Goal: Task Accomplishment & Management: Manage account settings

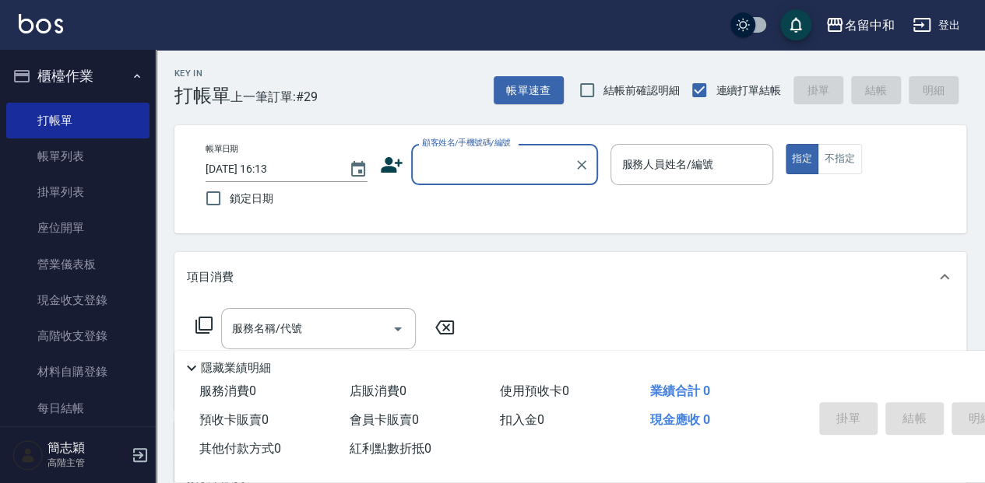
click at [487, 180] on div "顧客姓名/手機號碼/編號" at bounding box center [504, 164] width 187 height 41
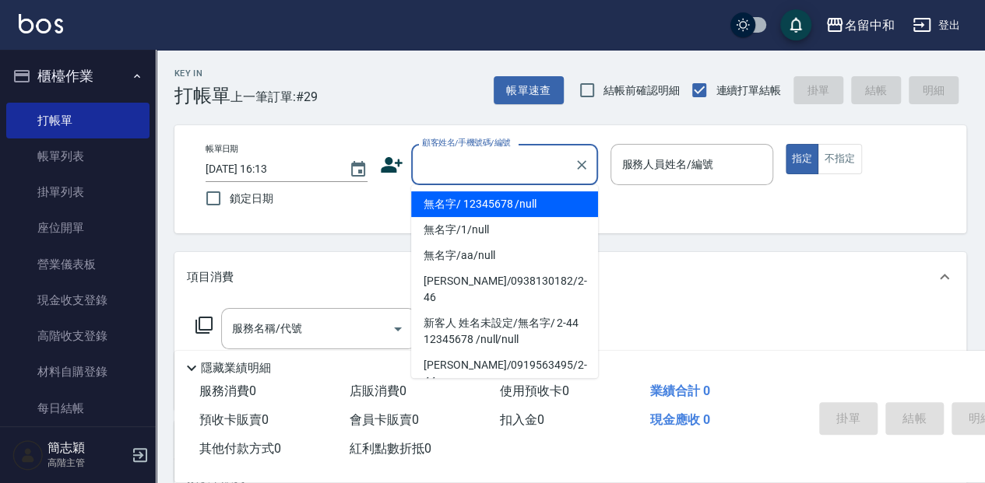
drag, startPoint x: 487, startPoint y: 202, endPoint x: 497, endPoint y: 202, distance: 10.1
click at [489, 202] on li "無名字/ 12345678 /null" at bounding box center [504, 204] width 187 height 26
type input "無名字/ 12345678 /null"
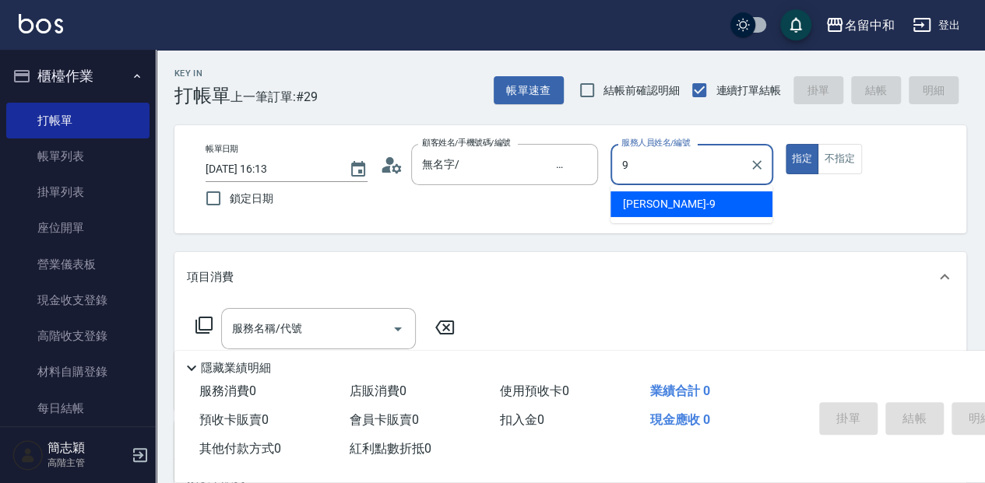
type input "[PERSON_NAME]-9"
type button "true"
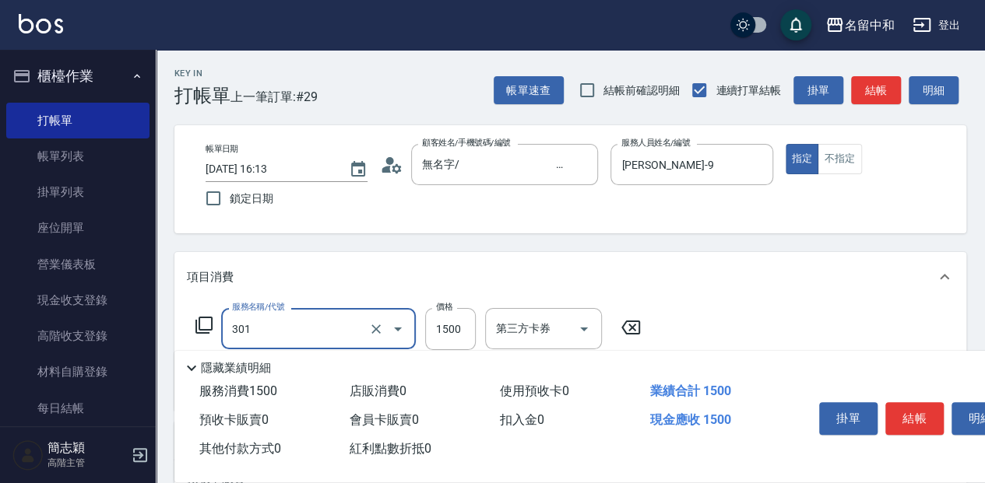
type input "燙髮(1500](301)"
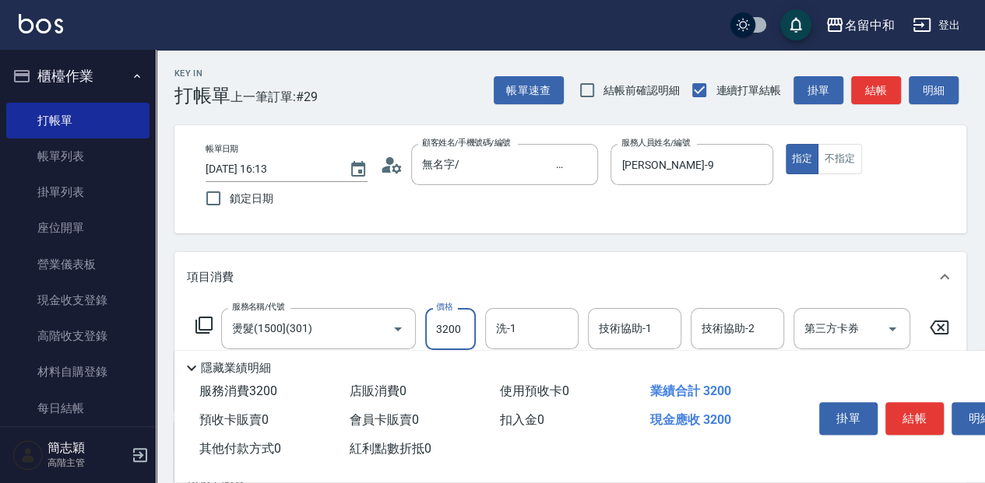
type input "3200"
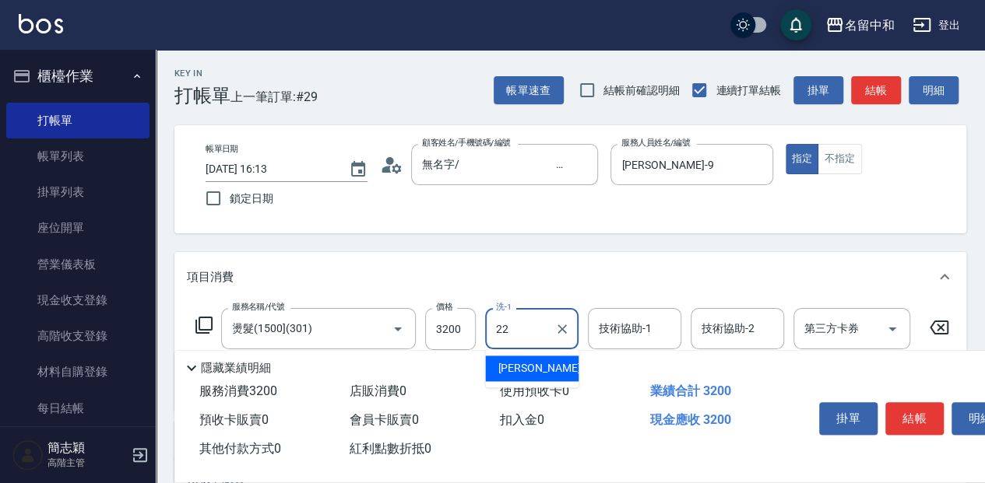
type input "品絜-22"
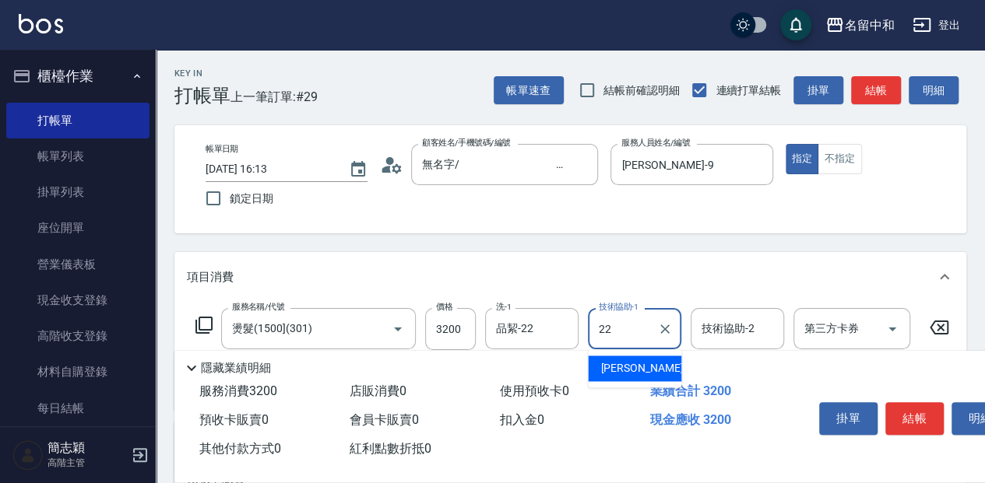
type input "品絜-22"
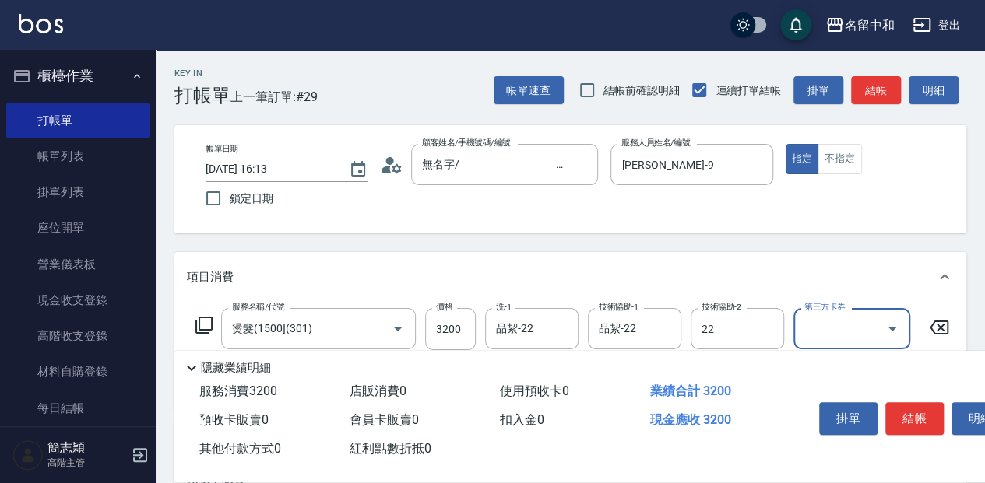
type input "品絜-22"
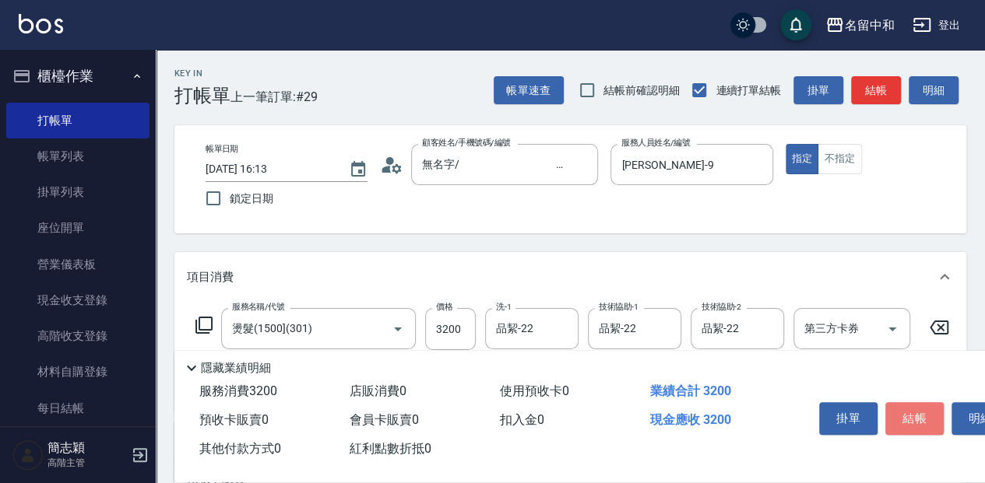
click at [939, 405] on button "結帳" at bounding box center [914, 418] width 58 height 33
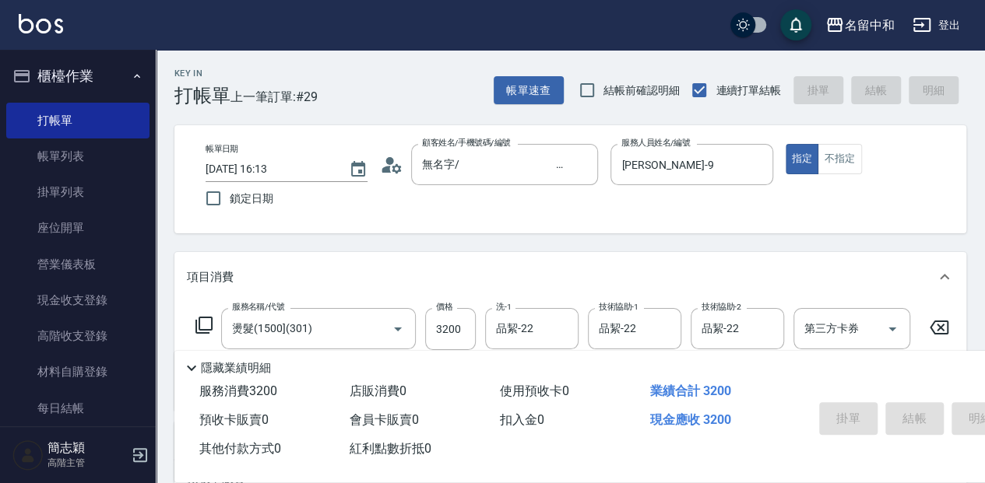
type input "[DATE] 16:49"
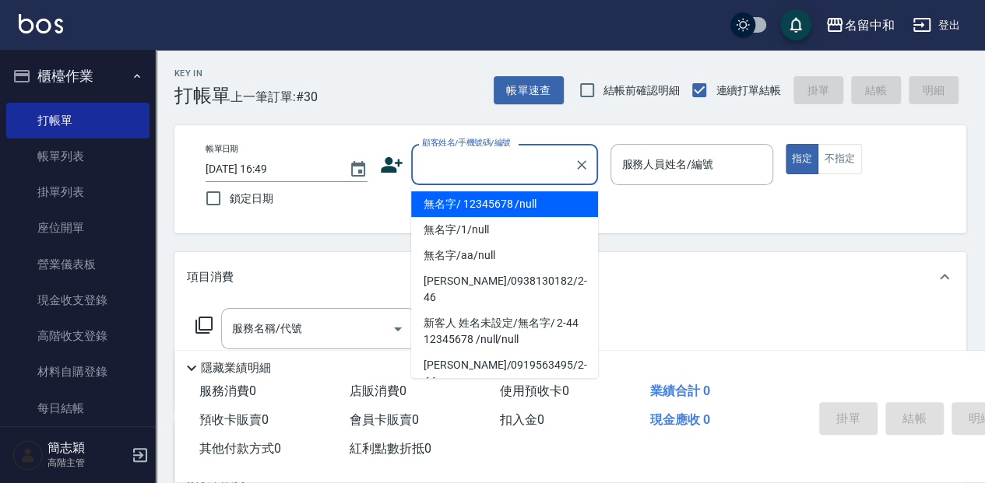
click at [543, 200] on li "無名字/ 12345678 /null" at bounding box center [504, 204] width 187 height 26
type input "無名字/ 12345678 /null"
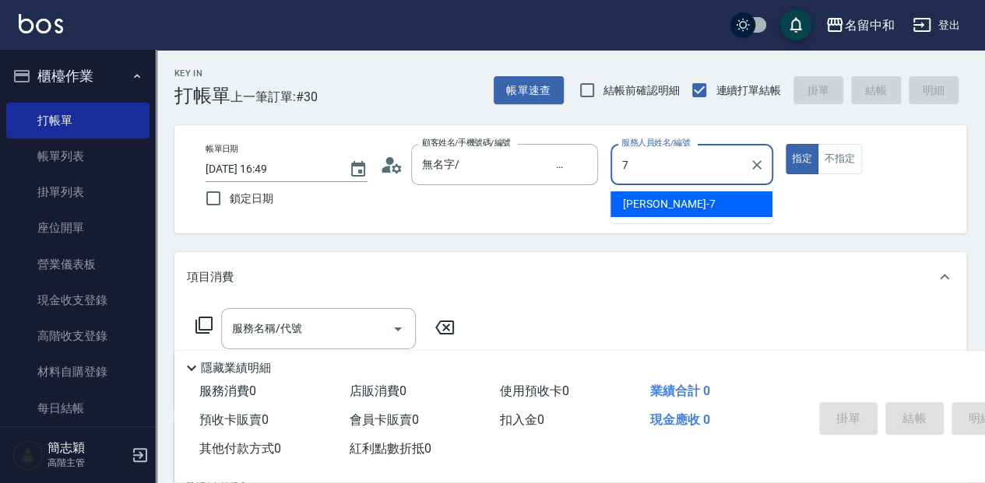
type input "[PERSON_NAME]-7"
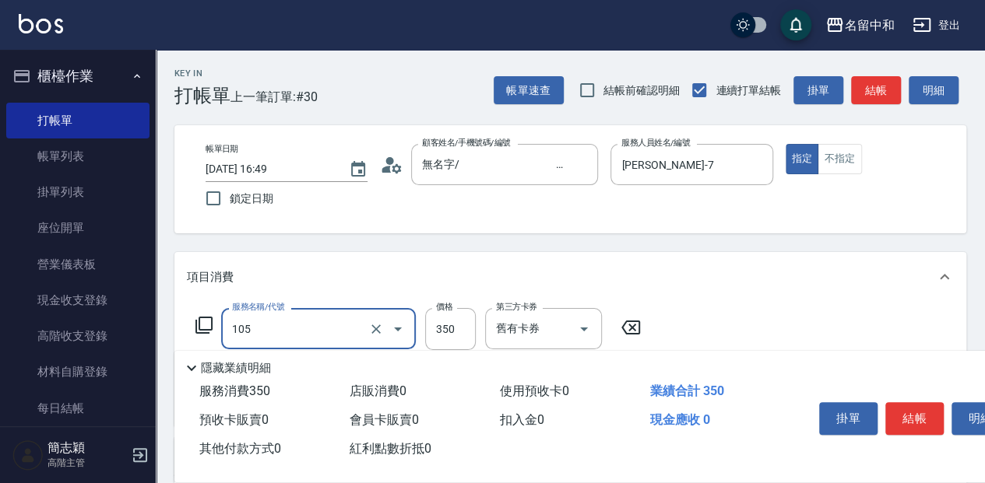
type input "新草本單次(105)"
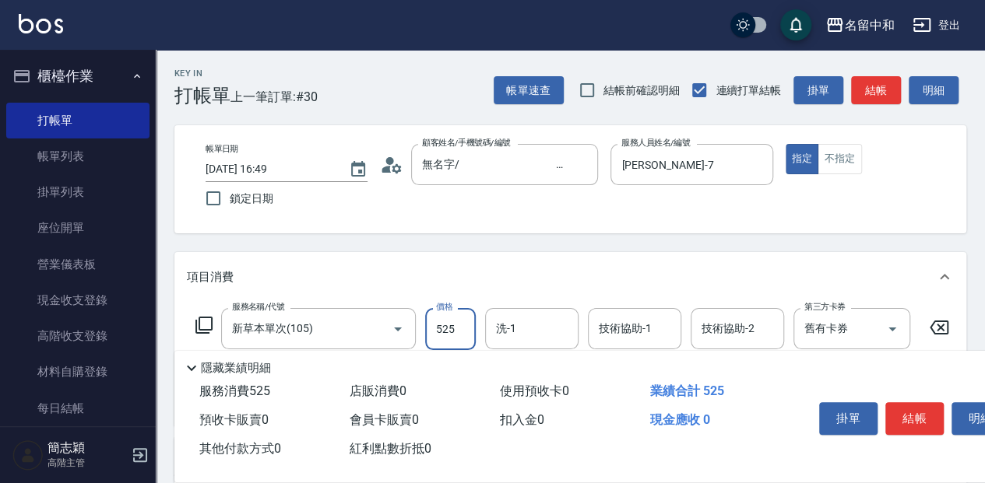
type input "525"
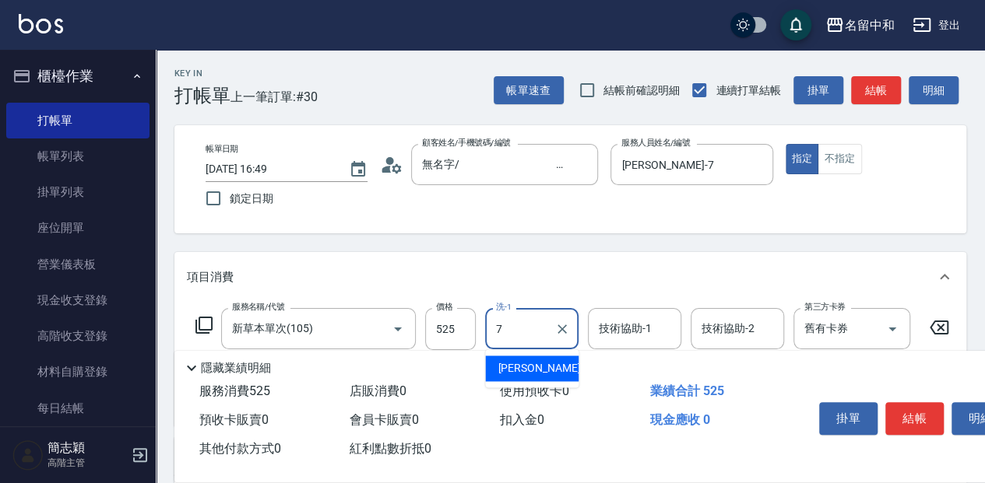
type input "[PERSON_NAME]-7"
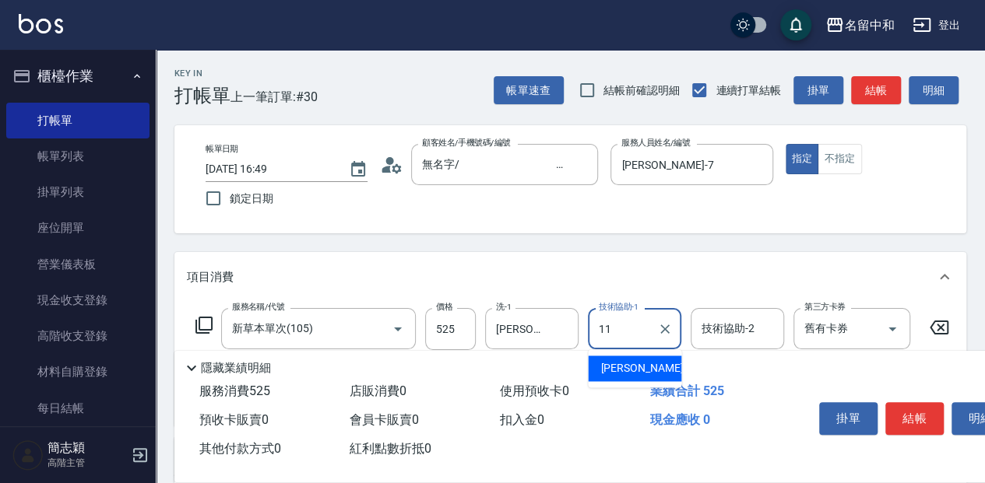
type input "家綸-11"
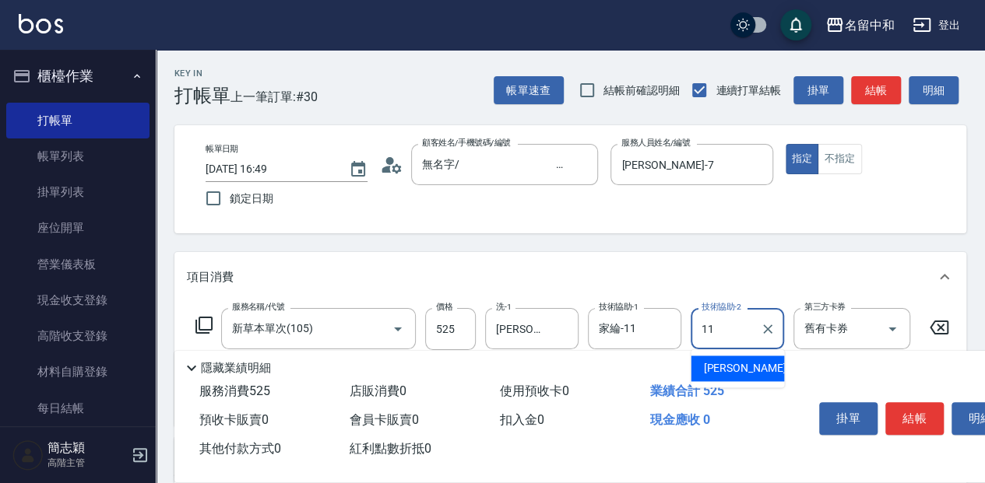
type input "家綸-11"
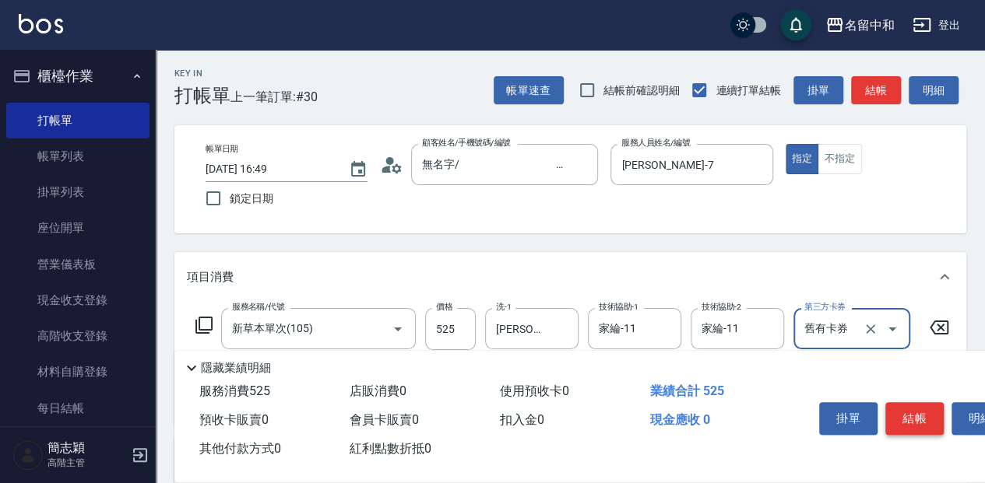
click at [911, 419] on button "結帳" at bounding box center [914, 418] width 58 height 33
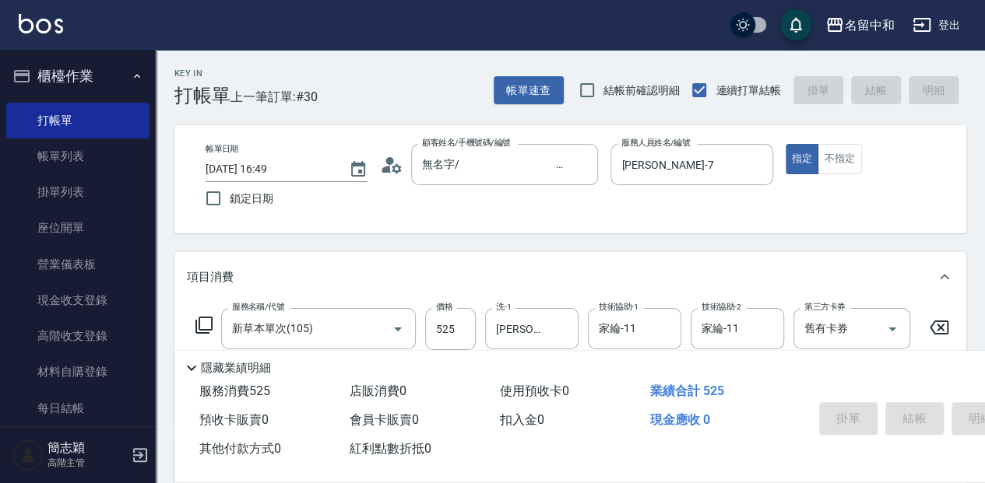
type input "[DATE] 17:51"
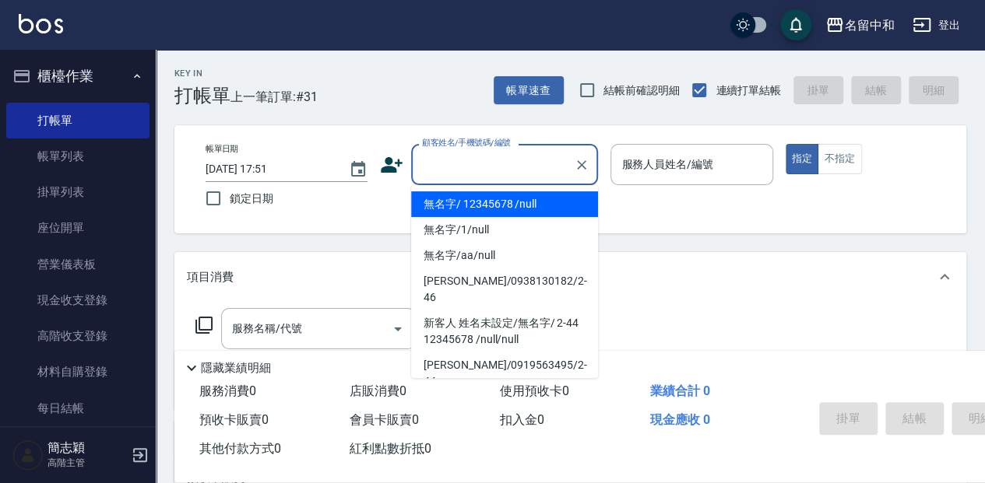
type input "無名字/ 12345678 /null"
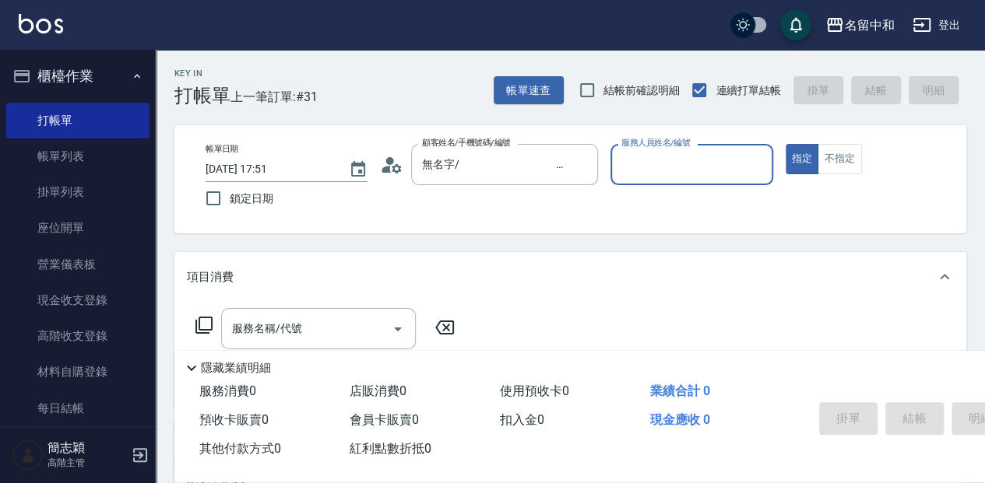
click at [785, 144] on button "指定" at bounding box center [801, 159] width 33 height 30
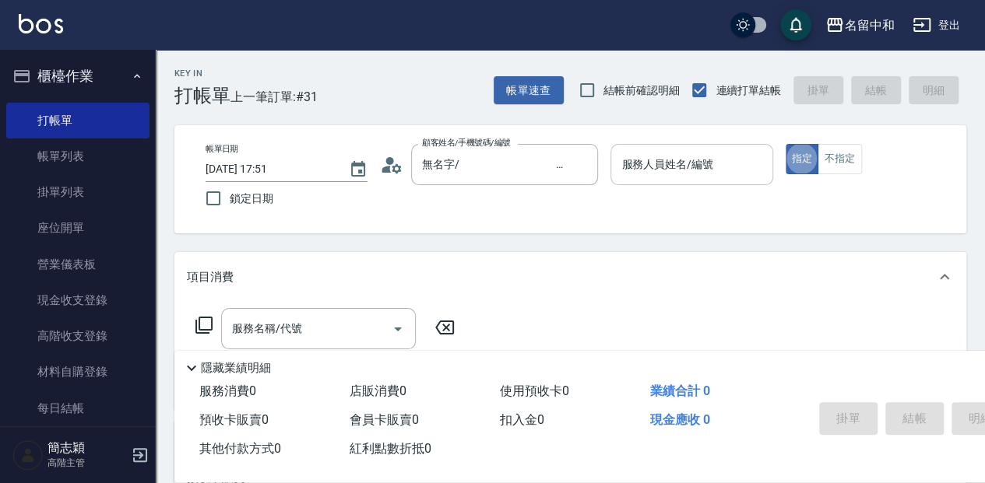
click at [708, 176] on input "服務人員姓名/編號" at bounding box center [691, 164] width 148 height 27
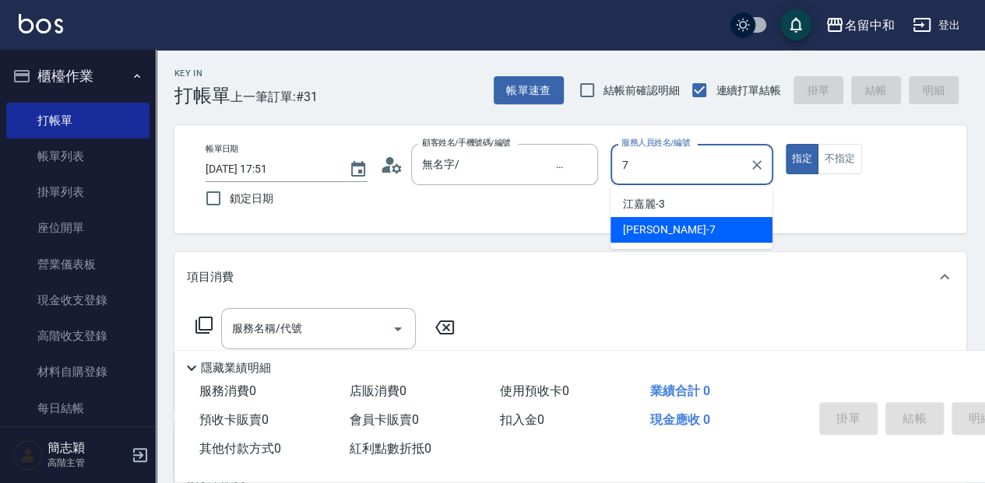
type input "[PERSON_NAME]-7"
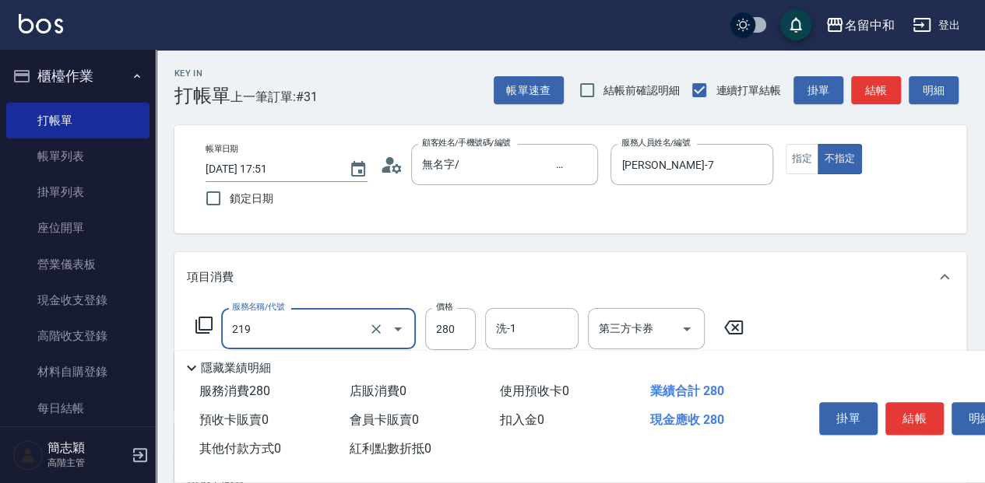
type input "洗髮280(219)"
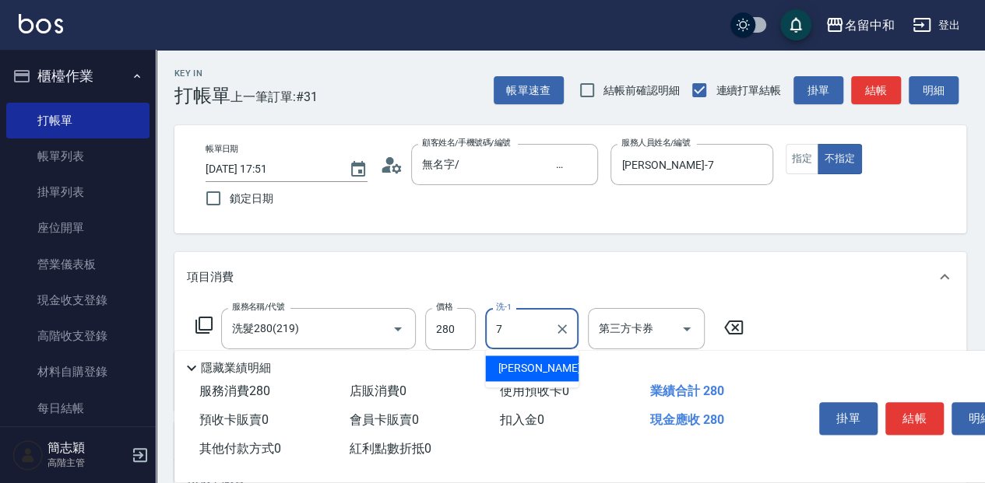
type input "[PERSON_NAME]-7"
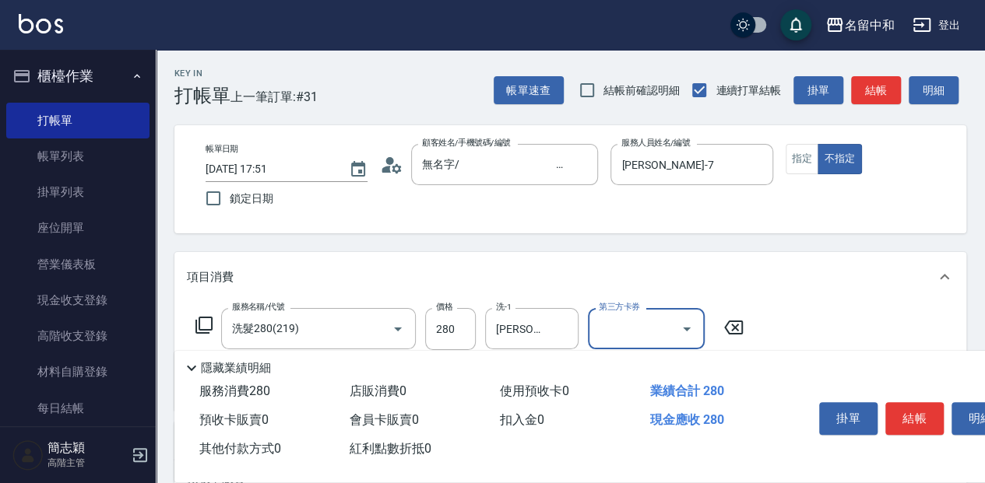
click at [205, 325] on icon at bounding box center [204, 325] width 19 height 19
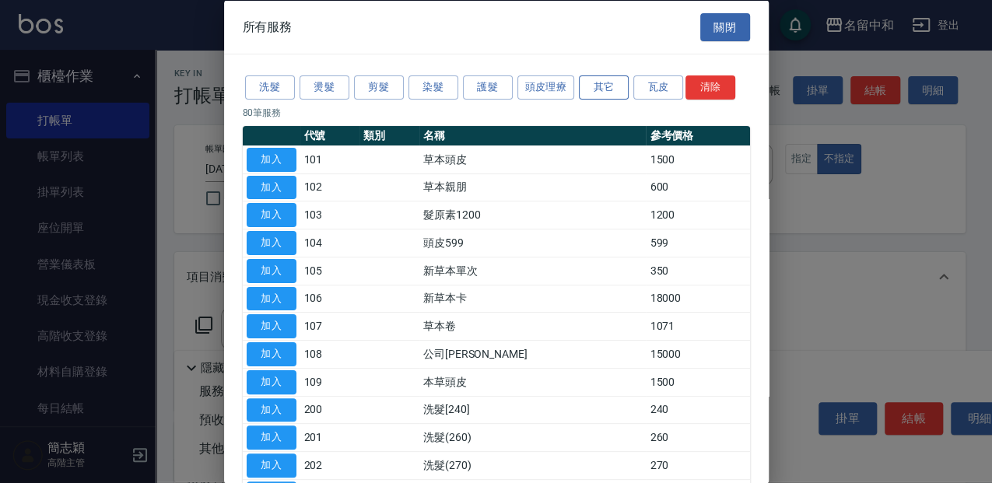
click at [590, 92] on button "其它" at bounding box center [604, 87] width 50 height 24
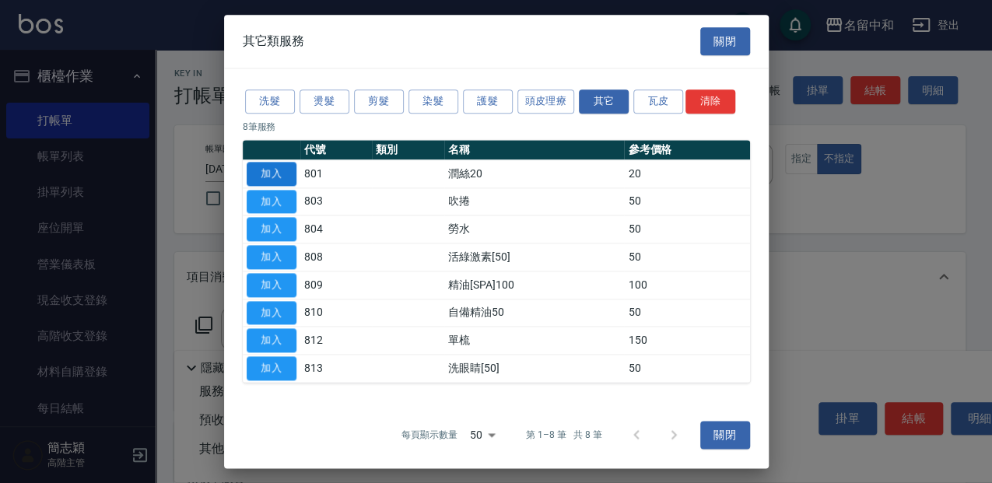
click at [272, 171] on button "加入" at bounding box center [272, 174] width 50 height 24
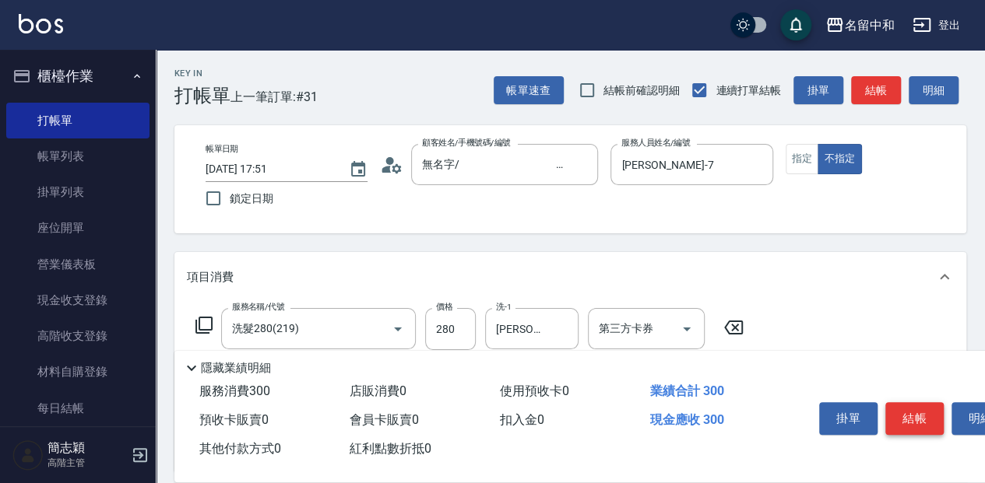
click at [911, 409] on button "結帳" at bounding box center [914, 418] width 58 height 33
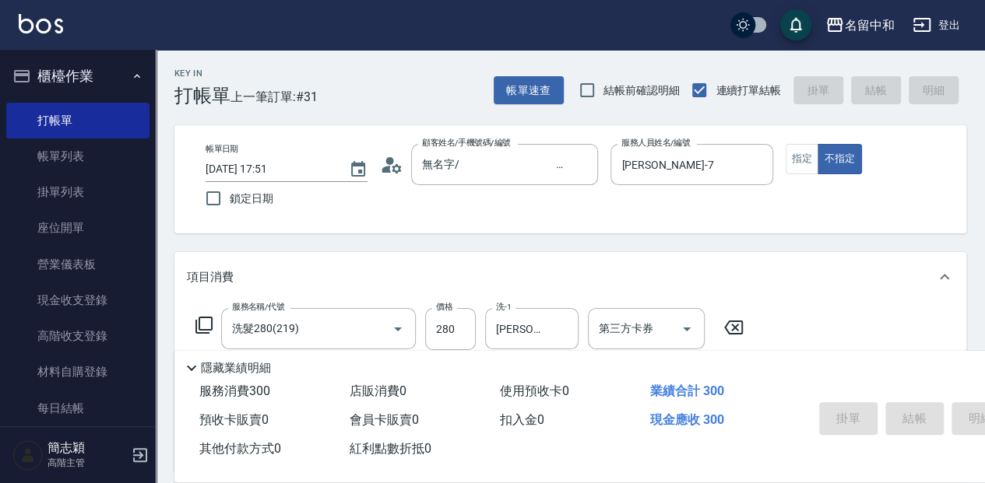
type input "[DATE] 17:52"
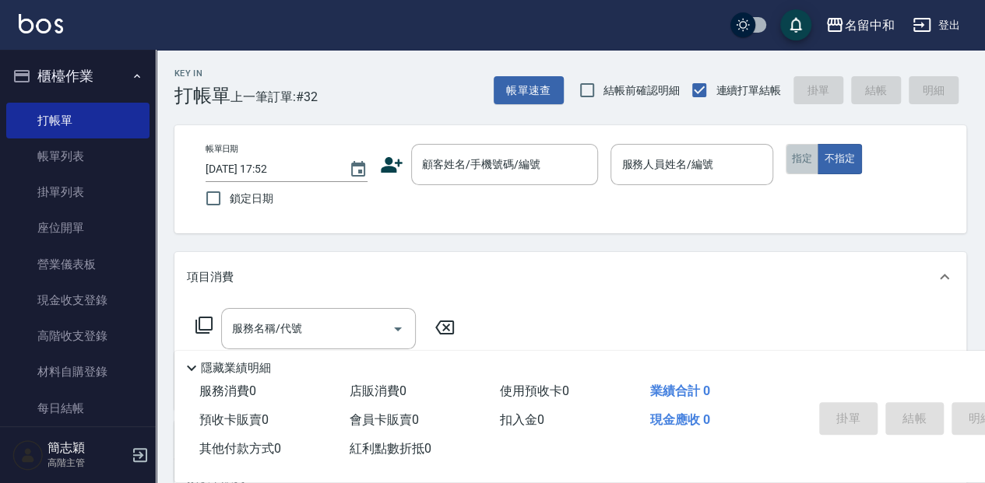
click at [811, 155] on button "指定" at bounding box center [801, 159] width 33 height 30
click at [528, 140] on div "帳單日期 [DATE] 17:52 鎖定日期 顧客姓名/手機號碼/編號 顧客姓名/手機號碼/編號 服務人員姓名/編號 服務人員姓名/編號 指定 不指定" at bounding box center [569, 179] width 791 height 108
click at [535, 156] on input "顧客姓名/手機號碼/編號" at bounding box center [492, 164] width 149 height 27
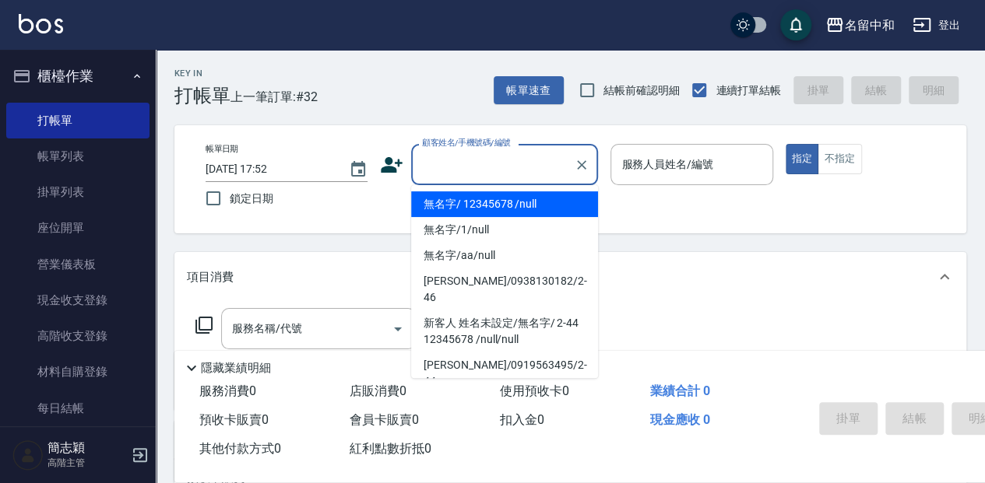
type input "無名字/ 12345678 /null"
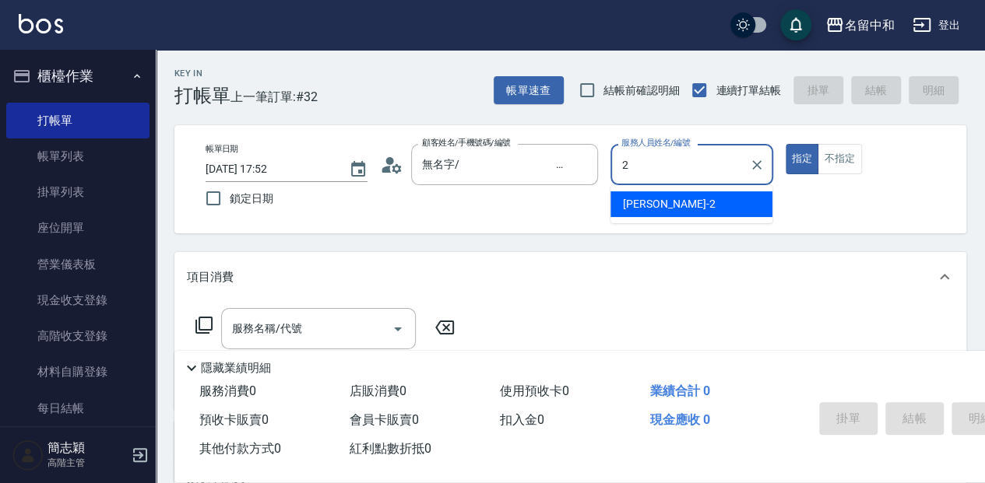
type input "[PERSON_NAME]-2"
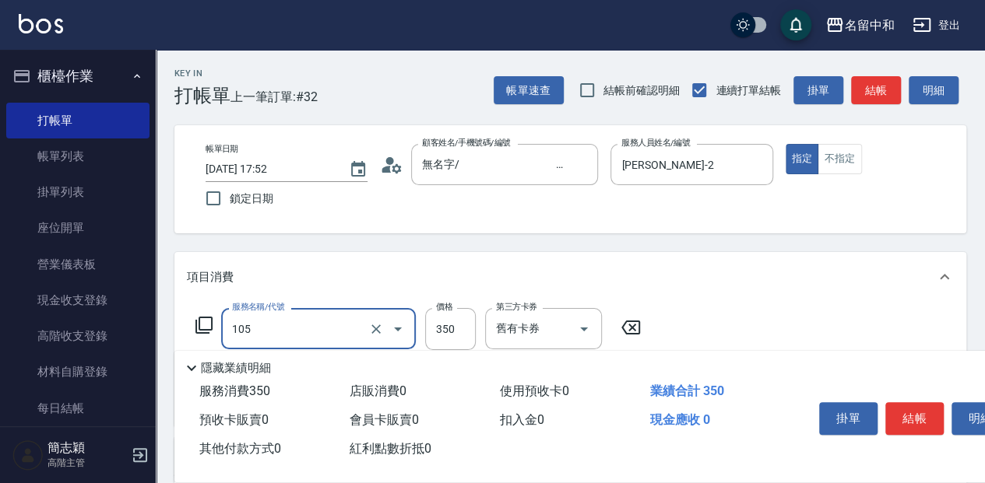
type input "新草本單次(105)"
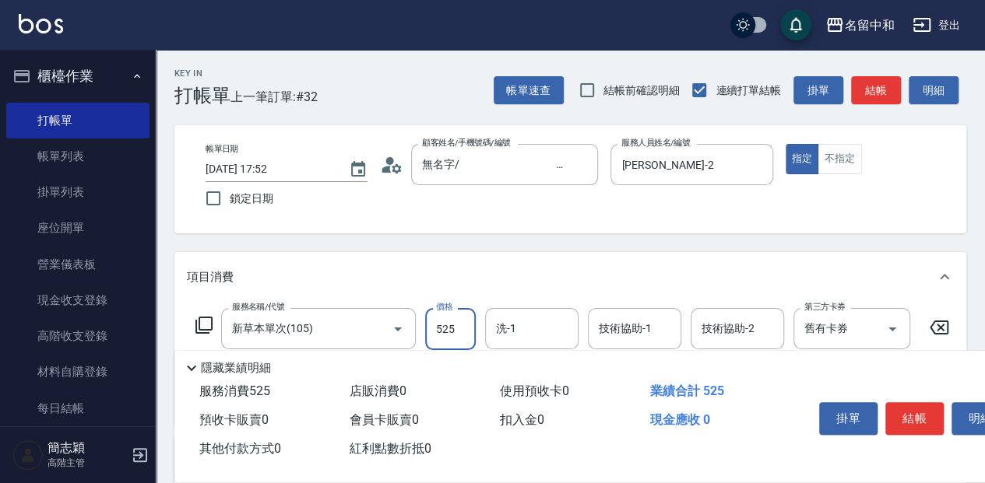
type input "525"
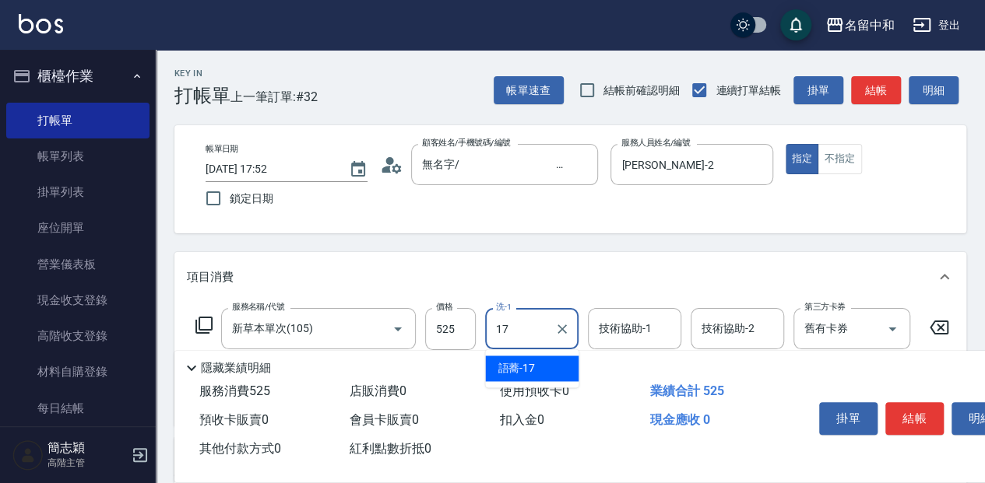
type input "語蕎-17"
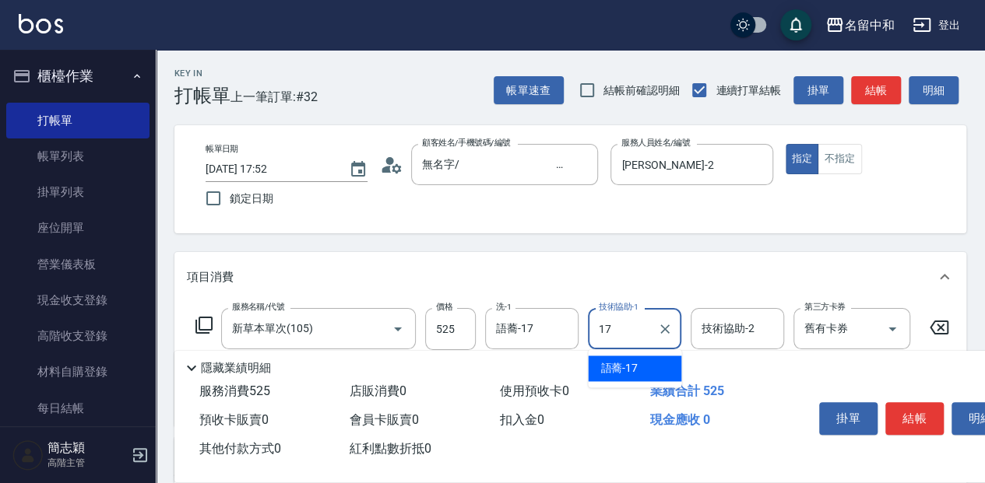
type input "語蕎-17"
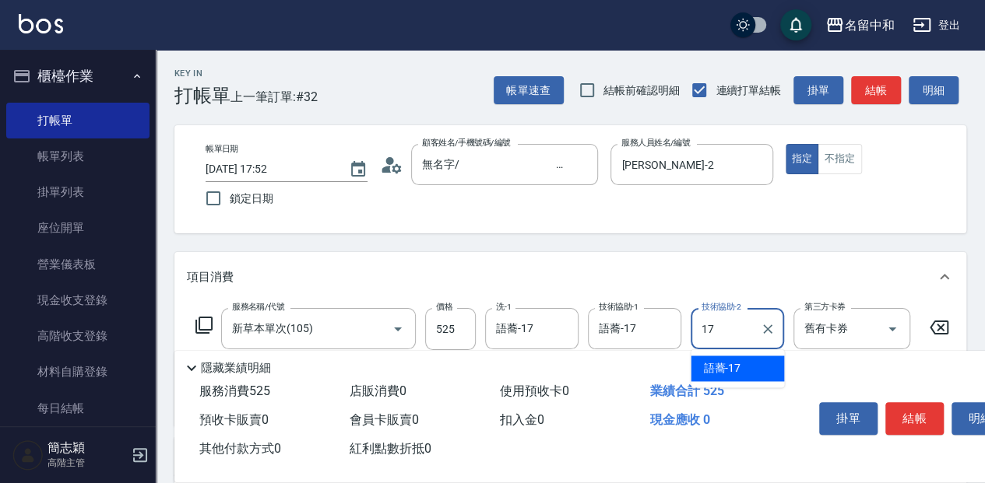
type input "語蕎-17"
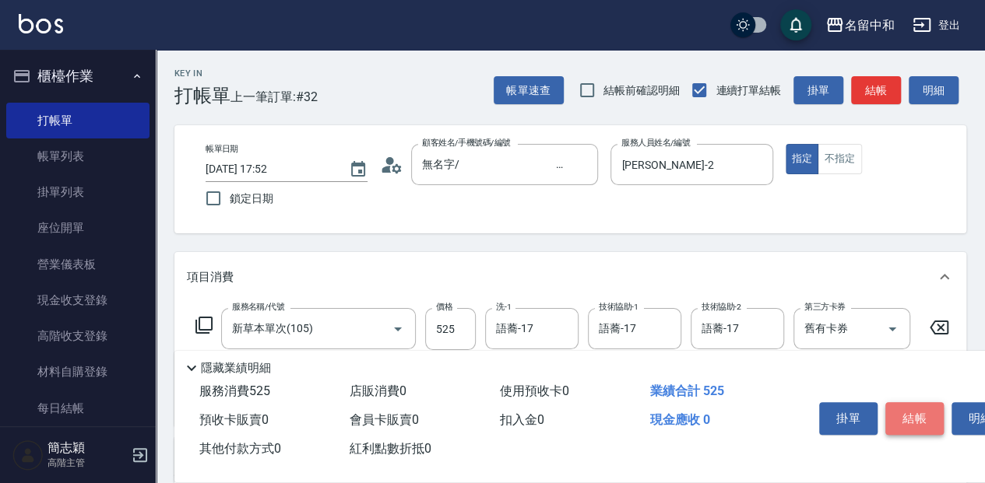
click at [901, 414] on button "結帳" at bounding box center [914, 418] width 58 height 33
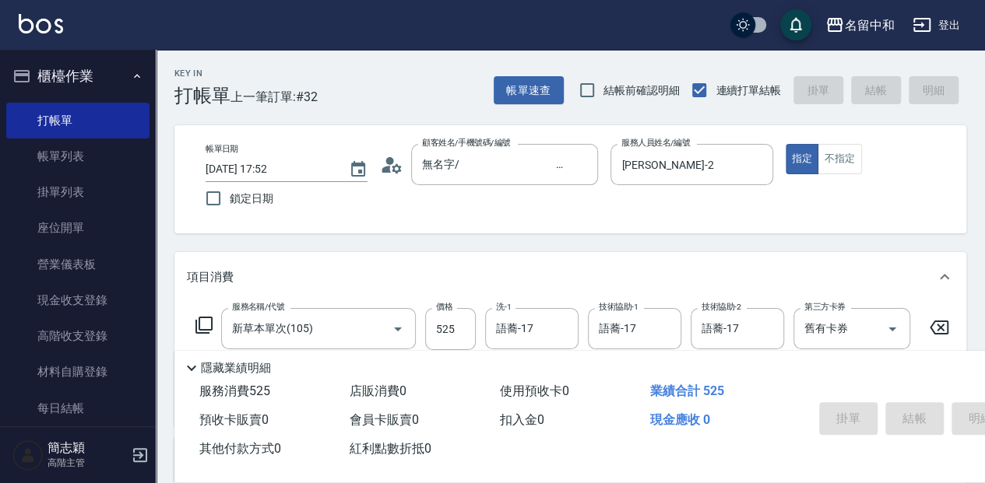
type input "[DATE] 17:53"
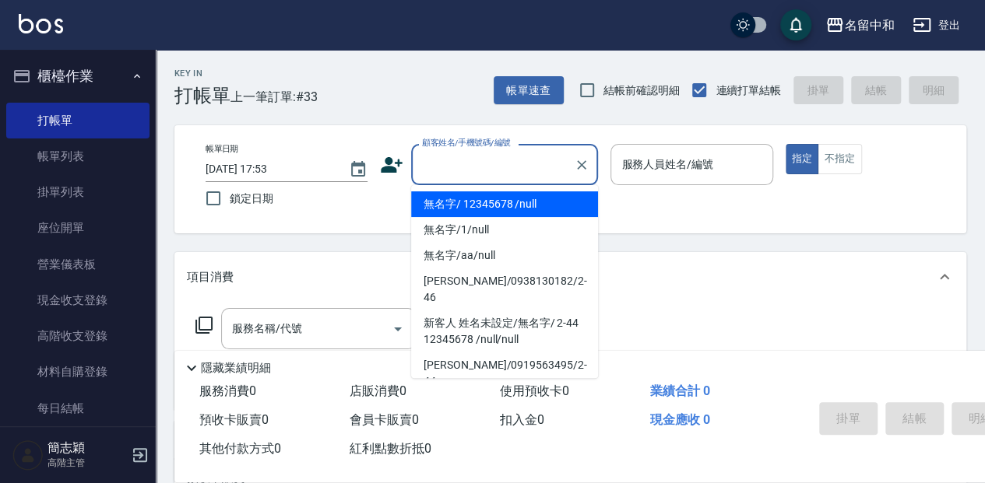
type input "無名字/ 12345678 /null"
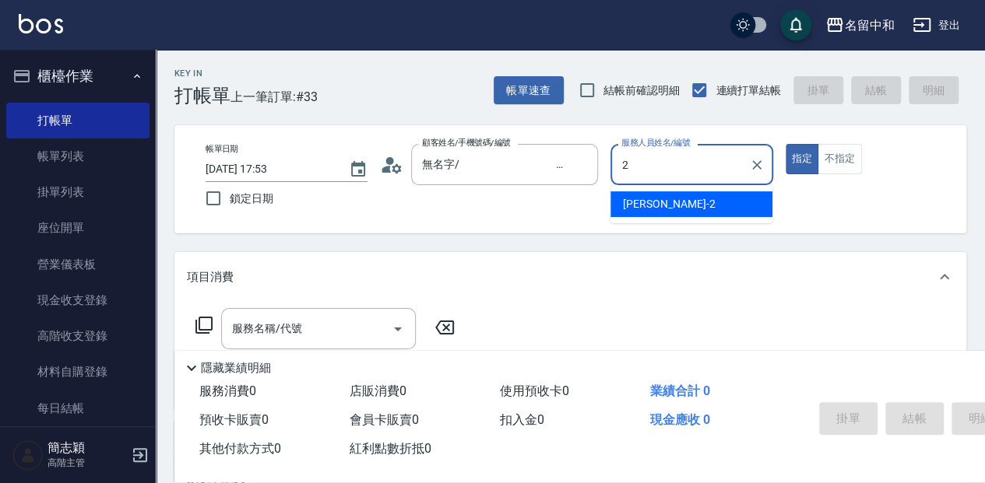
type input "[PERSON_NAME]-2"
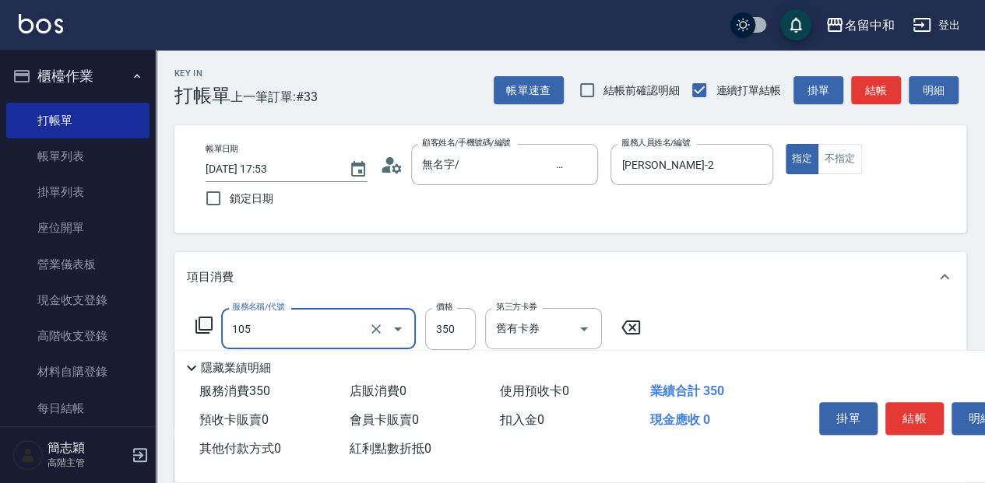
type input "新草本單次(105)"
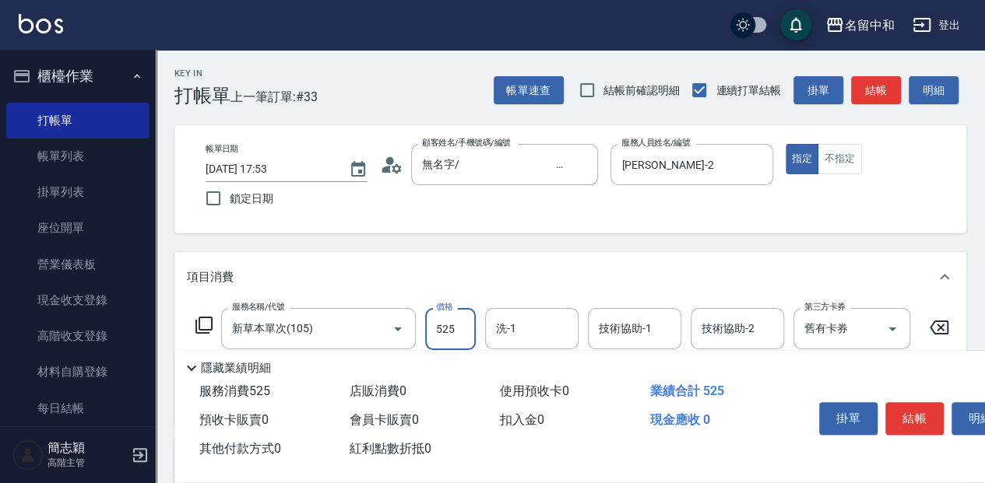
type input "525"
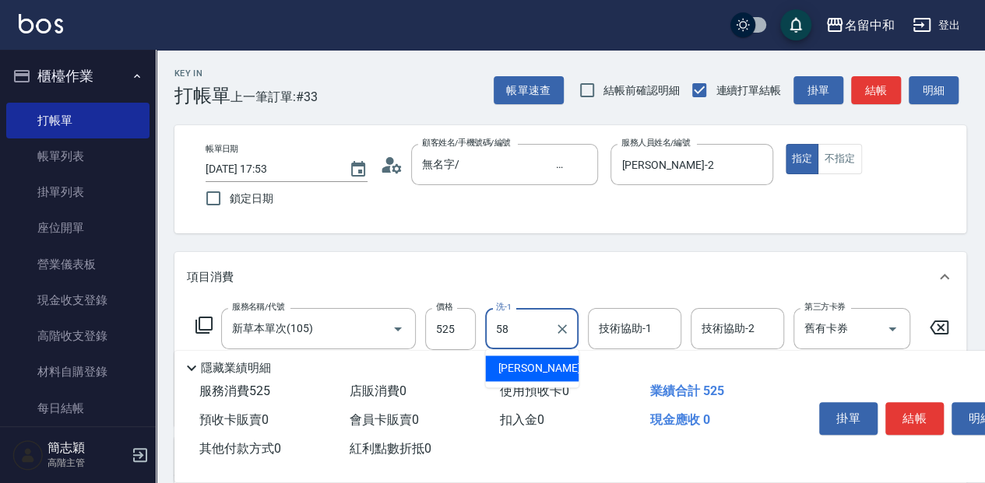
type input "[PERSON_NAME]-58"
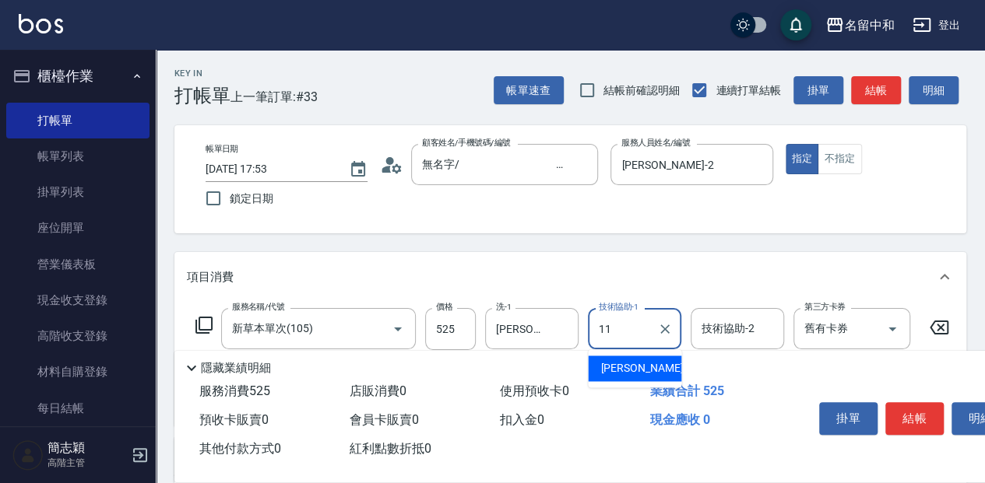
type input "家綸-11"
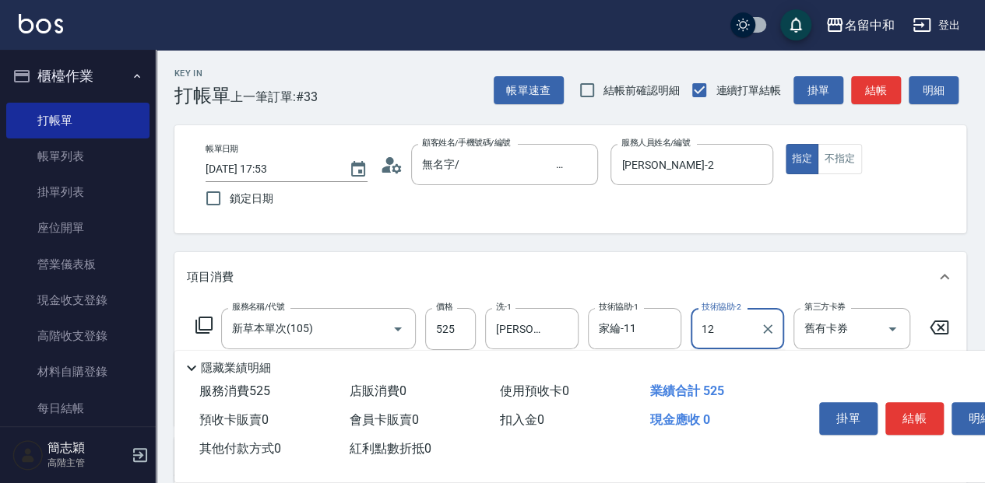
type input "12"
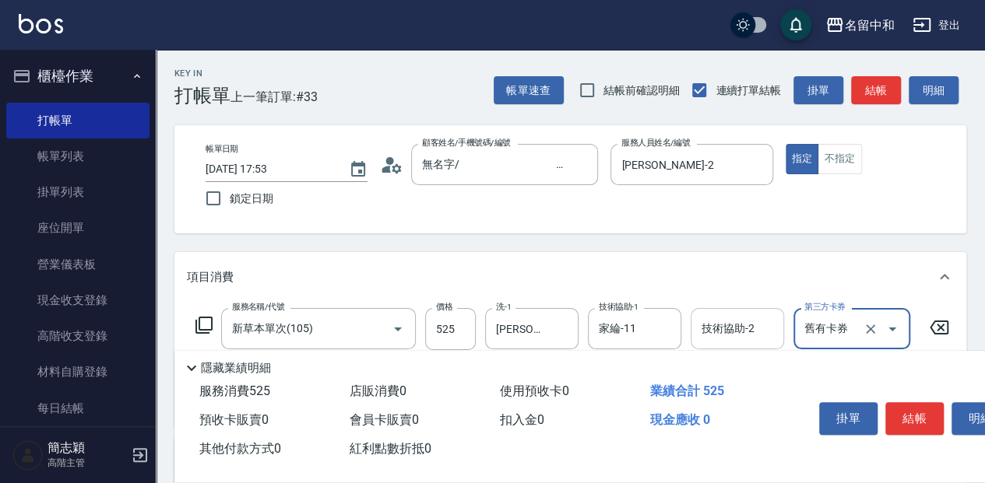
click at [769, 328] on input "技術協助-2" at bounding box center [736, 328] width 79 height 27
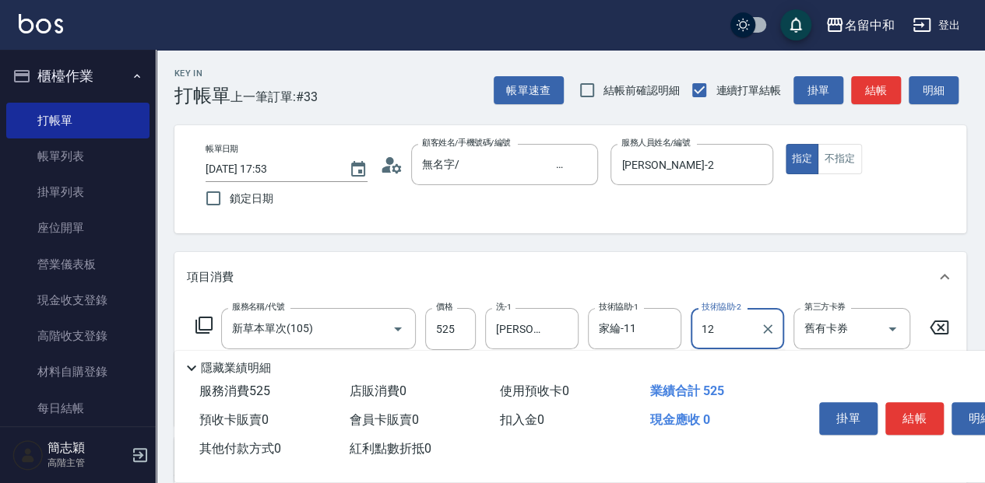
type input "12"
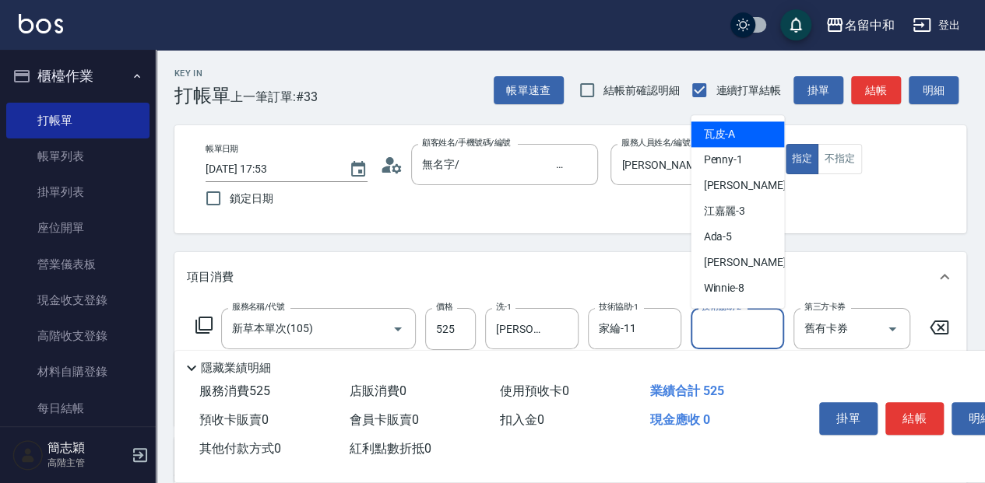
click at [753, 328] on input "技術協助-2" at bounding box center [736, 328] width 79 height 27
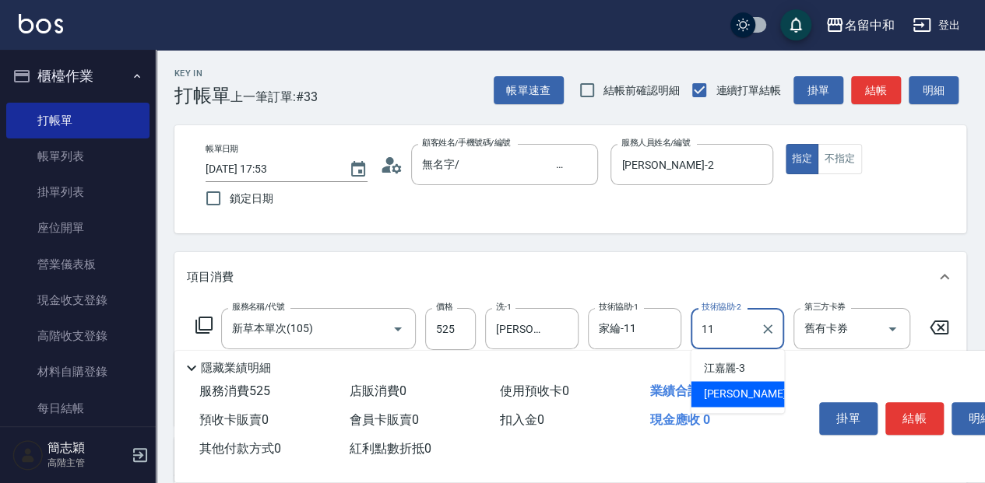
type input "家綸-11"
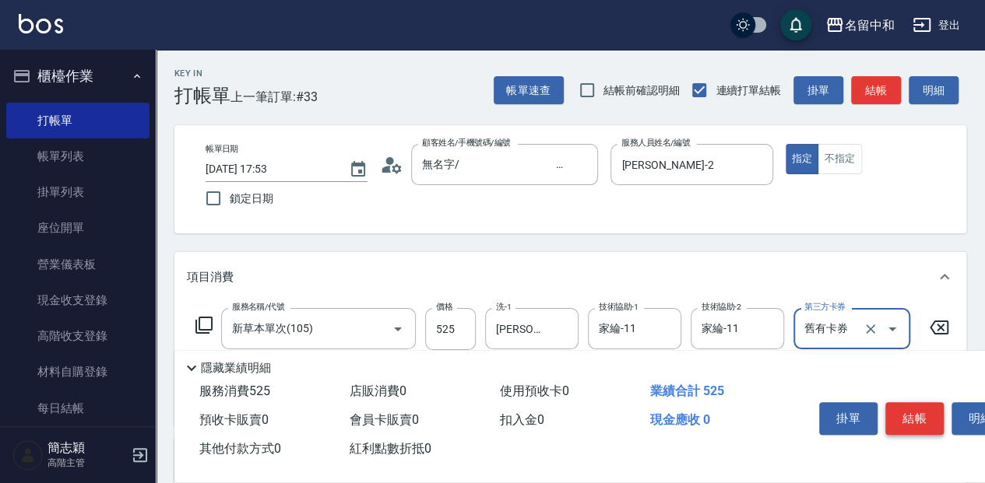
click at [925, 419] on button "結帳" at bounding box center [914, 418] width 58 height 33
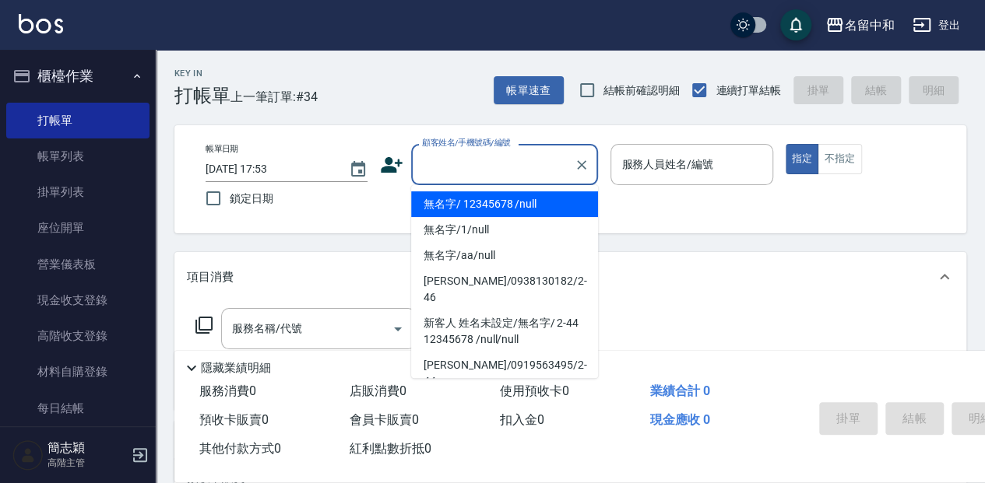
type input "無名字/ 12345678 /null"
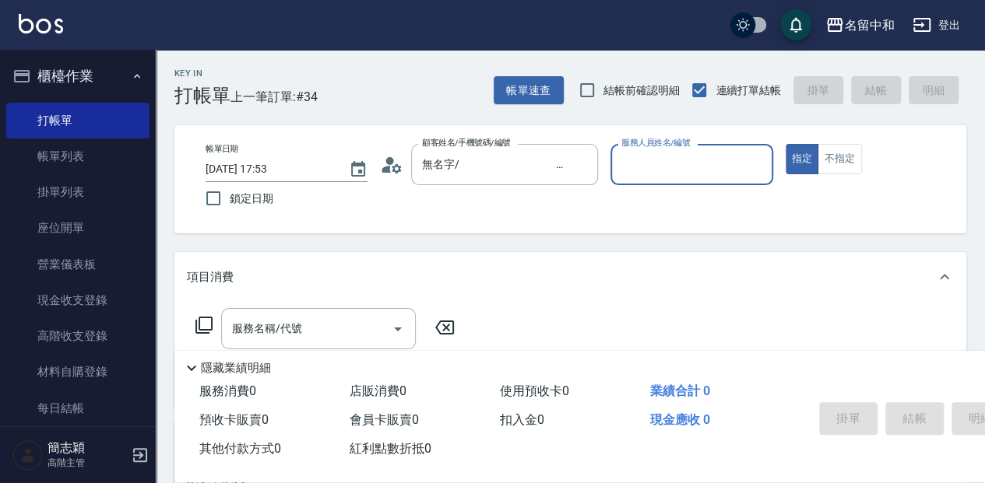
type input "ㄇ"
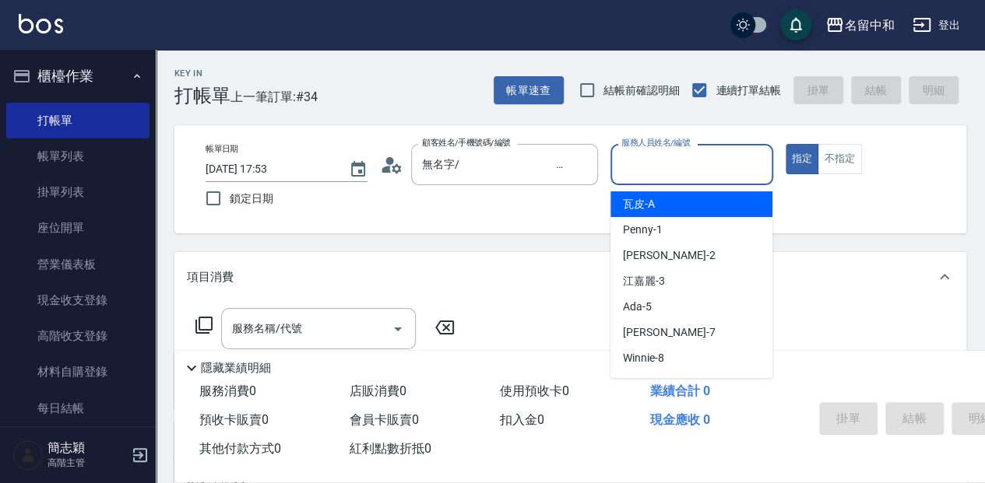
click at [732, 205] on div "瓦皮 -A" at bounding box center [691, 204] width 162 height 26
type input "瓦皮-A"
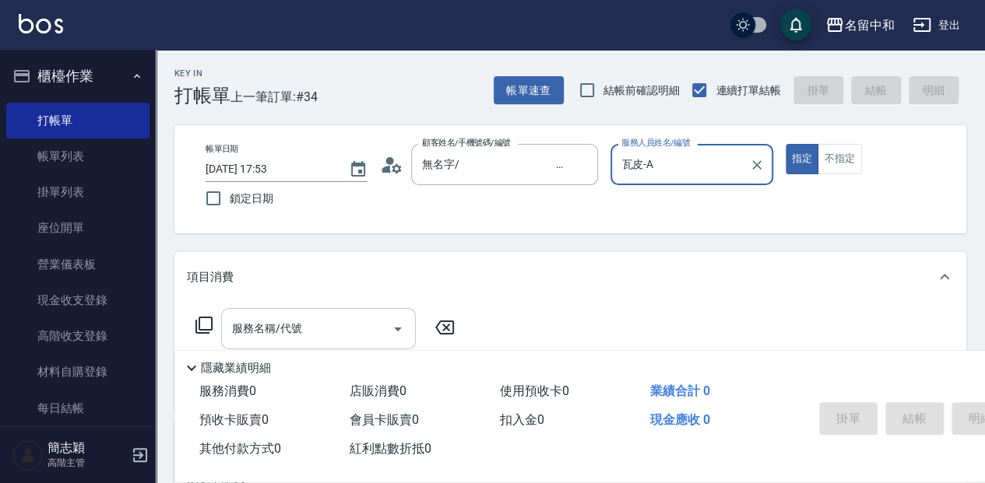
click at [265, 336] on input "服務名稱/代號" at bounding box center [306, 328] width 157 height 27
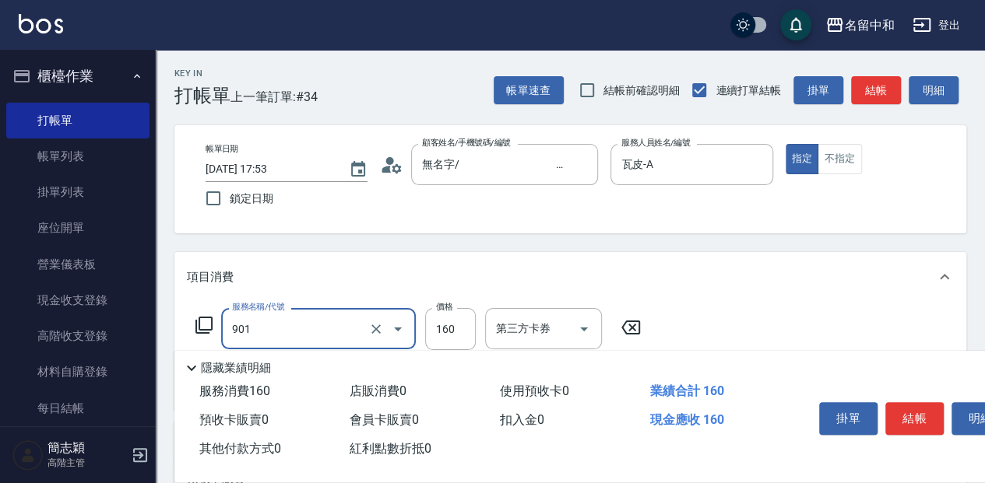
type input "修手(901)"
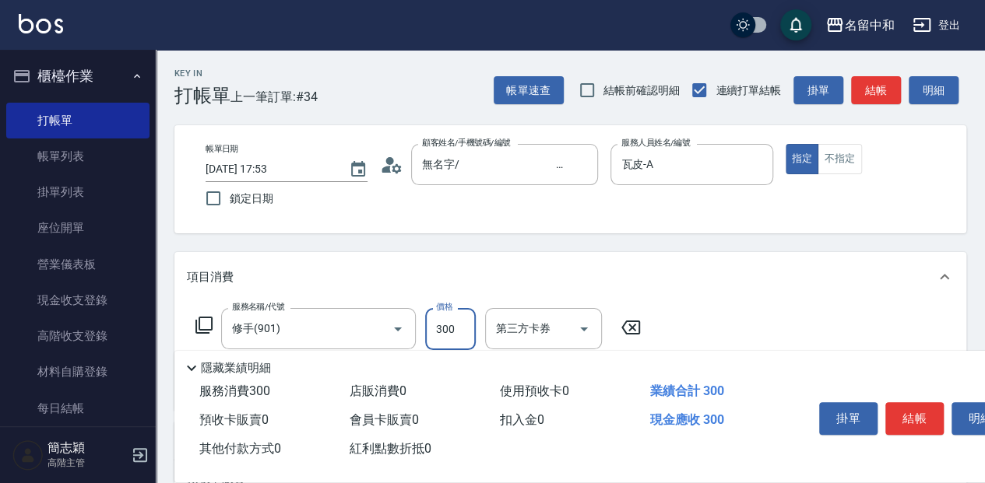
type input "300"
click at [914, 413] on button "結帳" at bounding box center [914, 418] width 58 height 33
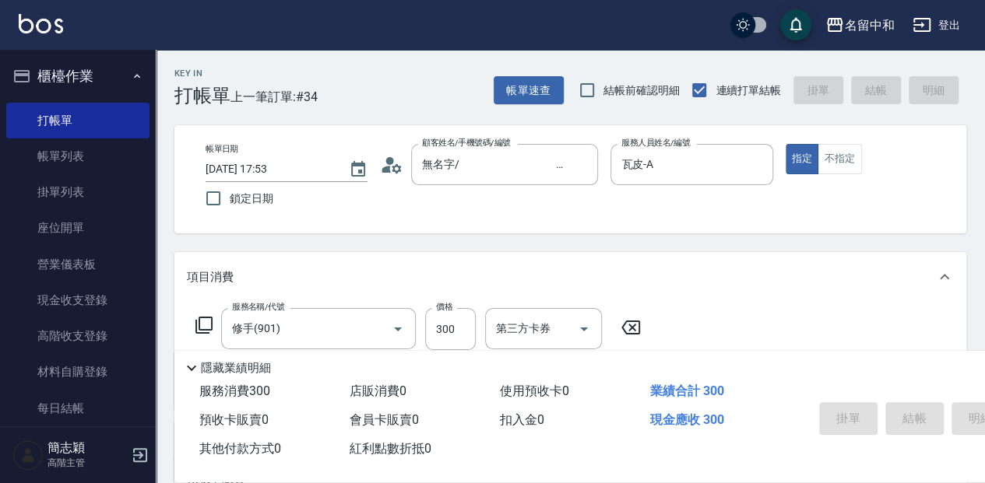
type input "[DATE] 17:54"
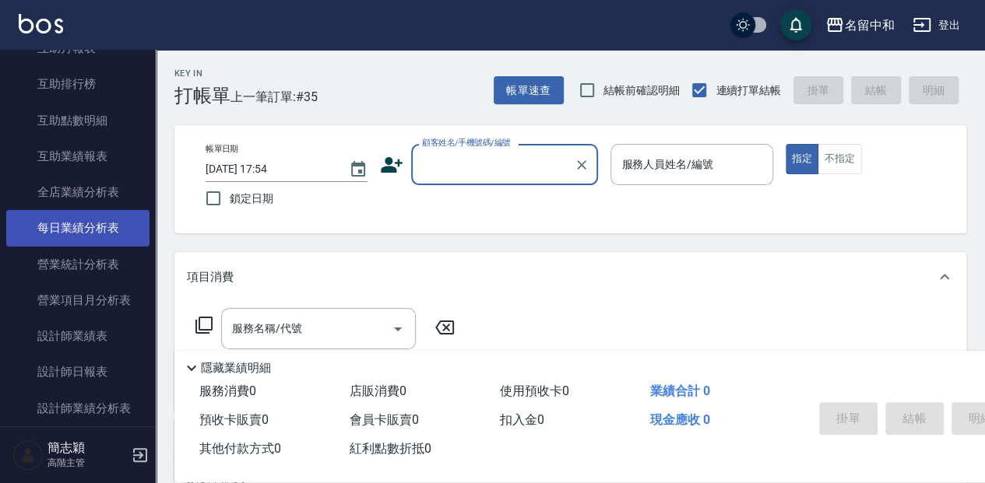
scroll to position [830, 0]
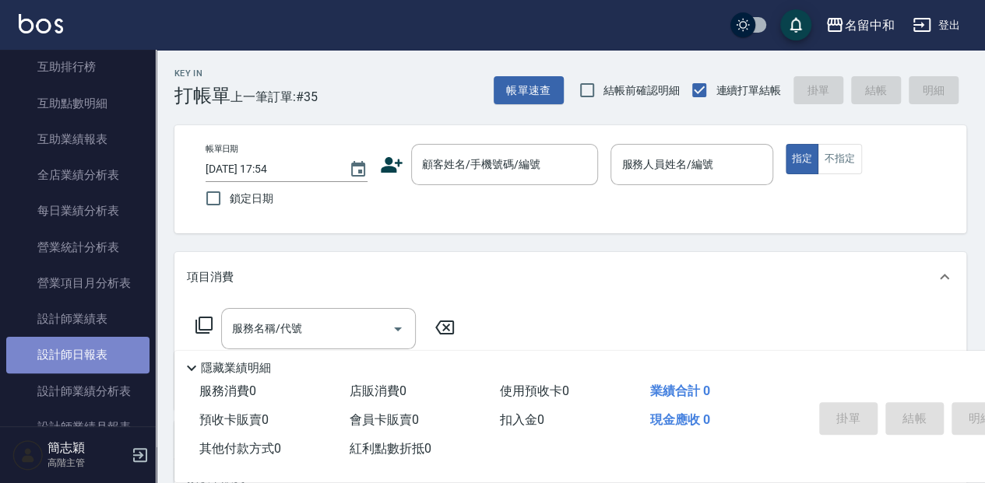
click at [118, 343] on link "設計師日報表" at bounding box center [77, 355] width 143 height 36
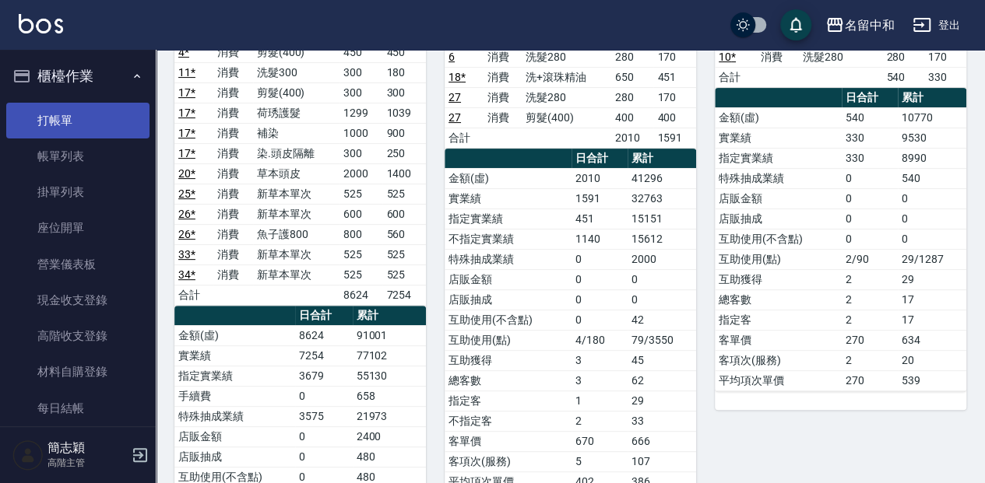
click at [104, 123] on link "打帳單" at bounding box center [77, 121] width 143 height 36
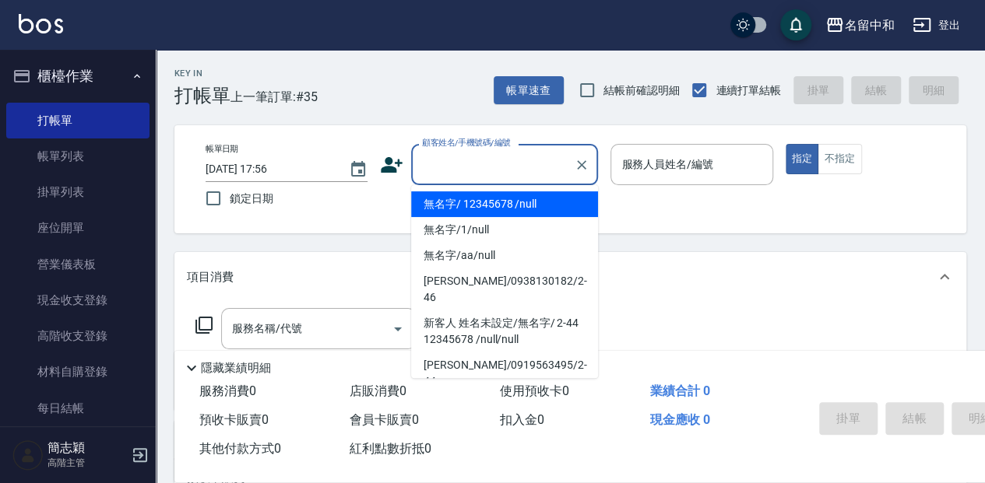
click at [497, 161] on input "顧客姓名/手機號碼/編號" at bounding box center [492, 164] width 149 height 27
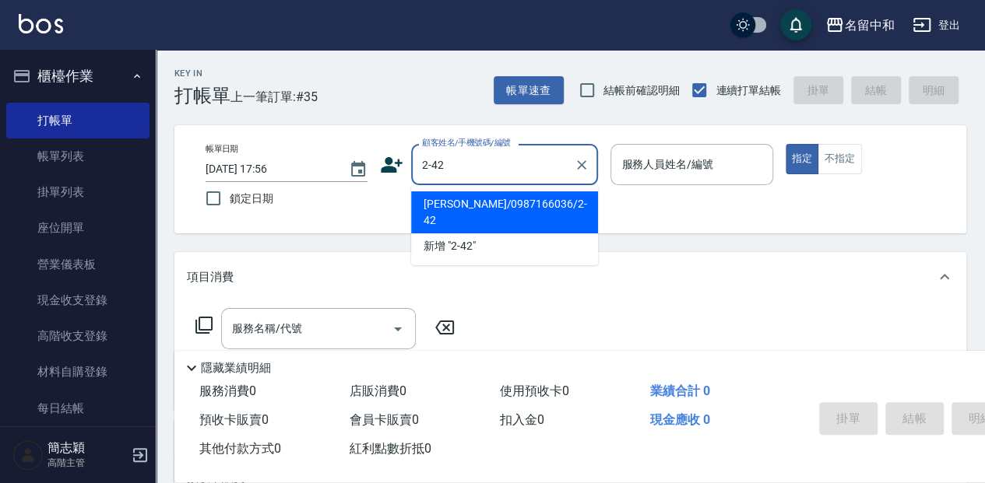
click at [549, 205] on li "[PERSON_NAME]/0987166036/2-42" at bounding box center [504, 212] width 187 height 42
type input "[PERSON_NAME]/0987166036/2-42"
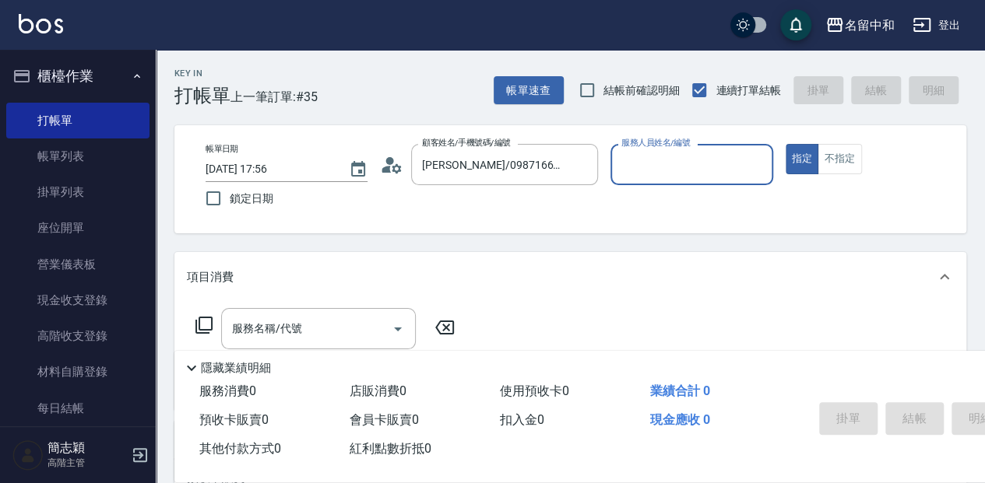
type input "[PERSON_NAME]-2"
click at [656, 165] on input "[PERSON_NAME]-2" at bounding box center [679, 164] width 125 height 27
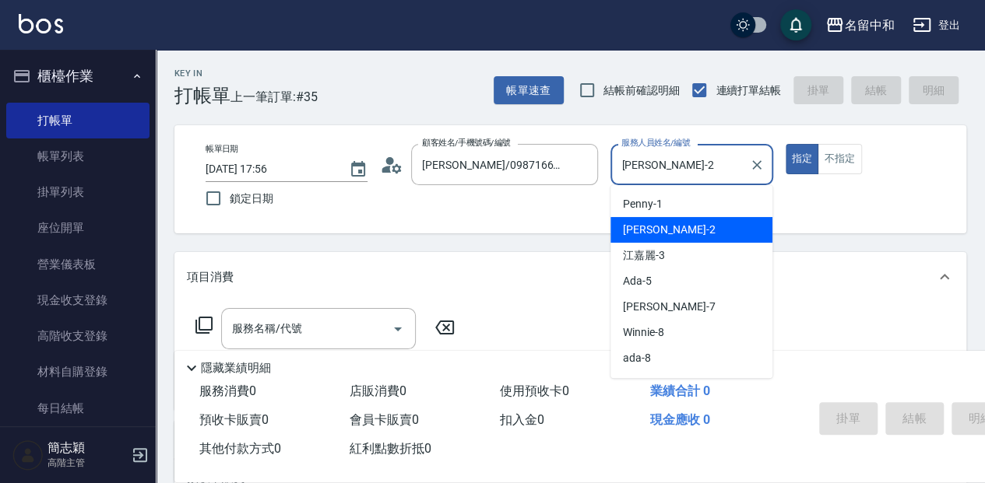
click at [662, 227] on div "[PERSON_NAME] -2" at bounding box center [691, 230] width 162 height 26
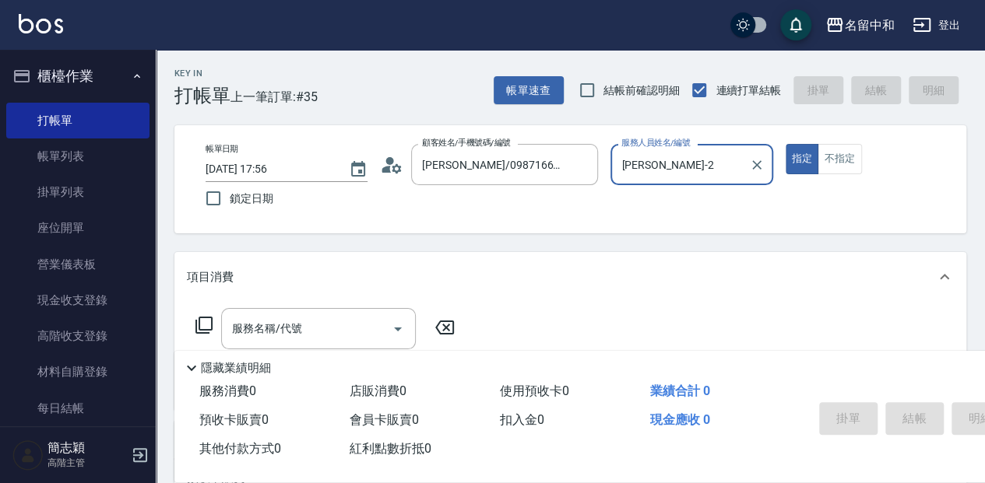
scroll to position [51, 0]
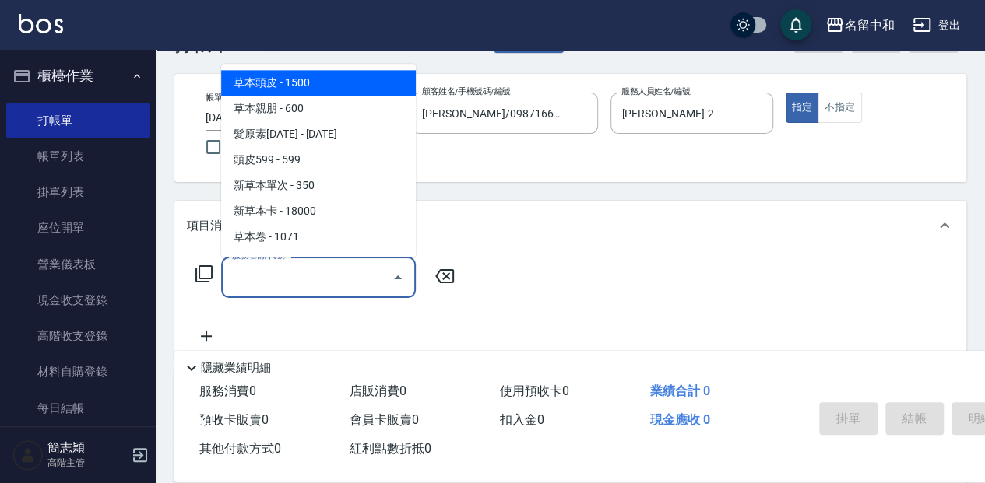
click at [314, 275] on input "服務名稱/代號" at bounding box center [306, 277] width 157 height 27
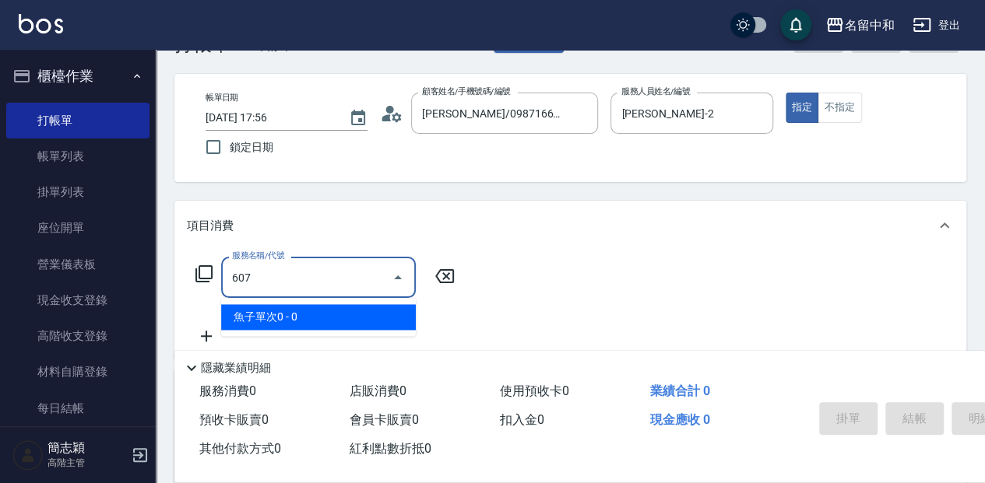
click at [342, 322] on span "魚子單次0 - 0" at bounding box center [318, 317] width 195 height 26
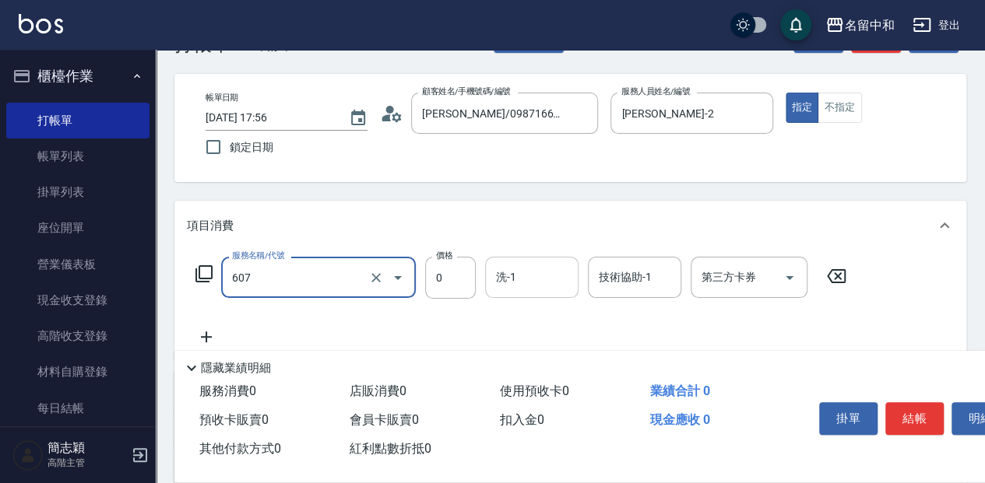
type input "魚子單次0(607)"
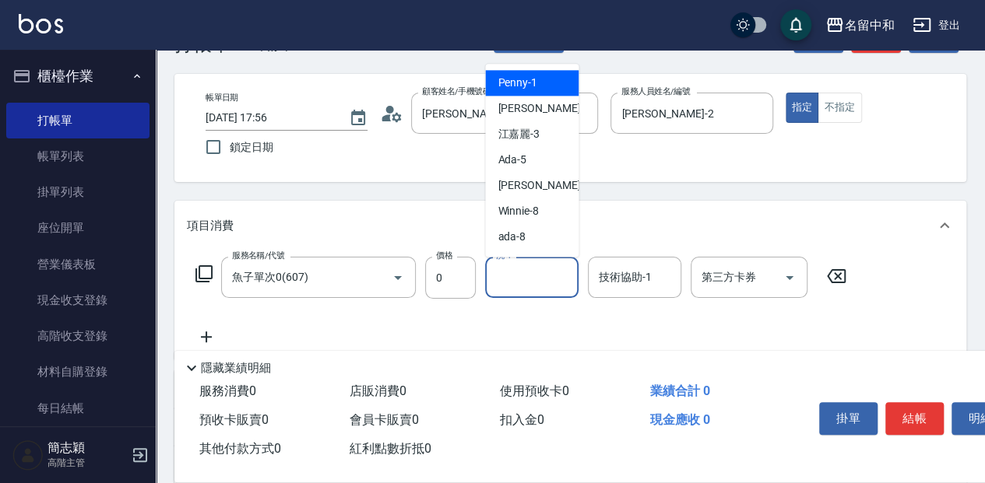
click at [518, 272] on input "洗-1" at bounding box center [531, 277] width 79 height 27
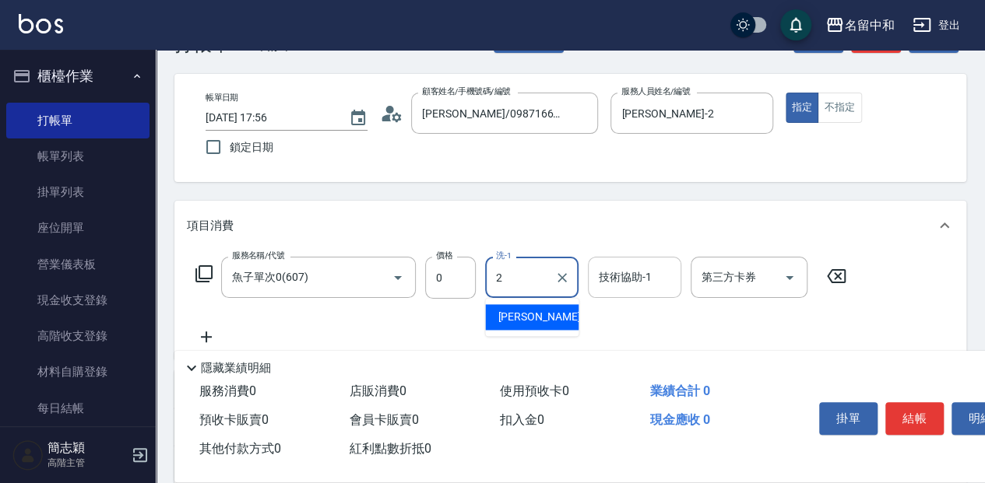
drag, startPoint x: 534, startPoint y: 314, endPoint x: 595, endPoint y: 283, distance: 69.3
click at [546, 310] on div "[PERSON_NAME] -2" at bounding box center [531, 317] width 93 height 26
type input "[PERSON_NAME]-2"
click at [613, 272] on input "技術協助-1" at bounding box center [634, 277] width 79 height 27
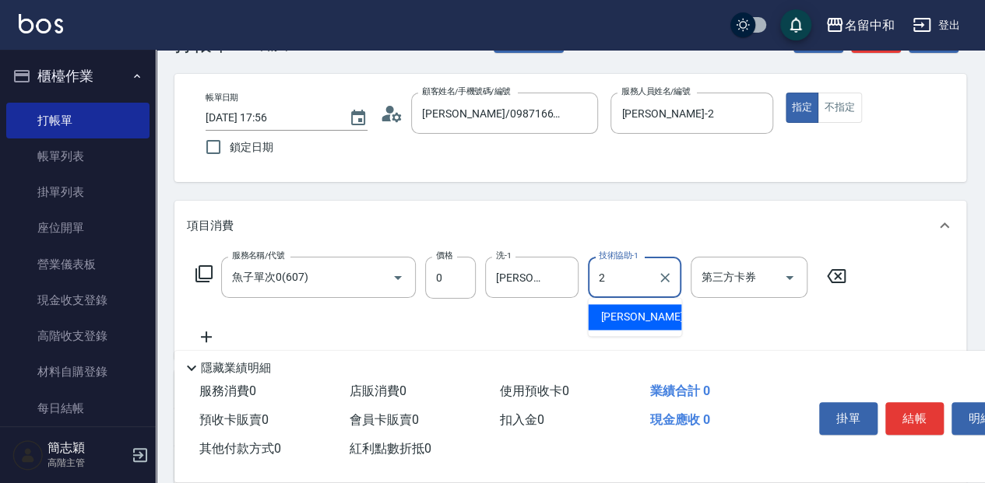
click at [655, 321] on div "[PERSON_NAME] -2" at bounding box center [634, 317] width 93 height 26
type input "[PERSON_NAME]-2"
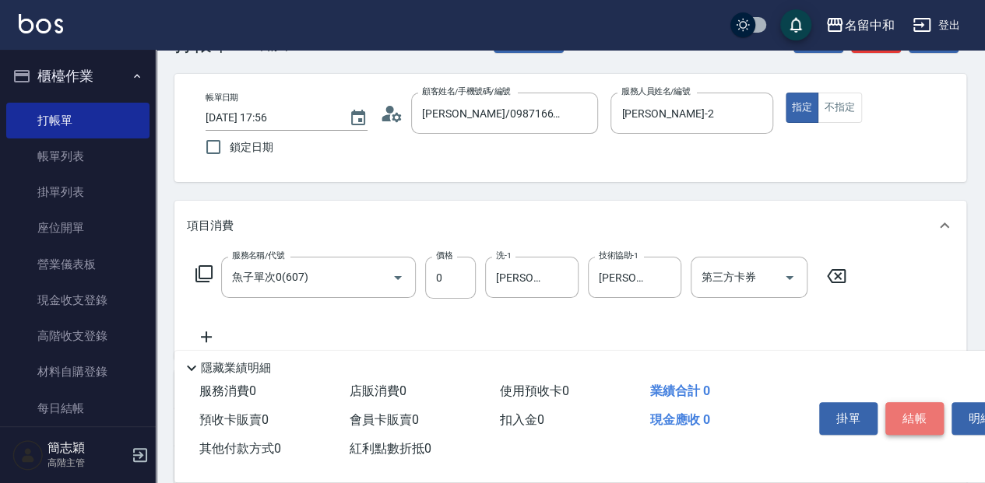
click at [907, 411] on button "結帳" at bounding box center [914, 418] width 58 height 33
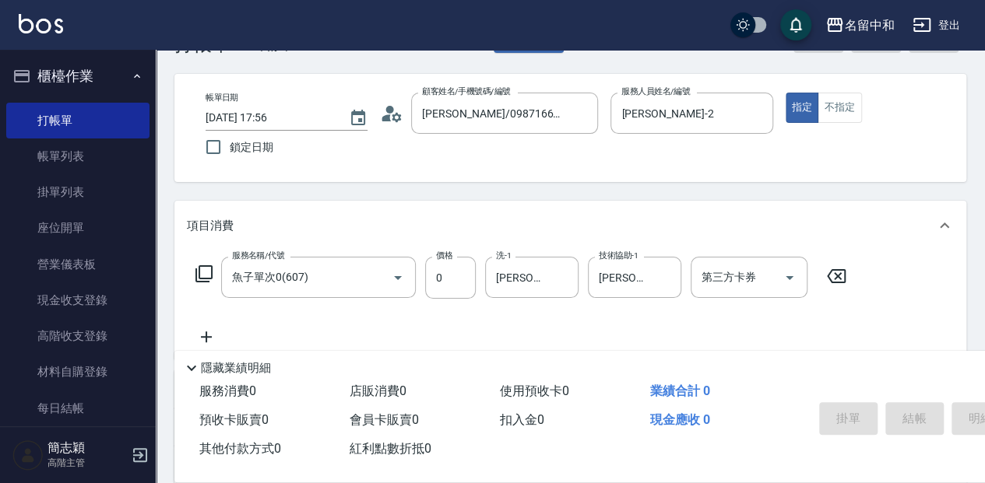
type input "[DATE] 18:03"
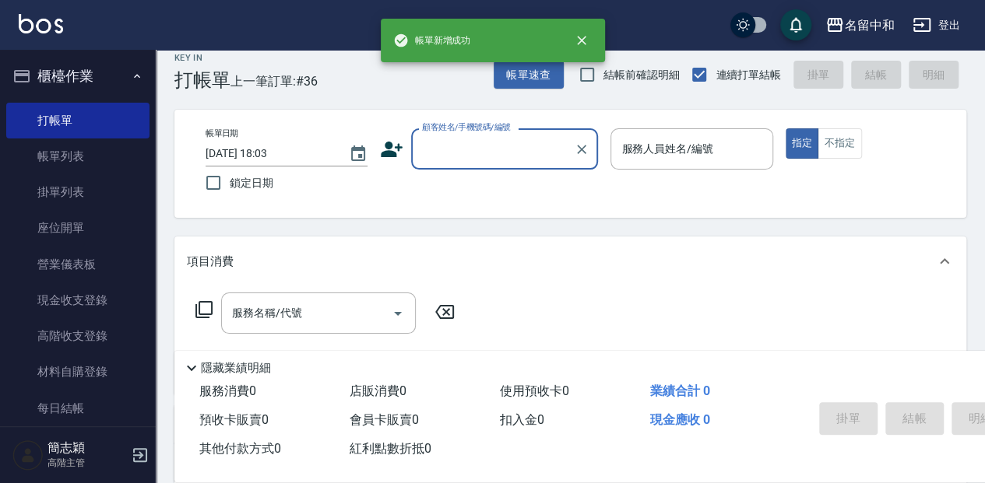
scroll to position [0, 0]
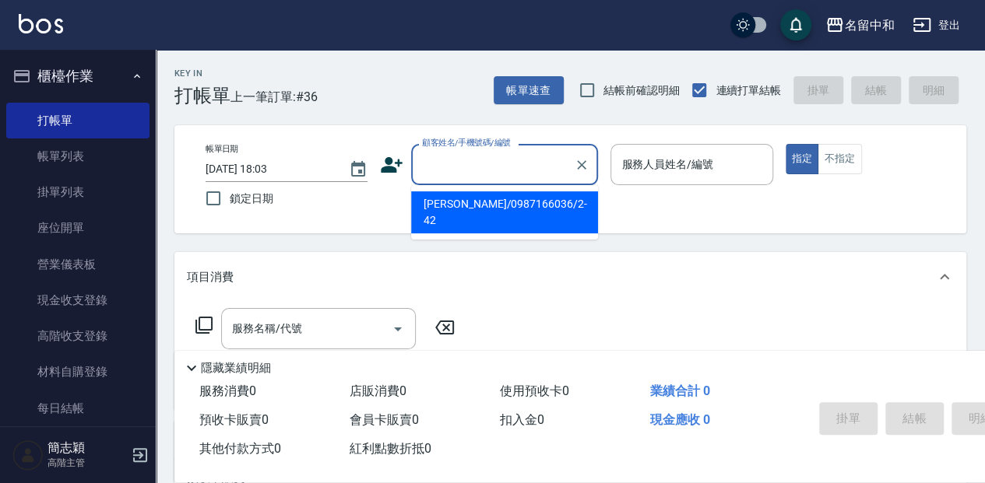
click at [493, 160] on input "顧客姓名/手機號碼/編號" at bounding box center [492, 164] width 149 height 27
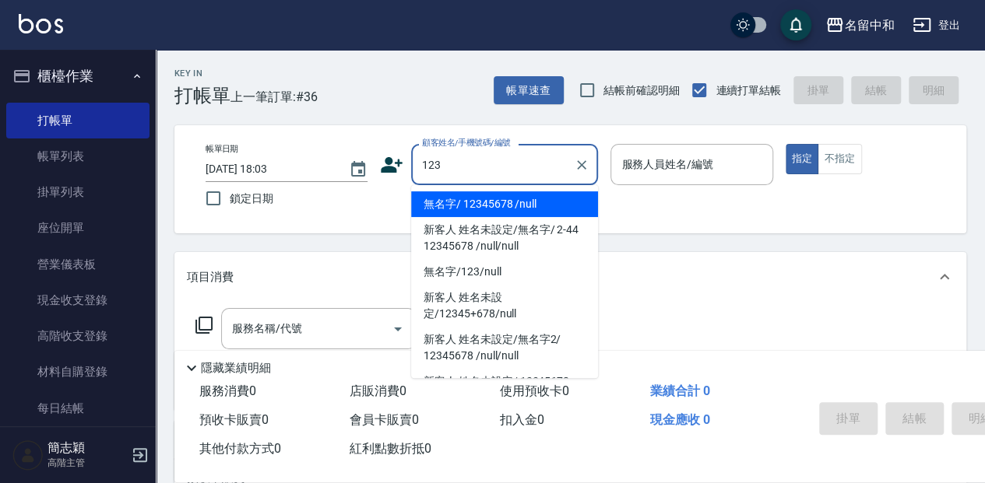
click at [511, 205] on li "無名字/ 12345678 /null" at bounding box center [504, 204] width 187 height 26
type input "無名字/ 12345678 /null"
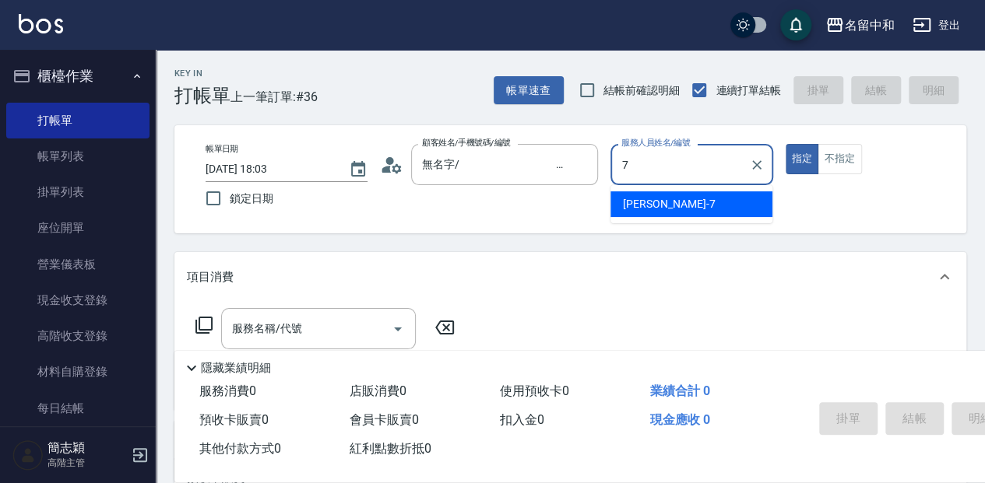
type input "[PERSON_NAME]-7"
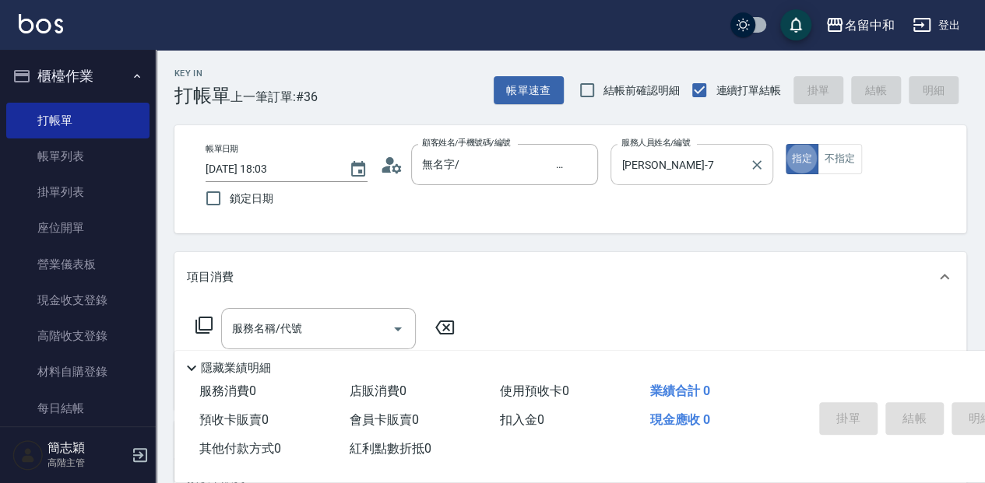
type button "true"
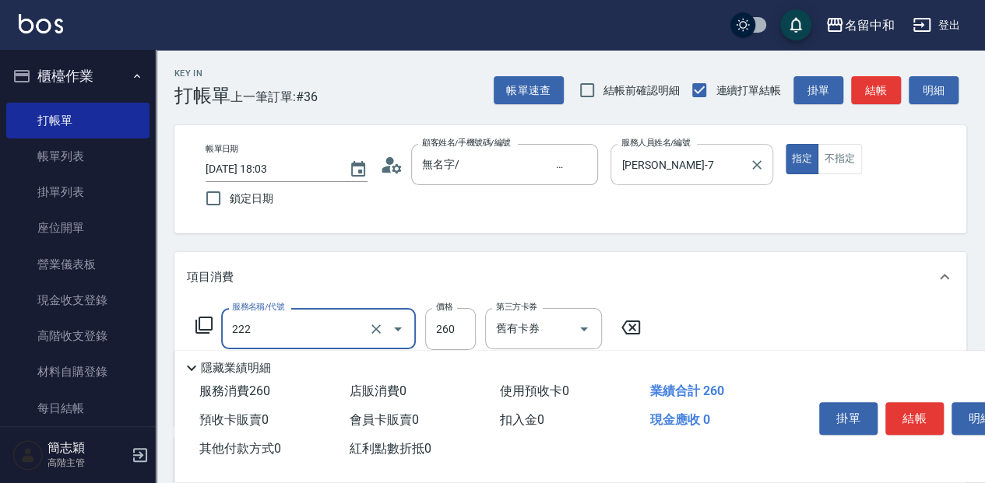
type input "洗髮卷260(222)"
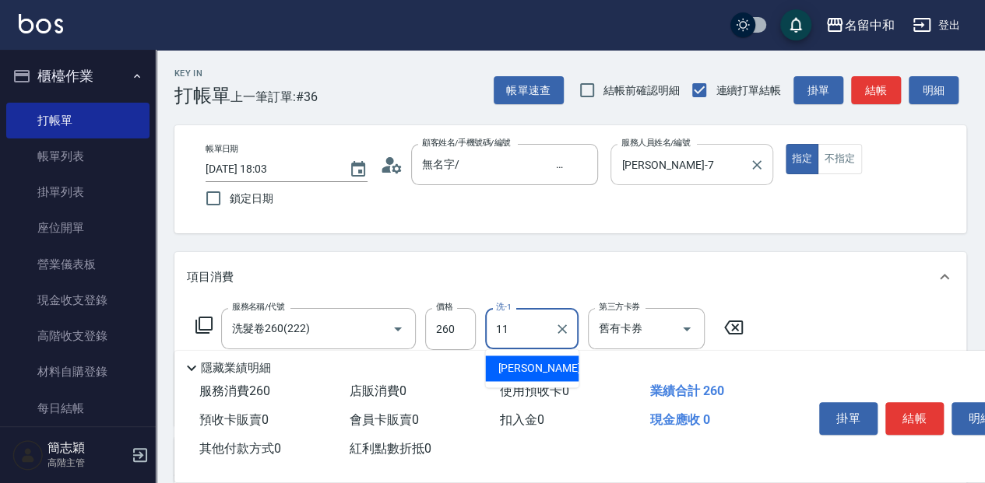
type input "家綸-11"
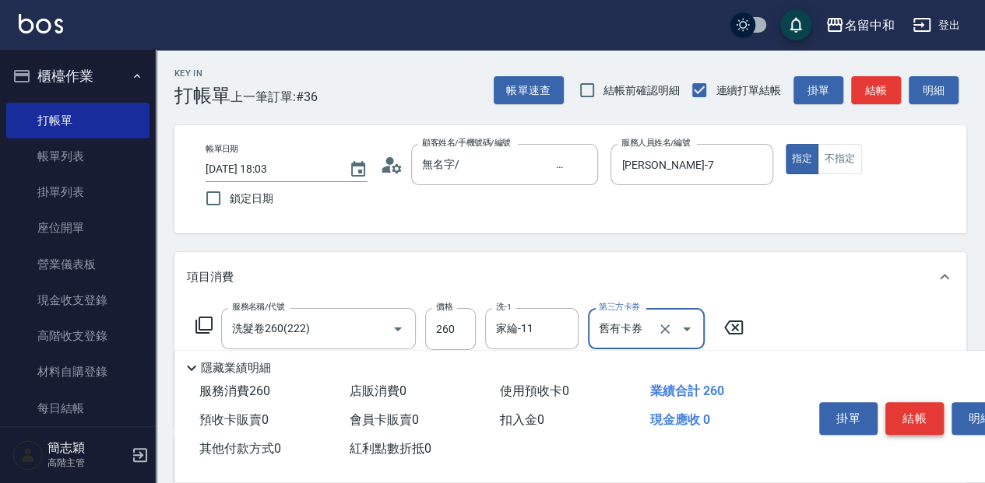
click at [901, 409] on button "結帳" at bounding box center [914, 418] width 58 height 33
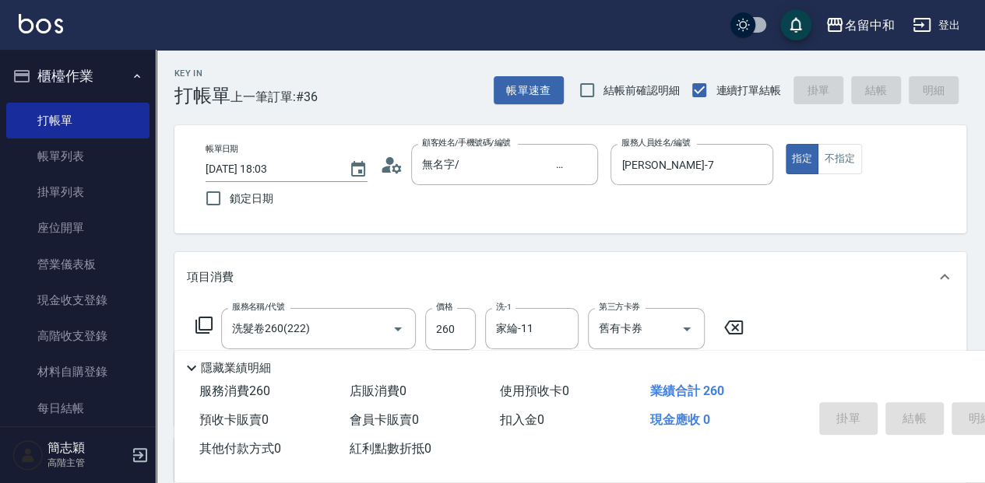
type input "[DATE] 18:17"
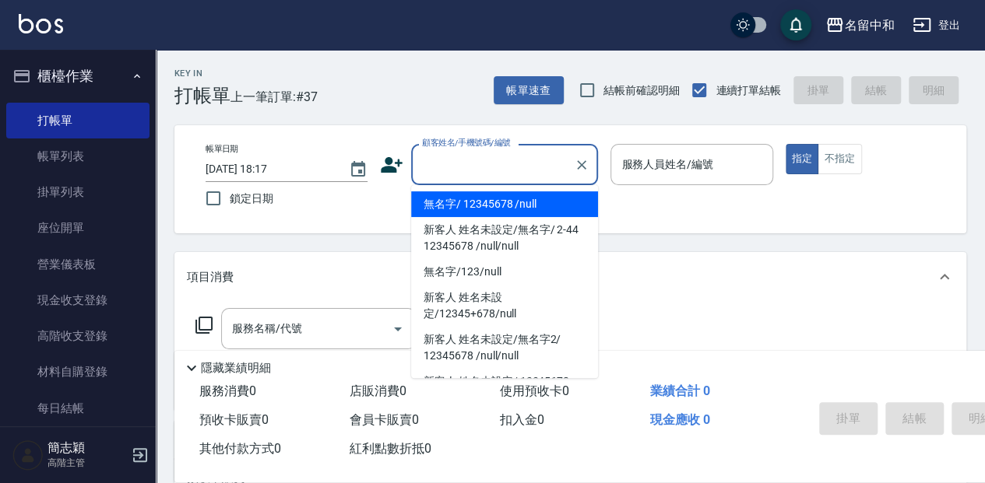
click at [502, 174] on input "顧客姓名/手機號碼/編號" at bounding box center [492, 164] width 149 height 27
click at [489, 201] on li "無名字/ 12345678 /null" at bounding box center [504, 204] width 187 height 26
type input "無名字/ 12345678 /null"
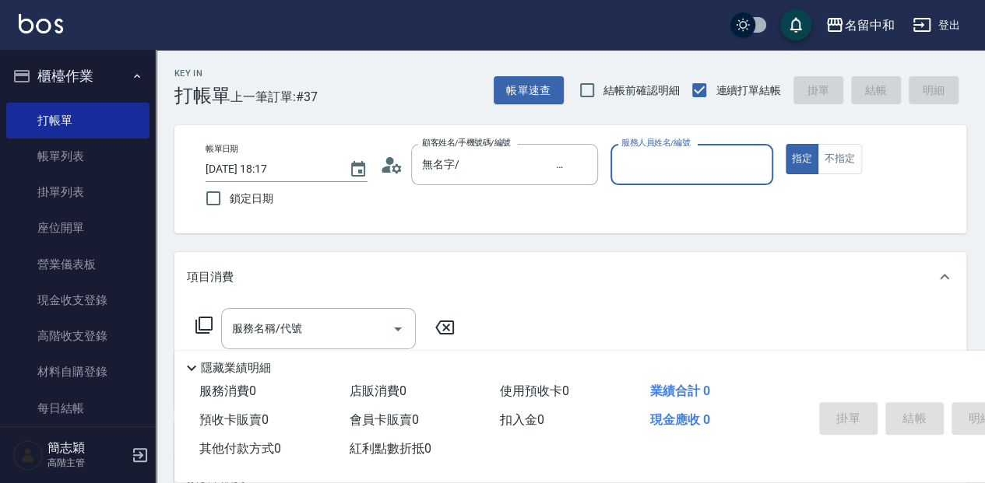
click at [657, 174] on input "服務人員姓名/編號" at bounding box center [691, 164] width 148 height 27
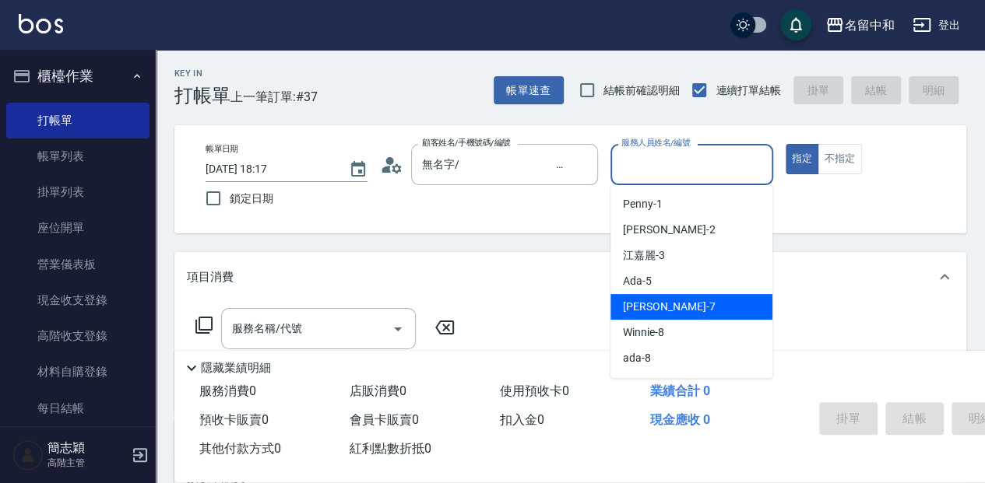
click at [699, 310] on div "[PERSON_NAME] -7" at bounding box center [691, 307] width 162 height 26
type input "[PERSON_NAME]-7"
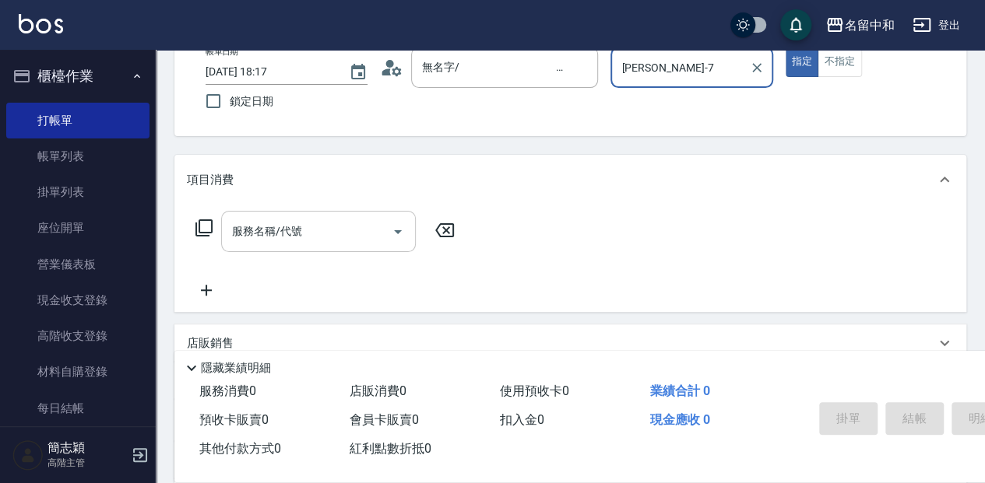
scroll to position [104, 0]
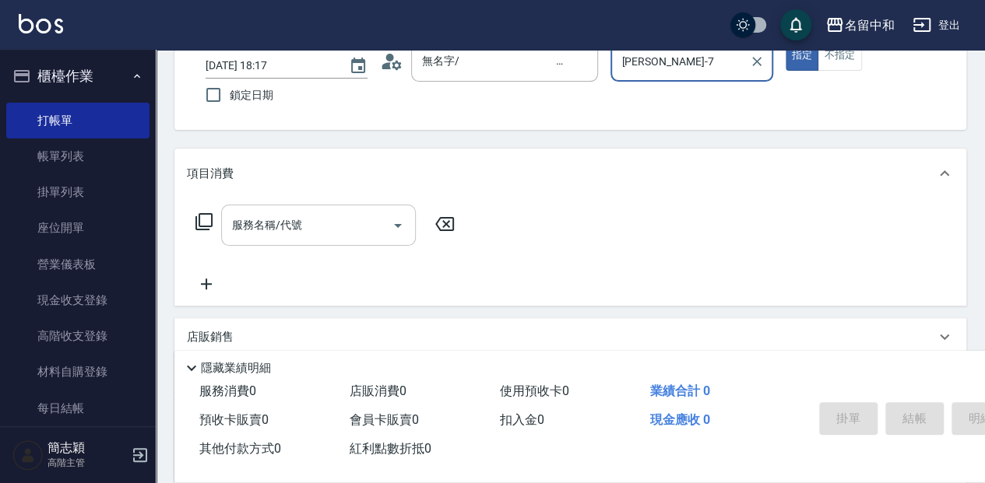
drag, startPoint x: 341, startPoint y: 234, endPoint x: 378, endPoint y: 224, distance: 38.7
click at [350, 230] on input "服務名稱/代號" at bounding box center [306, 225] width 157 height 27
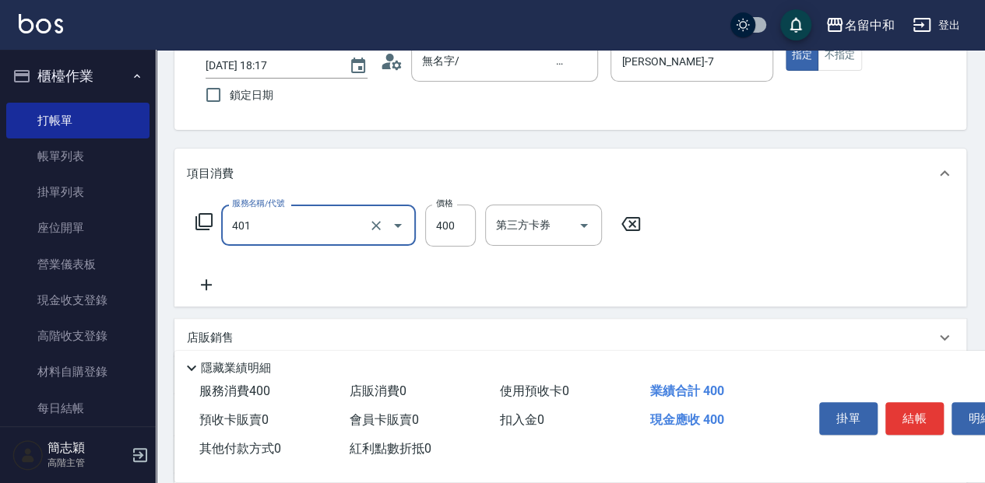
type input "剪髮(400)(401)"
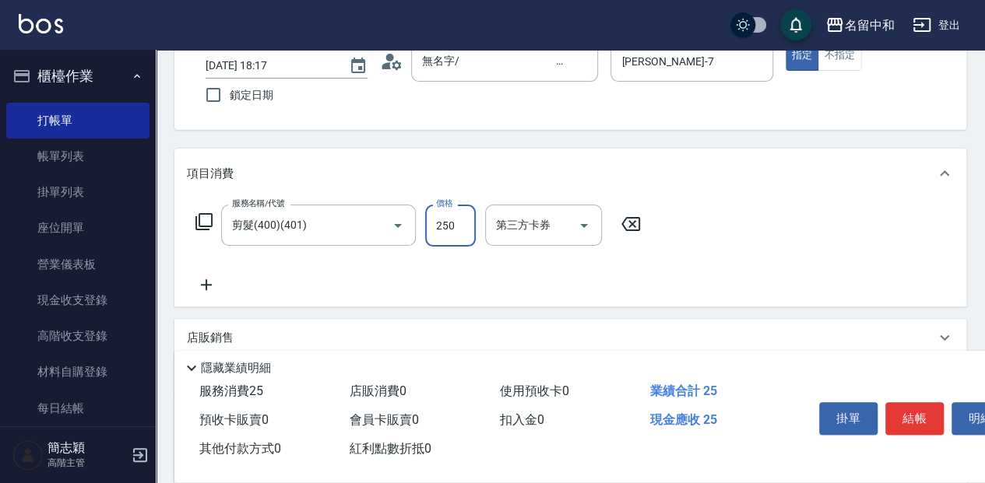
type input "250"
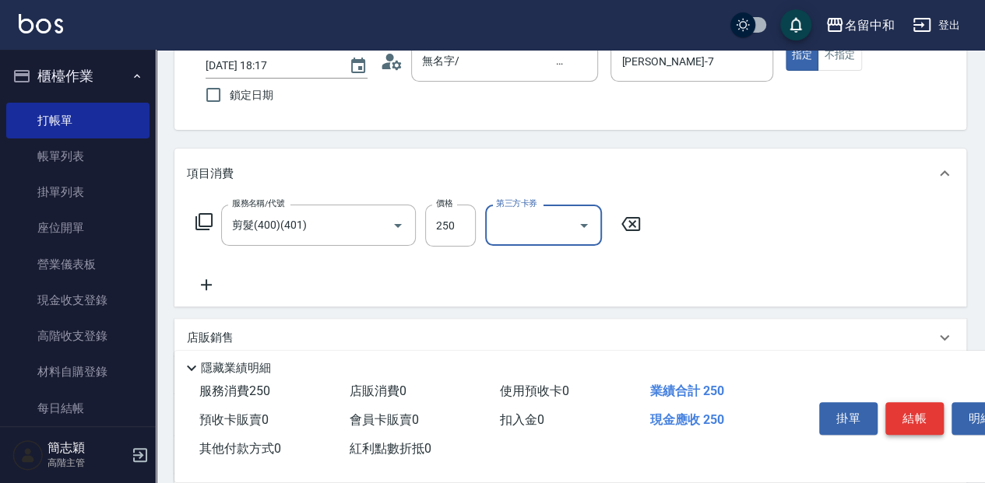
click at [919, 404] on button "結帳" at bounding box center [914, 418] width 58 height 33
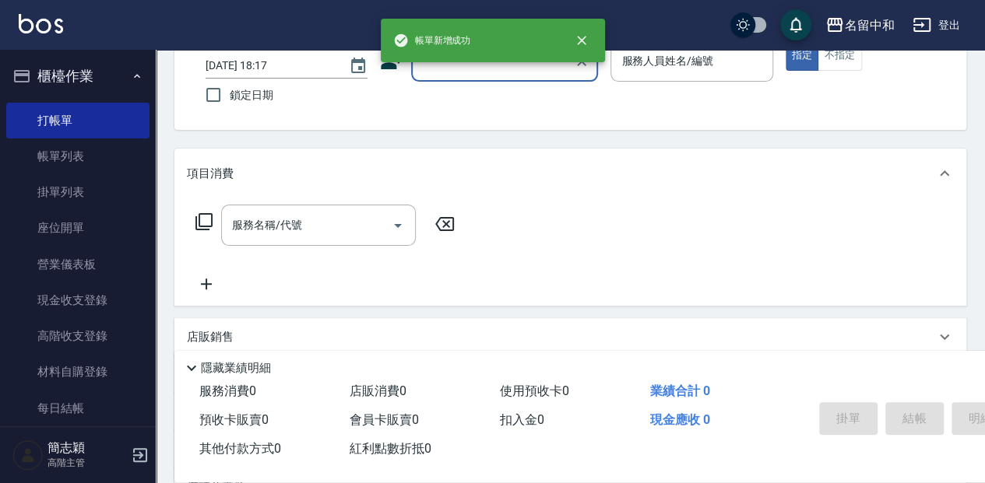
scroll to position [0, 0]
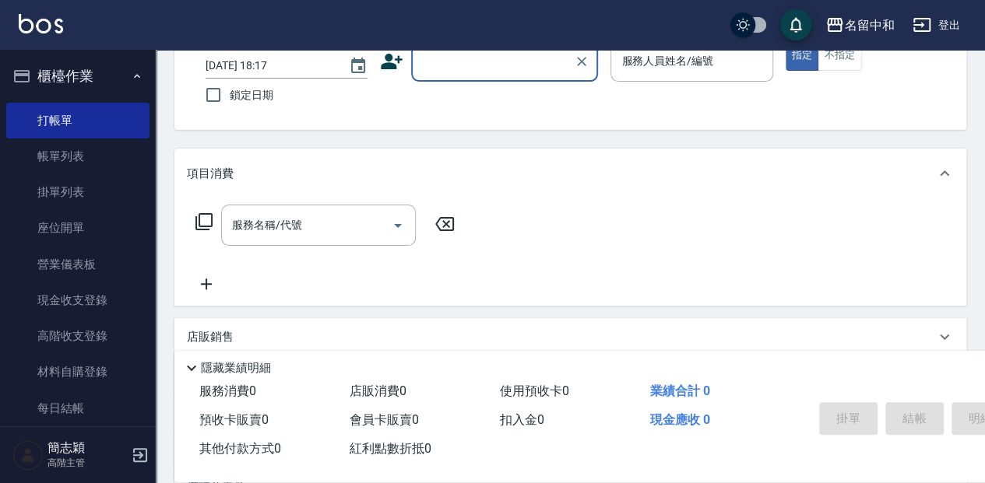
click at [462, 79] on div "顧客姓名/手機號碼/編號" at bounding box center [504, 60] width 187 height 41
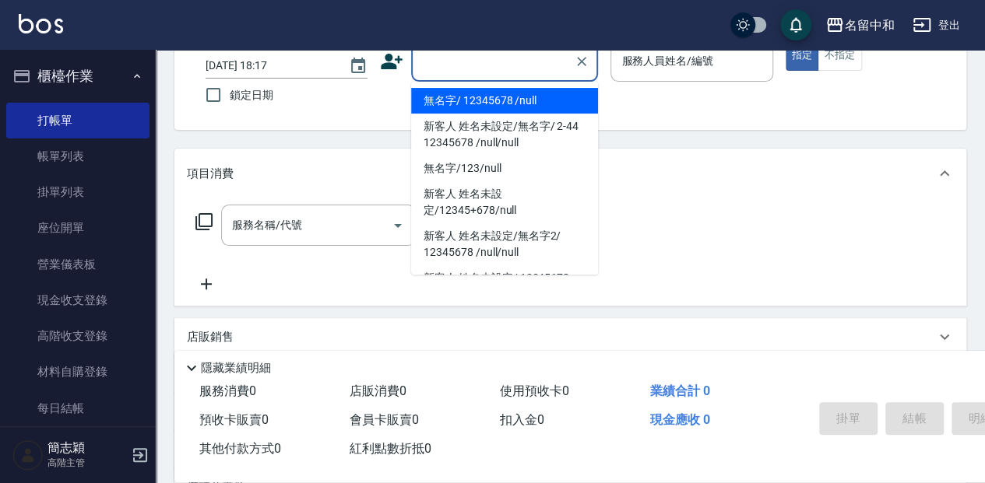
click at [495, 101] on li "無名字/ 12345678 /null" at bounding box center [504, 101] width 187 height 26
type input "無名字/ 12345678 /null"
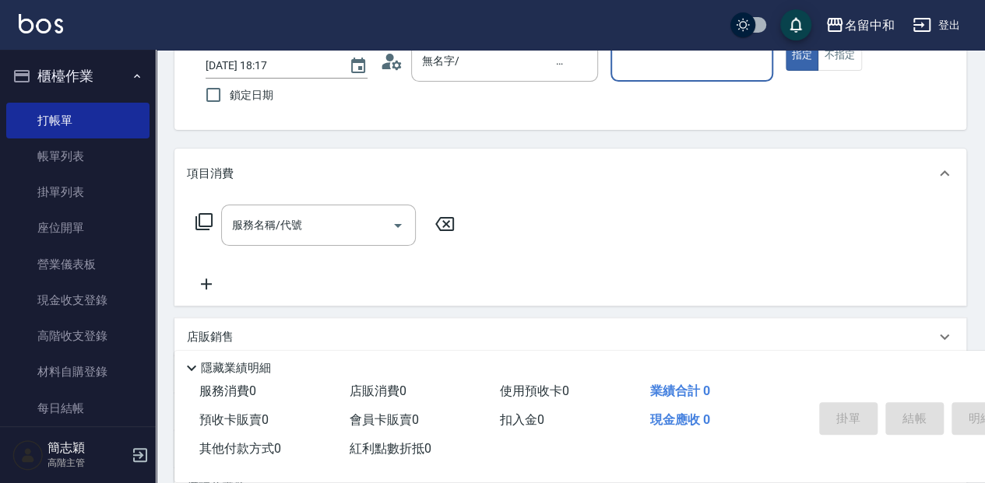
click at [658, 75] on div "服務人員姓名/編號" at bounding box center [691, 60] width 162 height 41
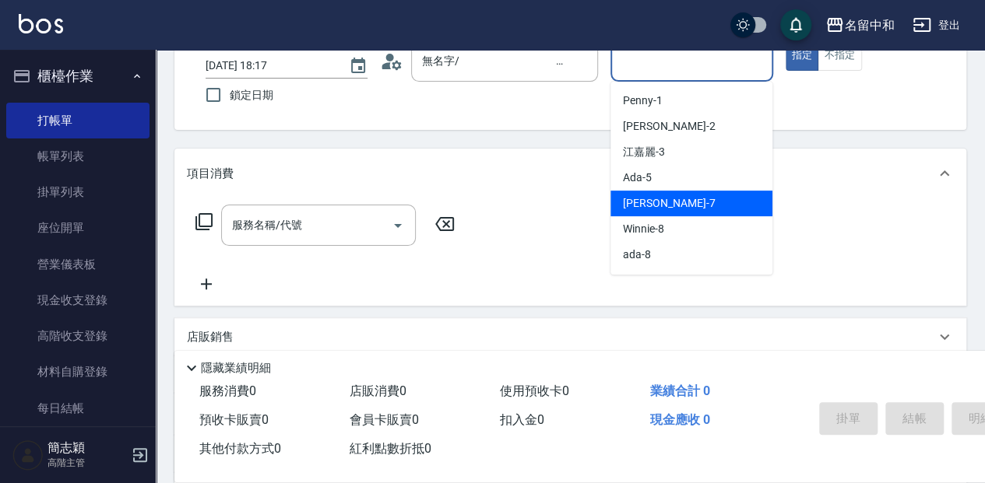
click at [721, 205] on div "[PERSON_NAME] -7" at bounding box center [691, 204] width 162 height 26
type input "[PERSON_NAME]-7"
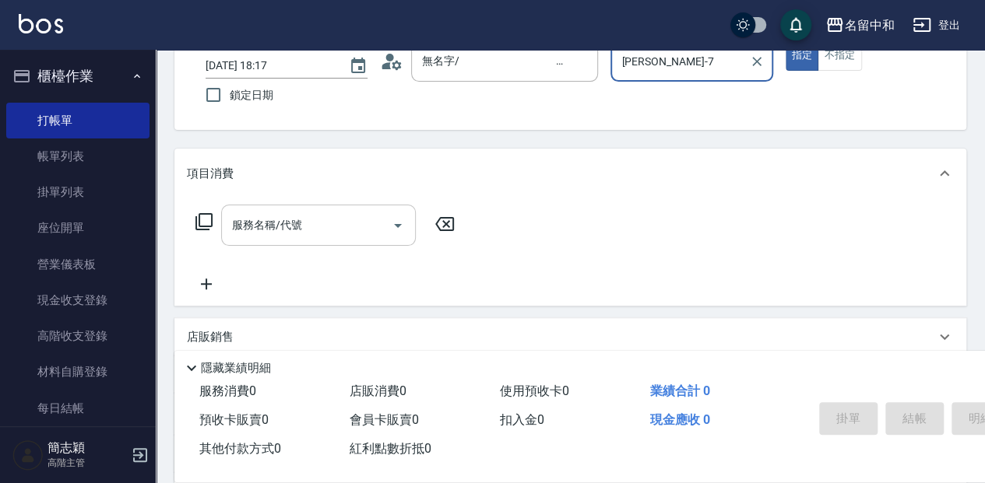
drag, startPoint x: 339, startPoint y: 232, endPoint x: 384, endPoint y: 226, distance: 45.6
click at [340, 231] on input "服務名稱/代號" at bounding box center [306, 225] width 157 height 27
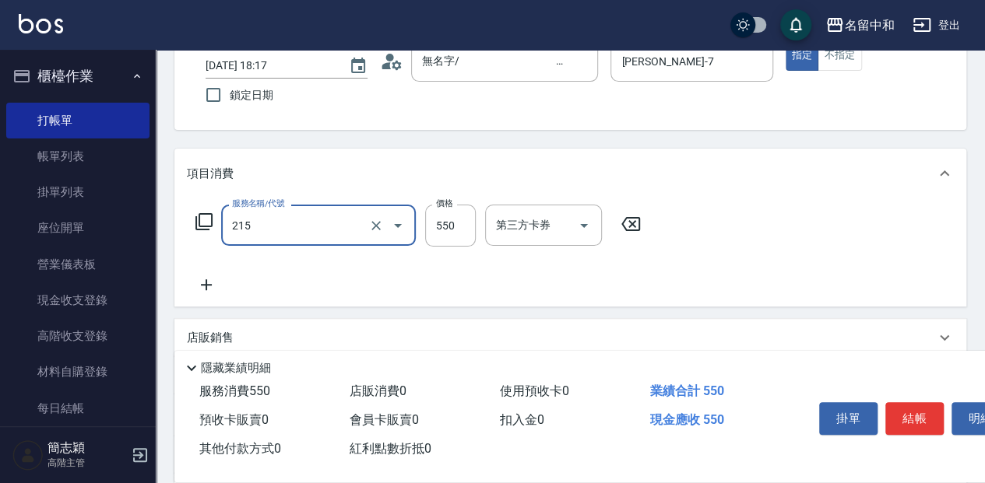
type input "SPA洗髮[500](215)"
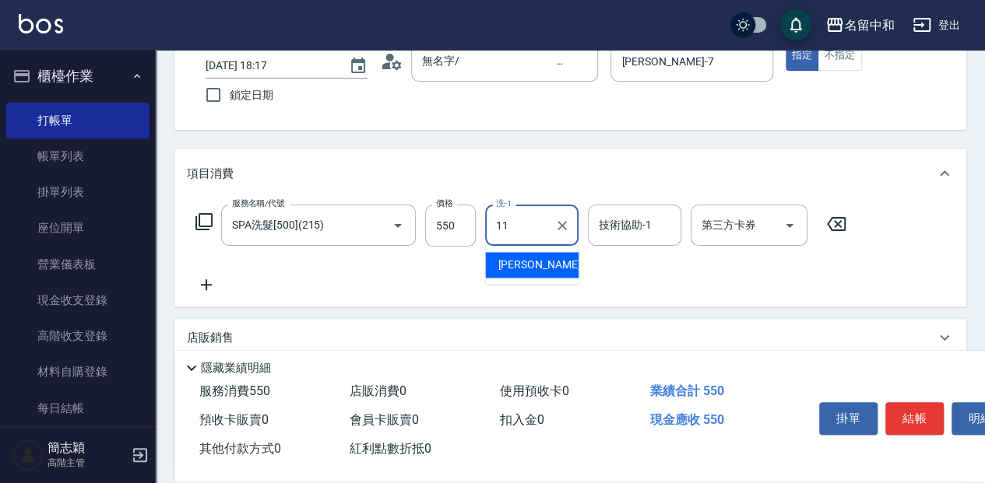
type input "家綸-11"
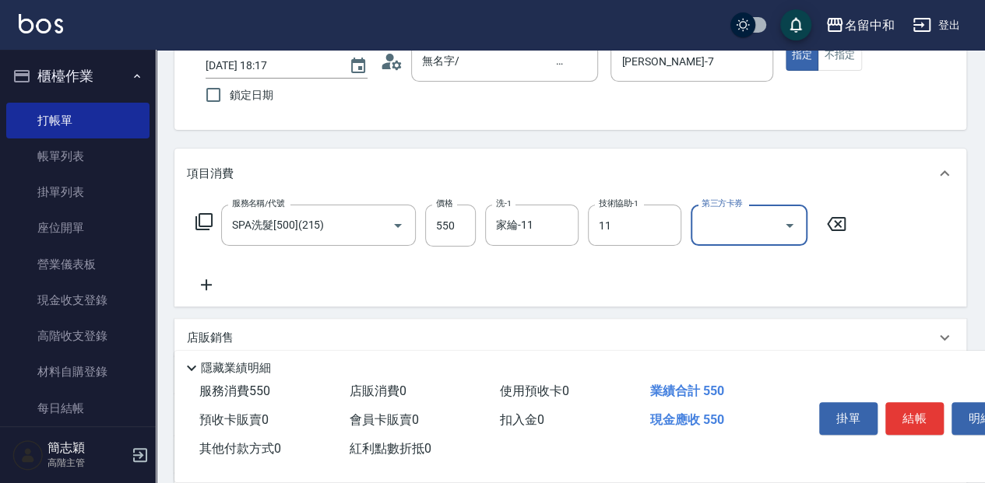
type input "家綸-11"
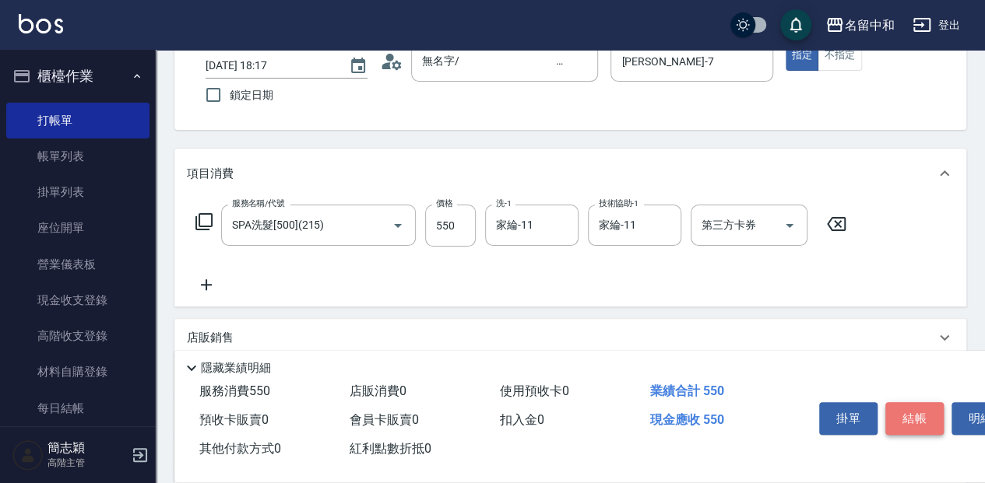
click at [917, 415] on button "結帳" at bounding box center [914, 418] width 58 height 33
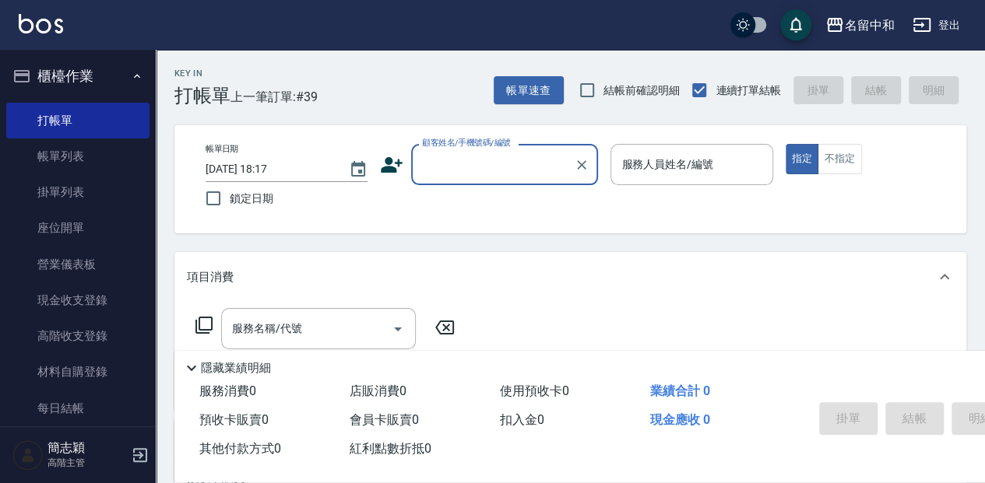
click at [484, 171] on input "顧客姓名/手機號碼/編號" at bounding box center [492, 164] width 149 height 27
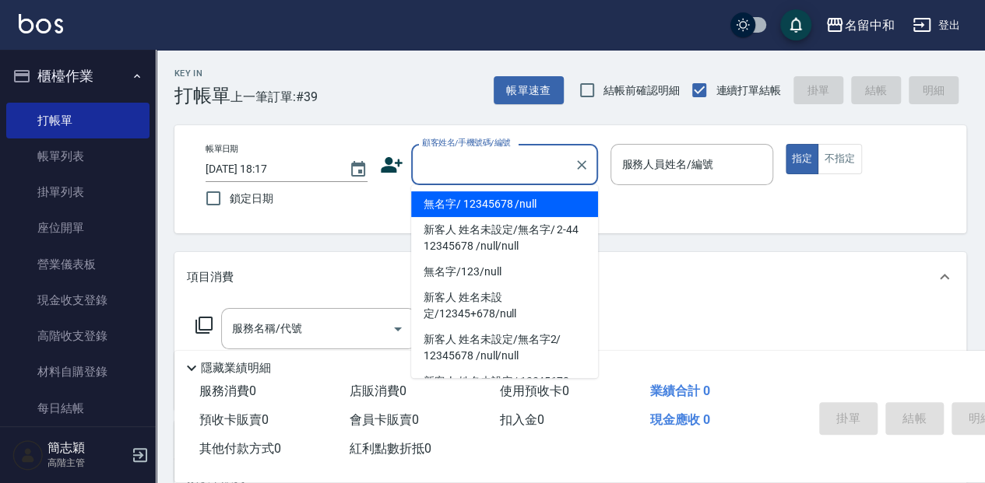
click at [478, 193] on li "無名字/ 12345678 /null" at bounding box center [504, 204] width 187 height 26
type input "無名字/ 12345678 /null"
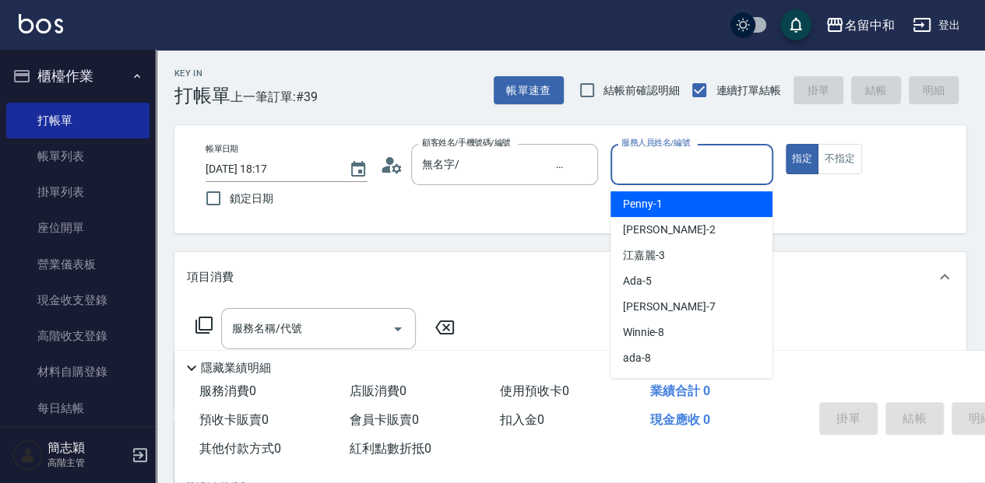
click at [677, 162] on input "服務人員姓名/編號" at bounding box center [691, 164] width 148 height 27
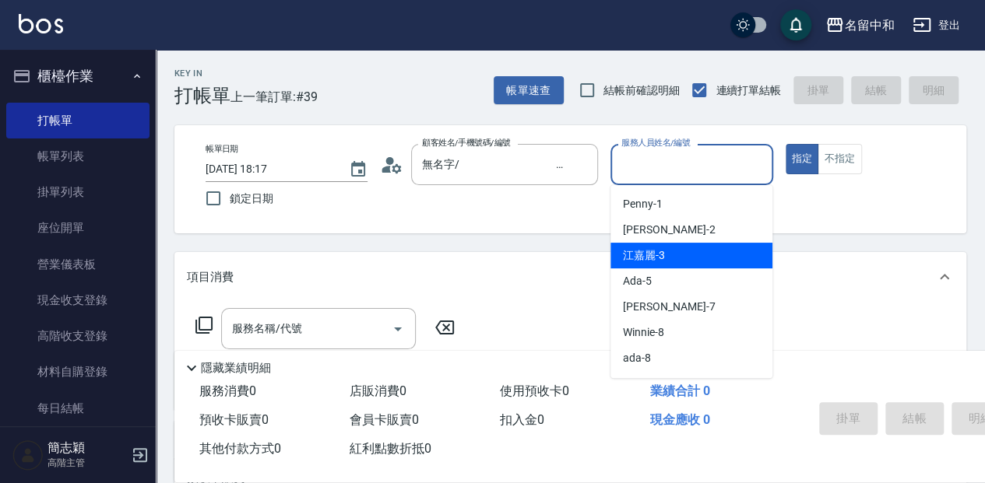
click at [663, 254] on span "[PERSON_NAME]-3" at bounding box center [644, 255] width 42 height 16
type input "江嘉麗-3"
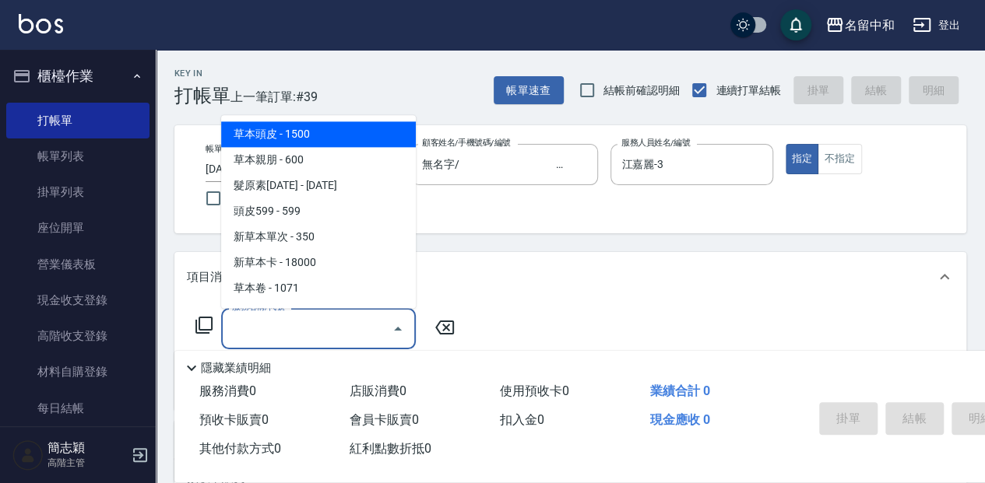
click at [333, 321] on input "服務名稱/代號" at bounding box center [306, 328] width 157 height 27
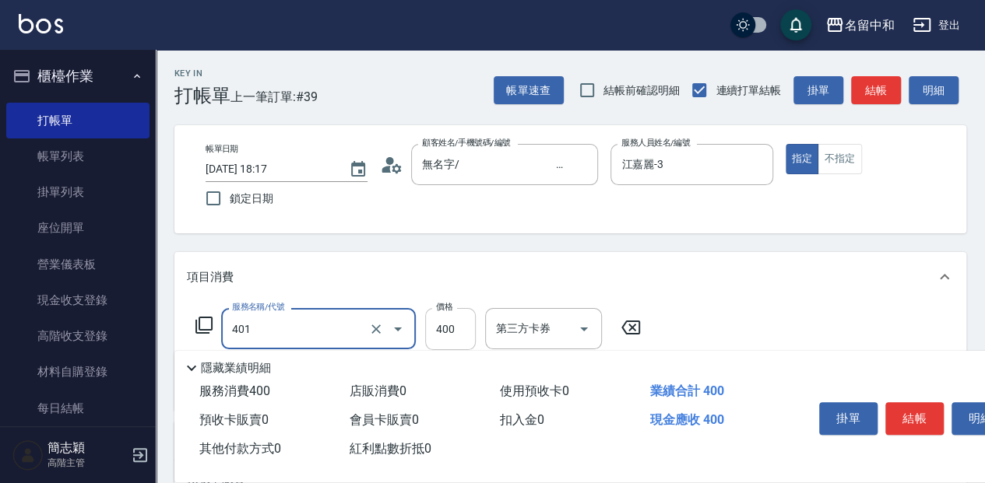
type input "剪髮(400)(401)"
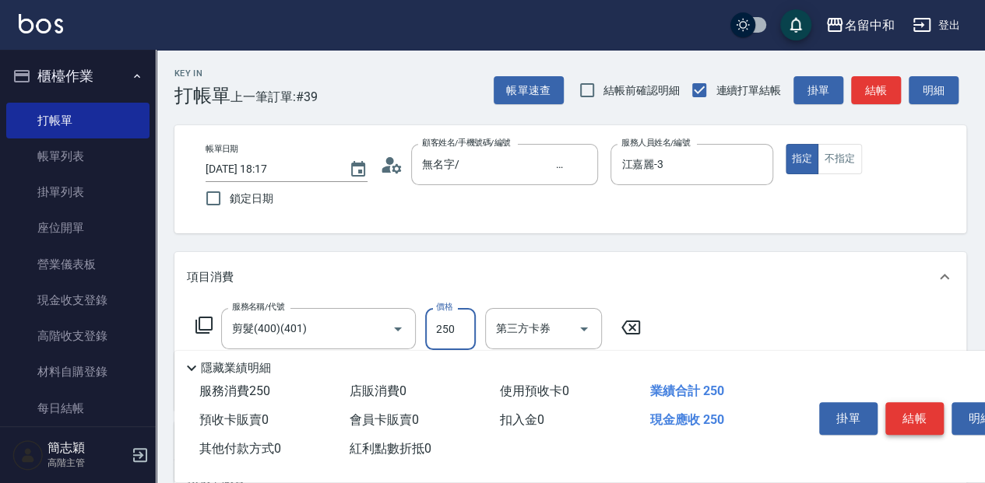
type input "250"
click at [920, 402] on button "結帳" at bounding box center [914, 418] width 58 height 33
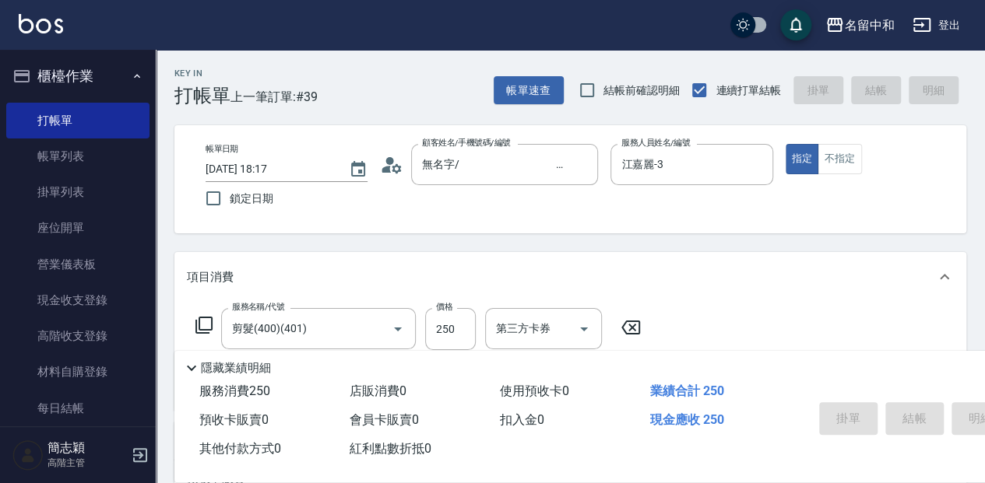
type input "[DATE] 18:18"
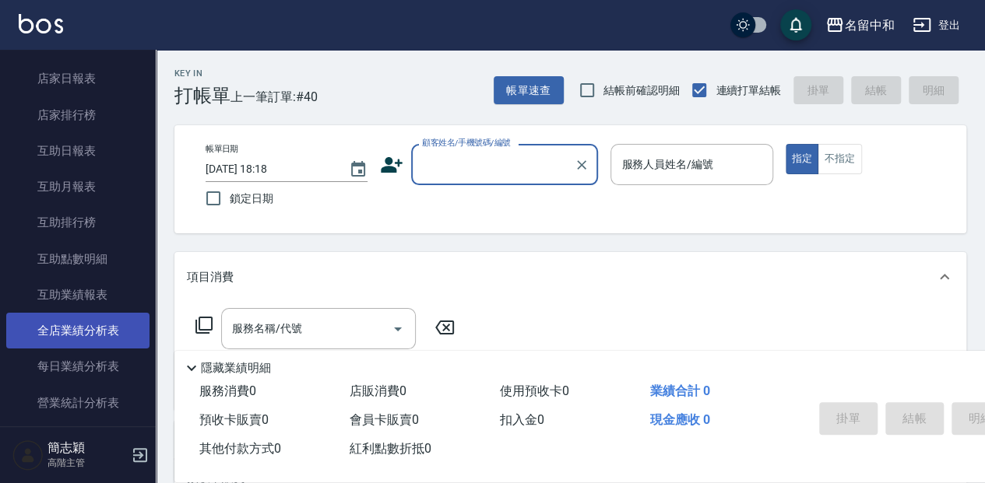
scroll to position [778, 0]
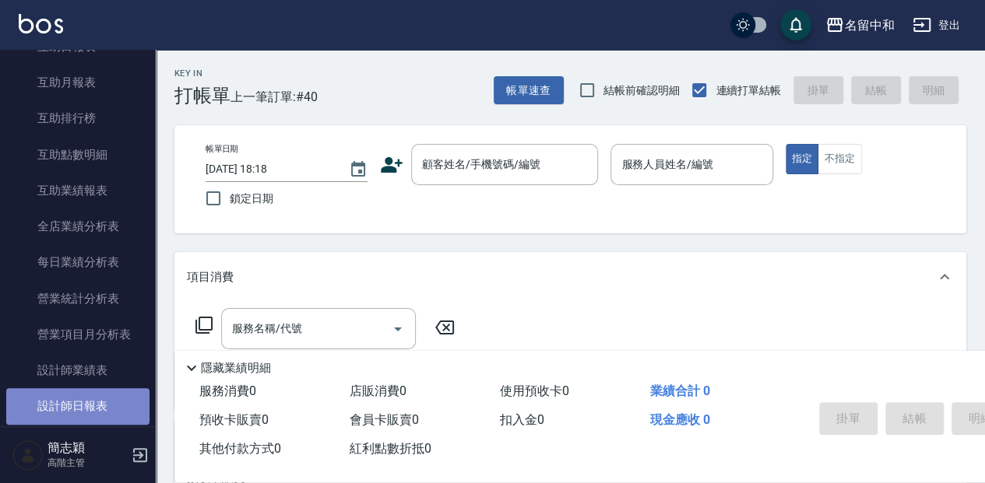
drag, startPoint x: 87, startPoint y: 400, endPoint x: 99, endPoint y: 390, distance: 15.4
click at [87, 400] on link "設計師日報表" at bounding box center [77, 406] width 143 height 36
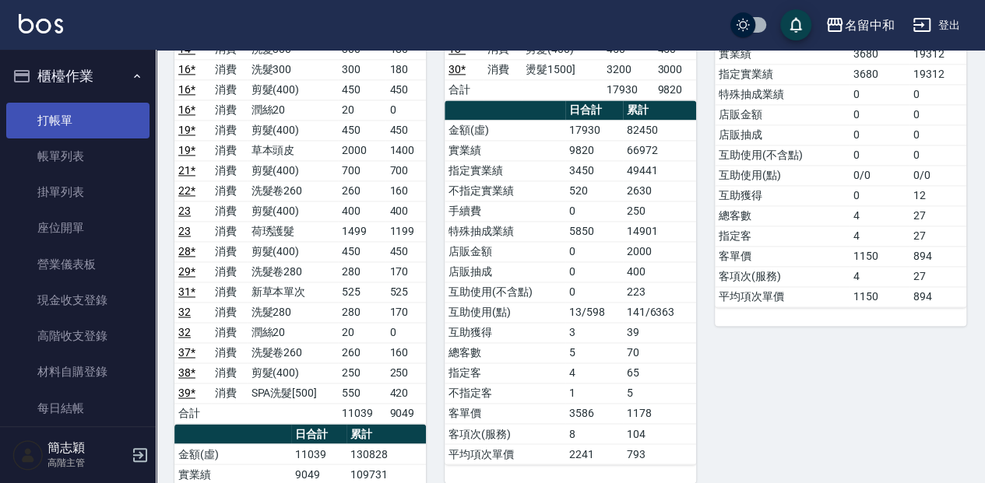
scroll to position [1037, 0]
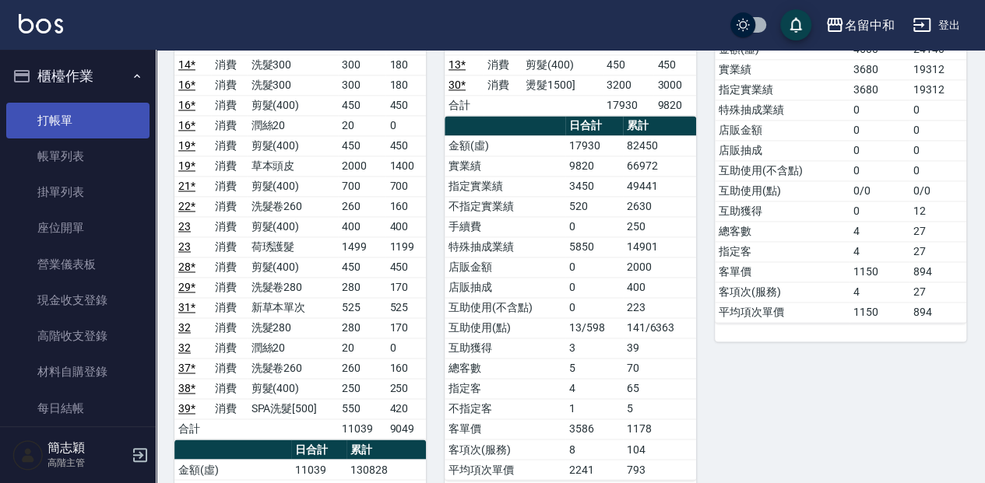
click at [75, 115] on link "打帳單" at bounding box center [77, 121] width 143 height 36
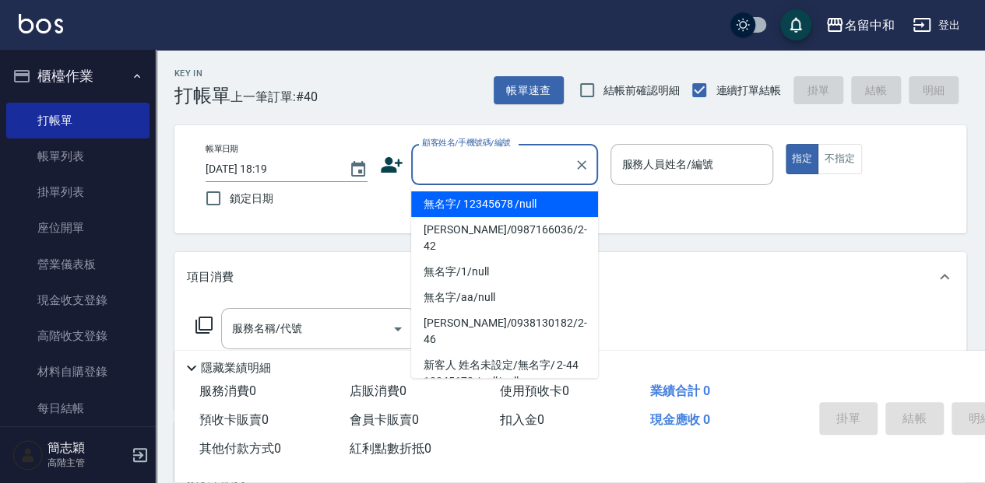
type input "無名字/ 12345678 /null"
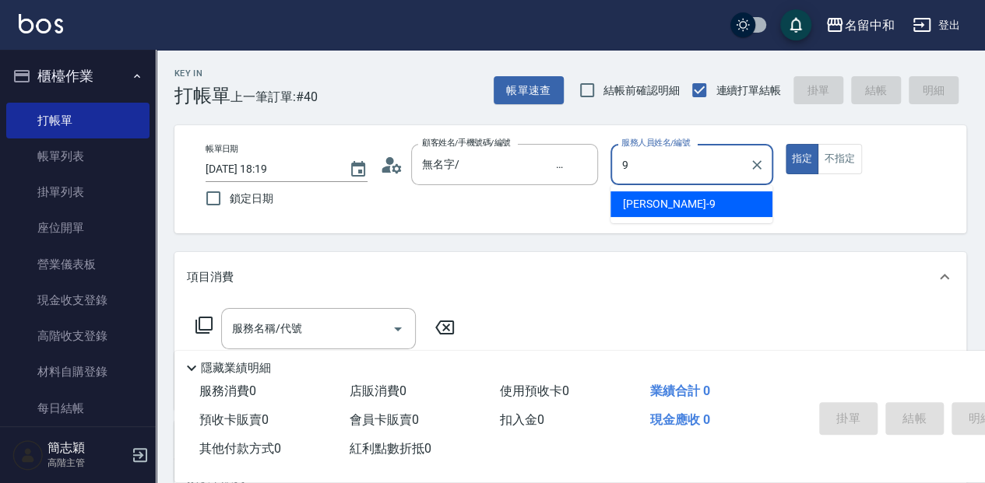
type input "[PERSON_NAME]-9"
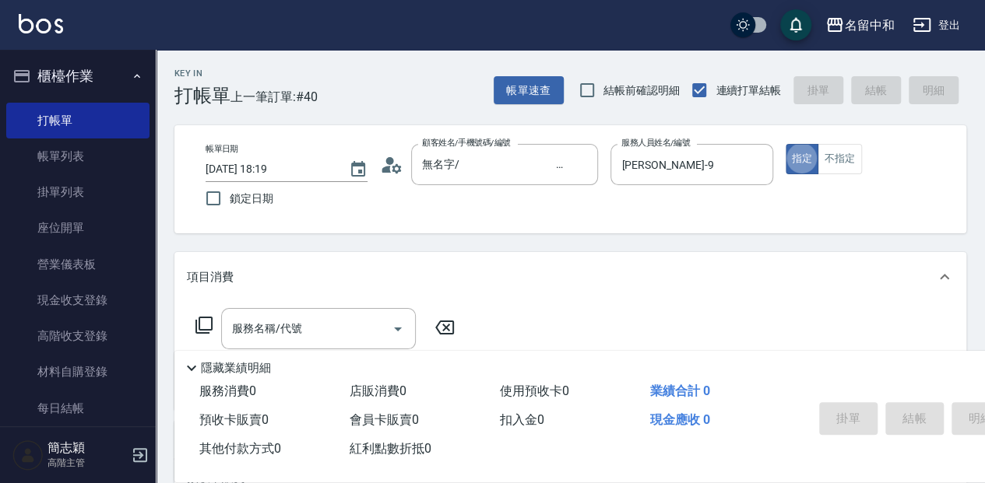
type button "true"
click at [207, 328] on icon at bounding box center [204, 325] width 19 height 19
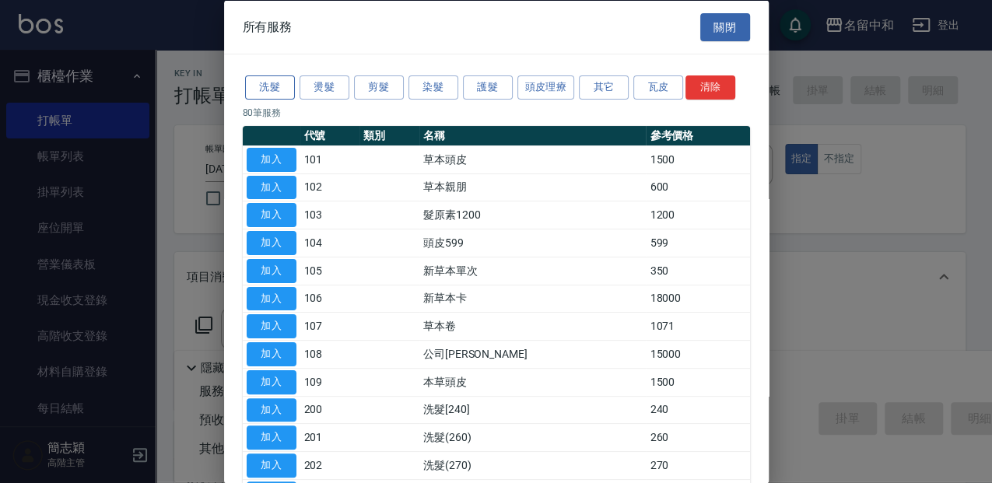
click at [265, 86] on button "洗髮" at bounding box center [270, 87] width 50 height 24
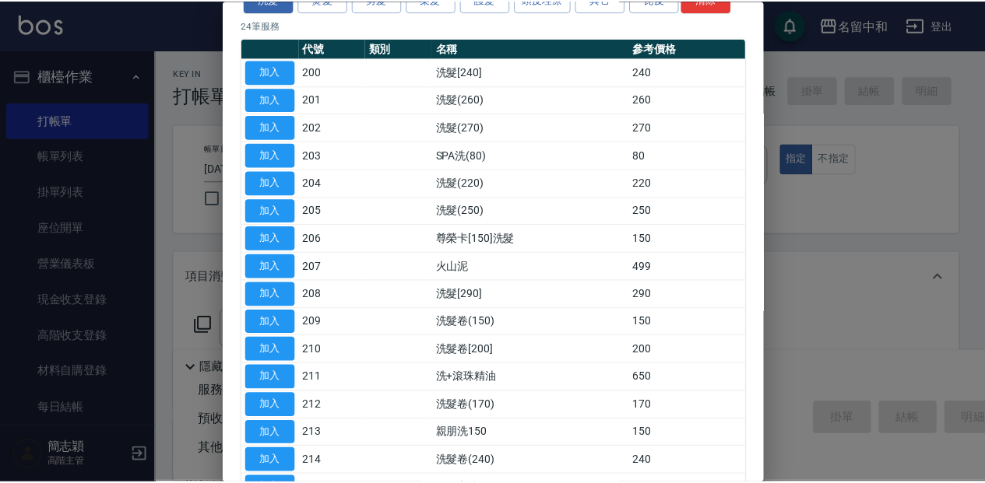
scroll to position [156, 0]
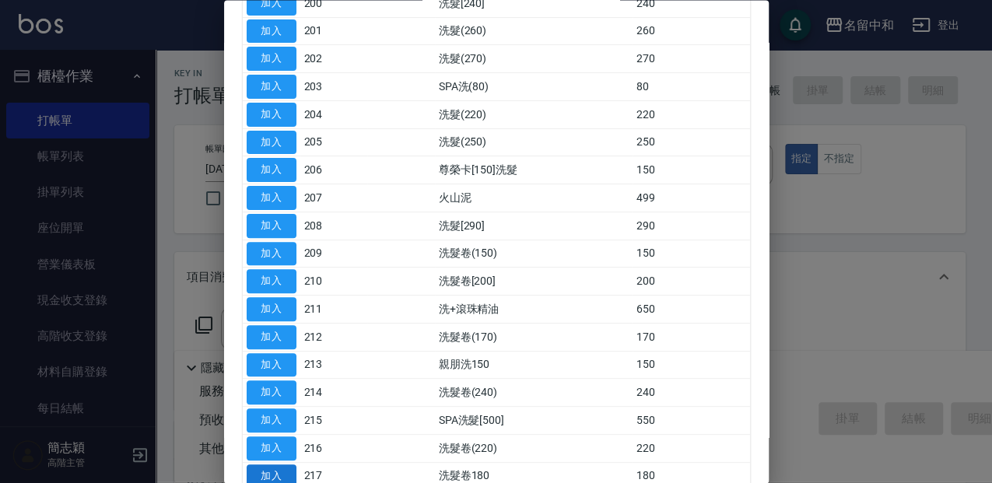
click at [285, 465] on button "加入" at bounding box center [272, 477] width 50 height 24
type input "洗髮卷180(217)"
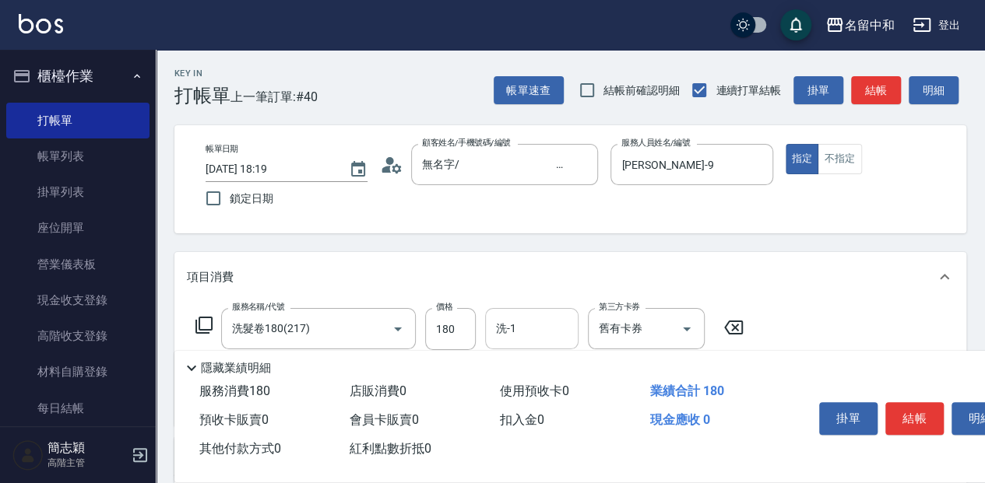
click at [521, 334] on input "洗-1" at bounding box center [531, 328] width 79 height 27
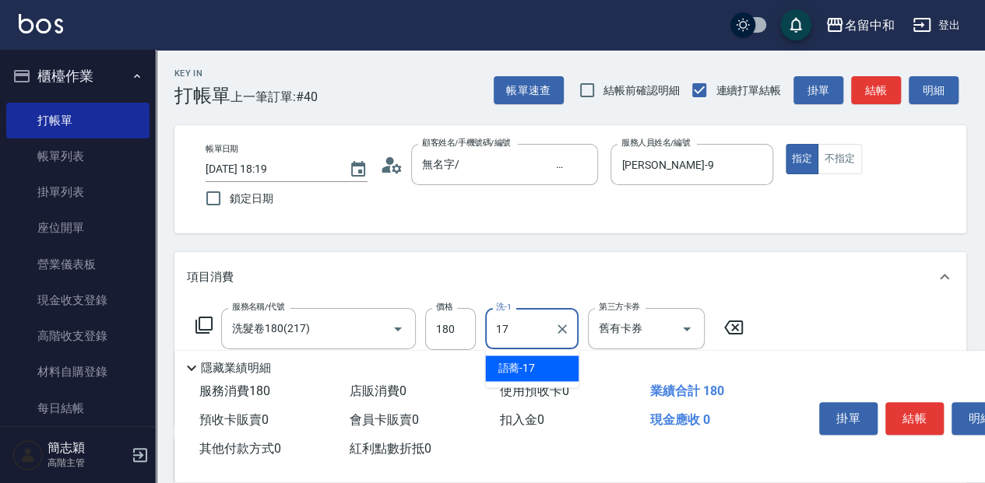
type input "語蕎-17"
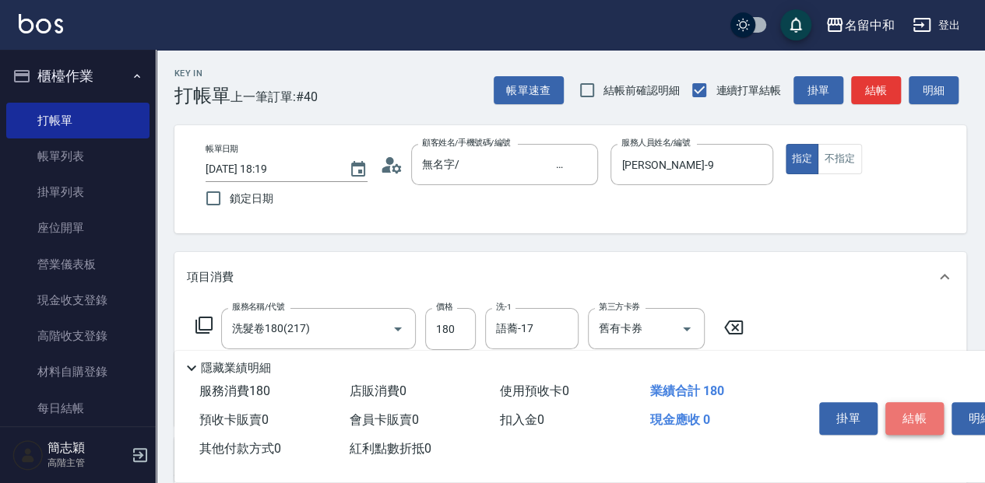
click at [920, 406] on button "結帳" at bounding box center [914, 418] width 58 height 33
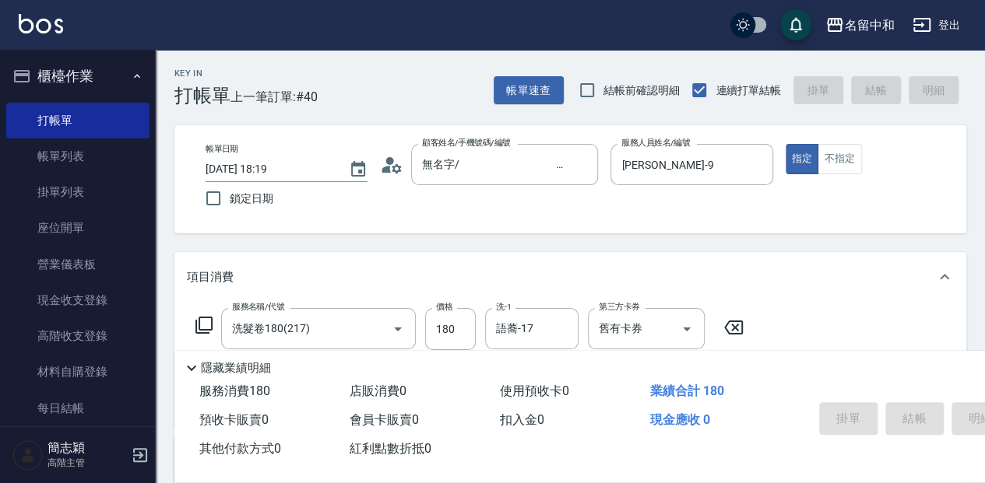
type input "[DATE] 18:32"
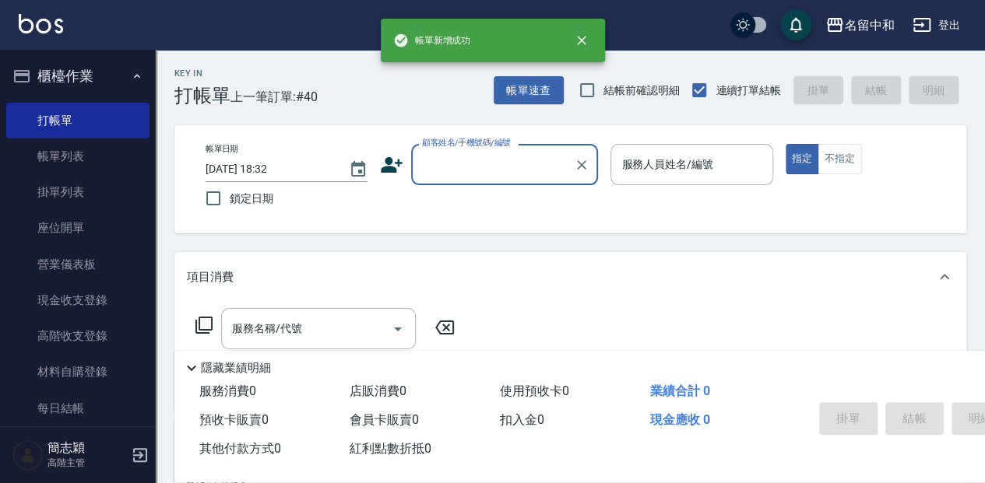
scroll to position [0, 0]
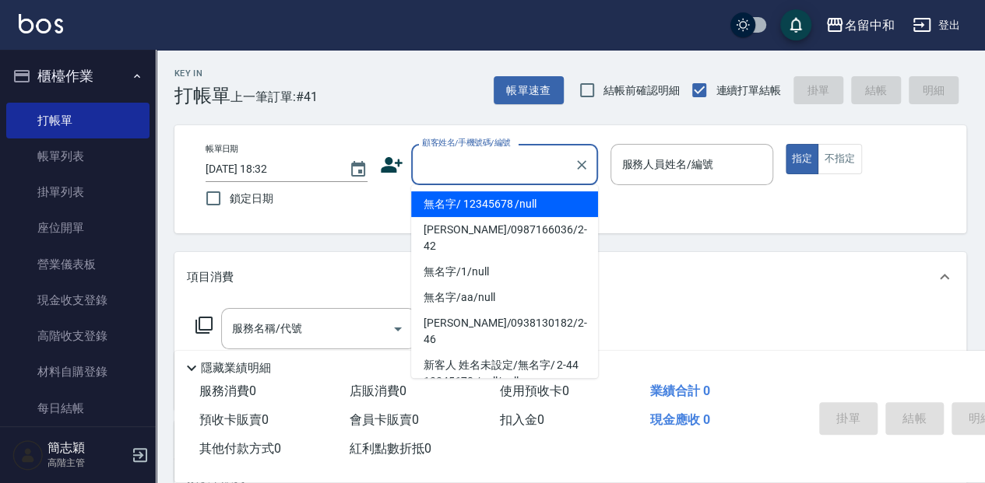
type input "無名字/ 12345678 /null"
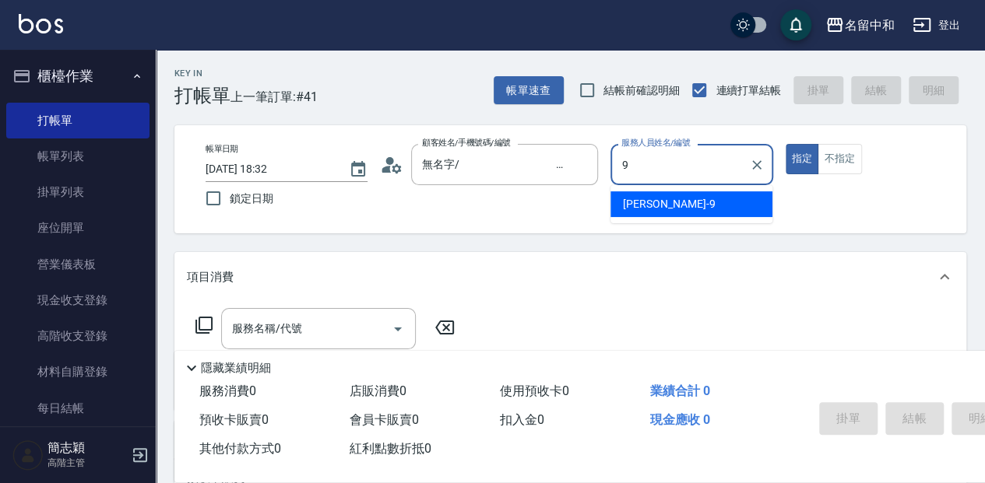
type input "[PERSON_NAME]-9"
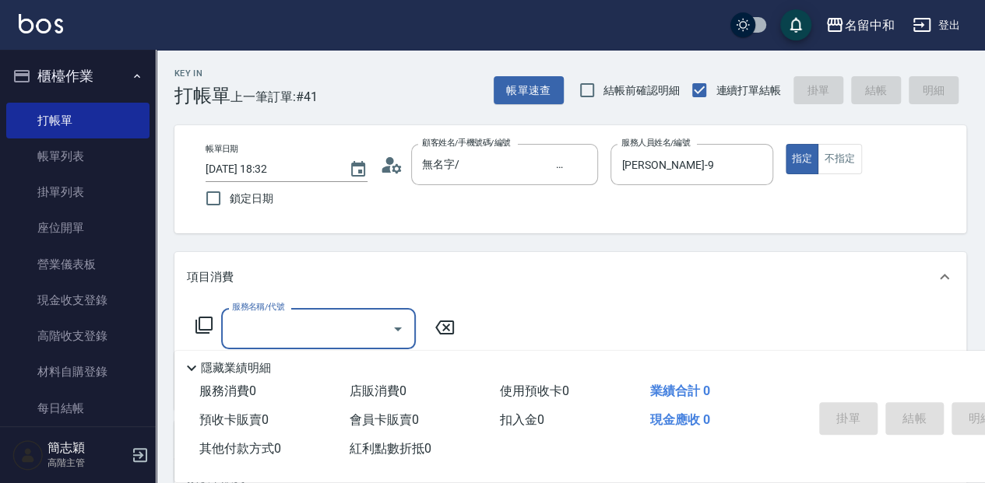
click at [203, 325] on icon at bounding box center [204, 325] width 19 height 19
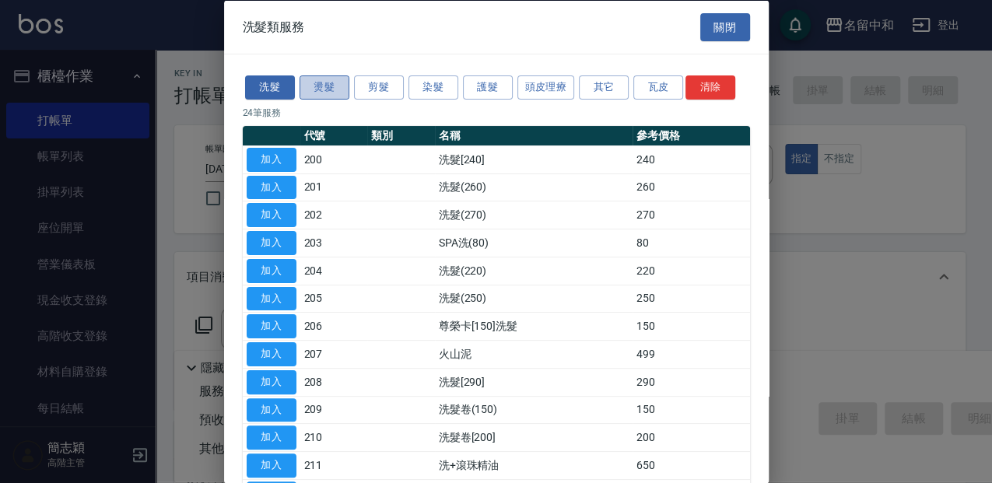
click at [328, 80] on button "燙髮" at bounding box center [325, 87] width 50 height 24
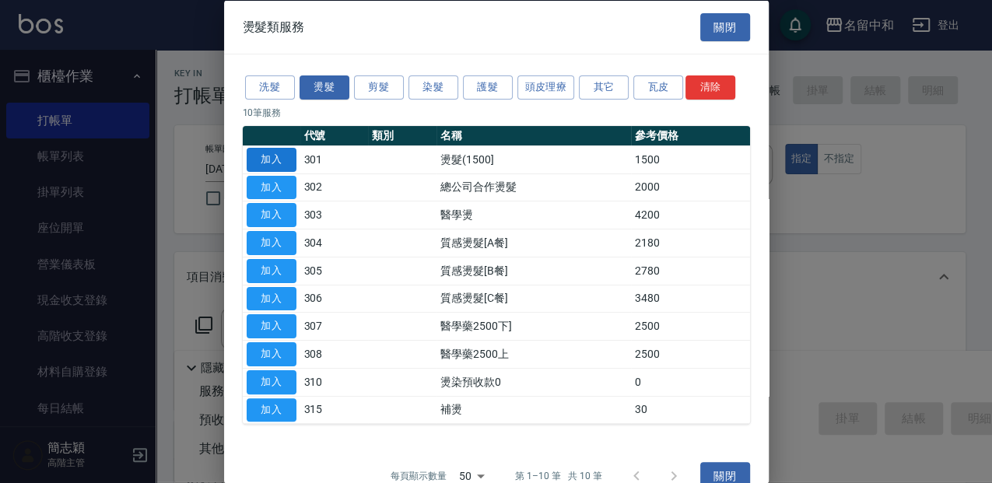
click at [271, 157] on button "加入" at bounding box center [272, 159] width 50 height 24
type input "燙髮(1500](301)"
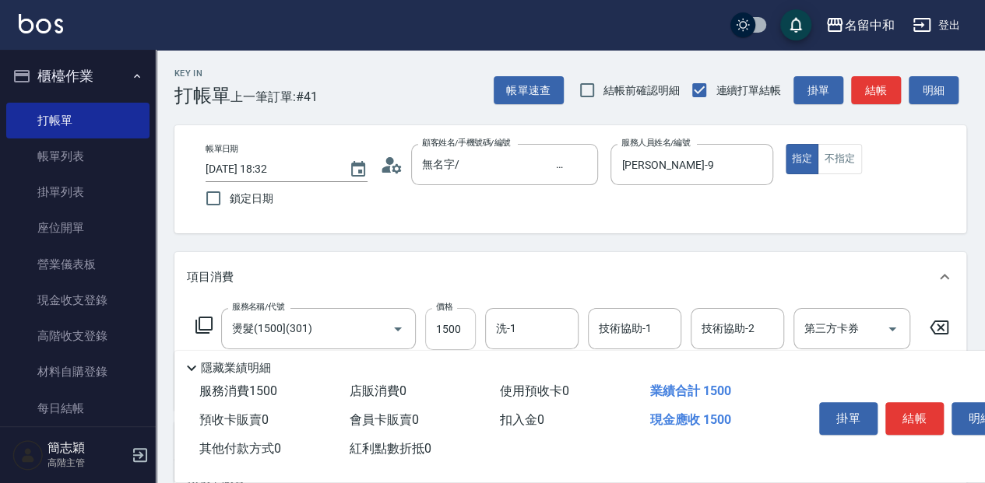
click at [444, 333] on input "1500" at bounding box center [450, 329] width 51 height 42
type input "3600"
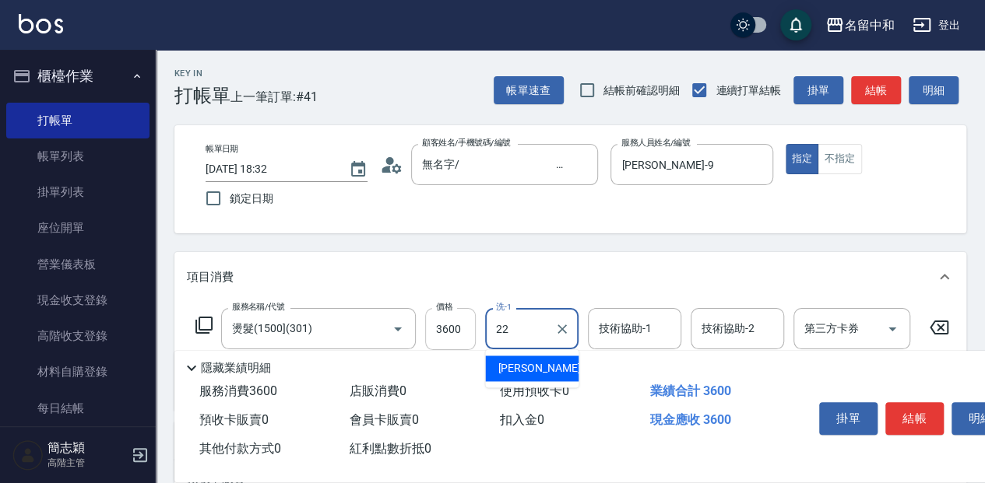
type input "品絜-22"
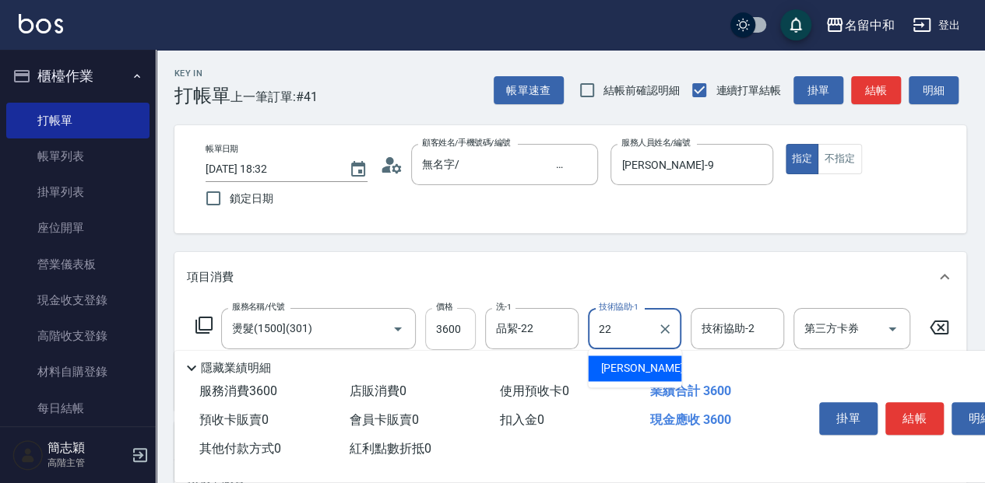
type input "品絜-22"
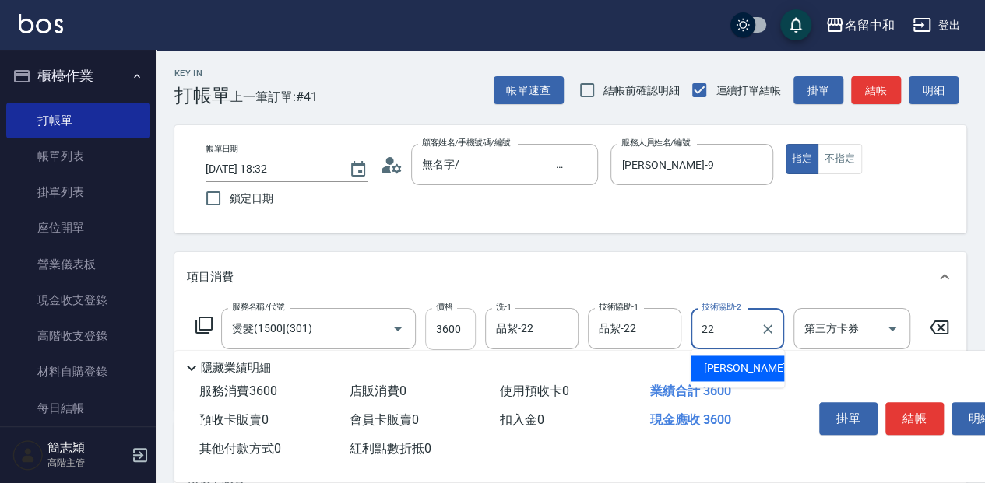
type input "品絜-22"
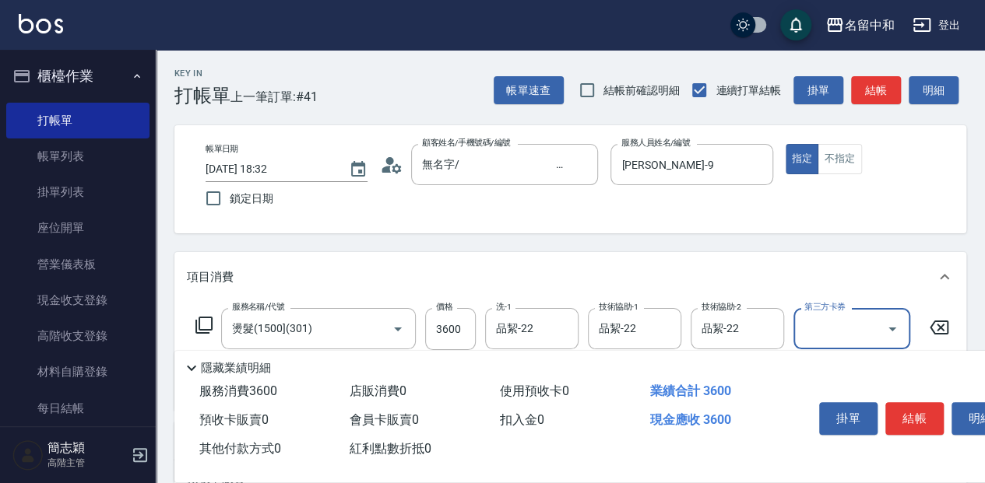
click at [909, 412] on button "結帳" at bounding box center [914, 418] width 58 height 33
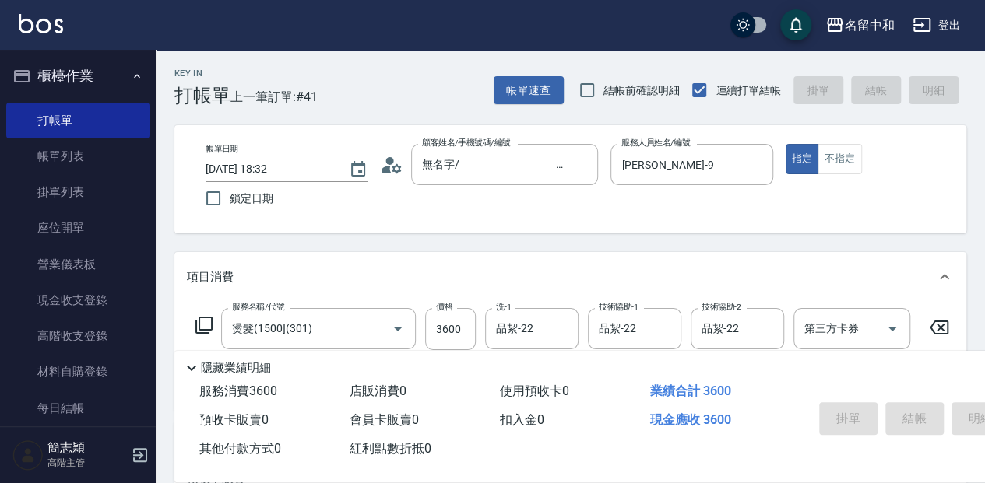
type input "[DATE] 18:33"
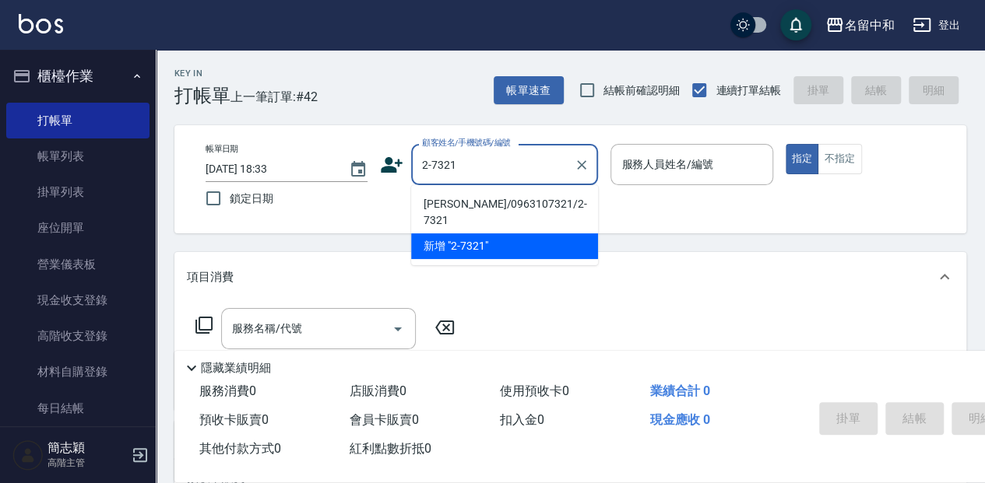
click at [512, 204] on li "[PERSON_NAME]/0963107321/2-7321" at bounding box center [504, 212] width 187 height 42
type input "[PERSON_NAME]/0963107321/2-7321"
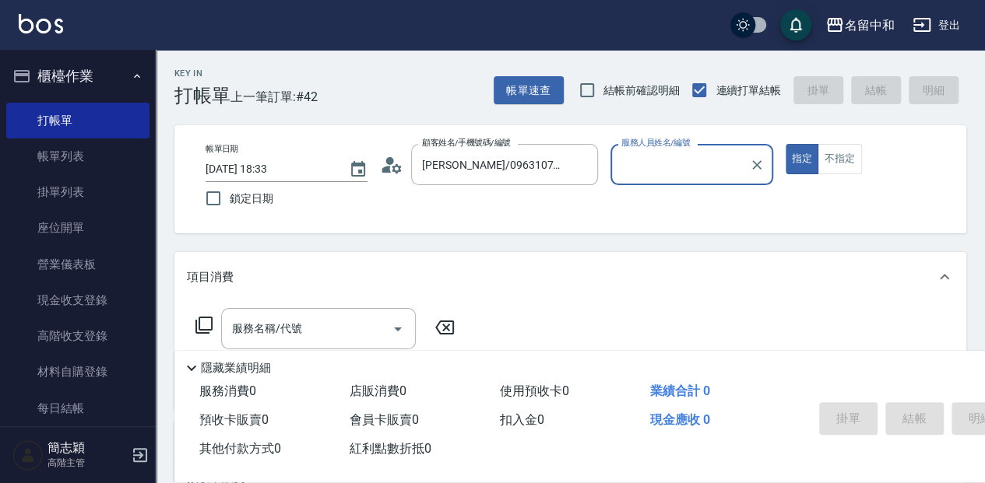
type input "[PERSON_NAME]-2"
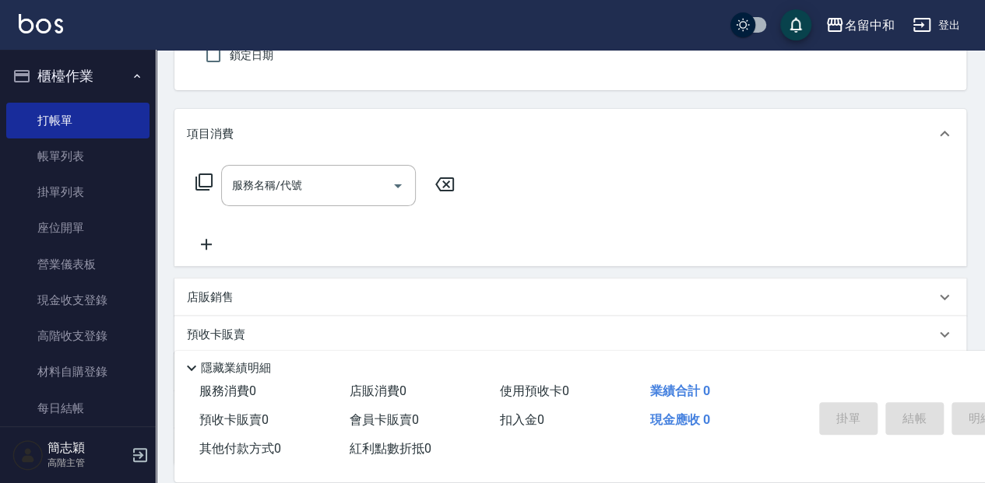
scroll to position [156, 0]
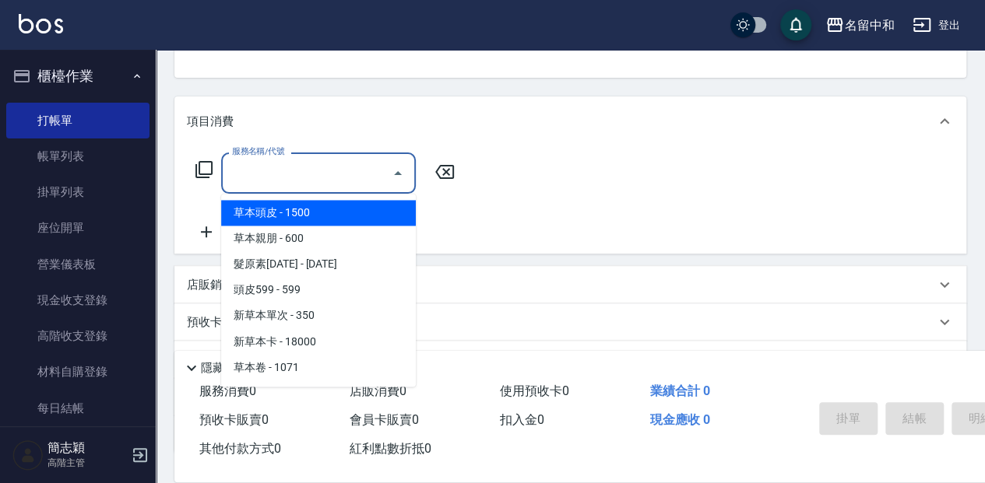
click at [335, 171] on input "服務名稱/代號" at bounding box center [306, 173] width 157 height 27
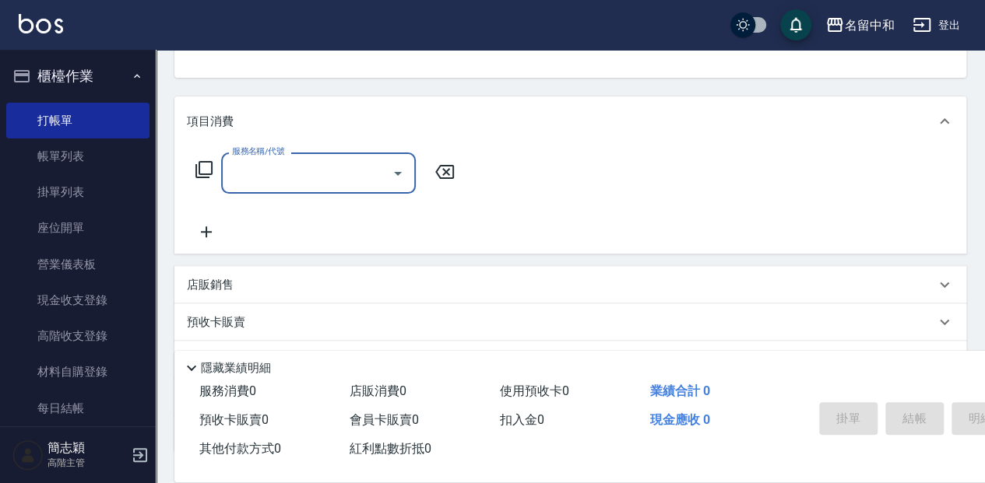
click at [335, 171] on input "服務名稱/代號" at bounding box center [306, 173] width 157 height 27
click at [339, 179] on input "服務名稱/代號" at bounding box center [306, 173] width 157 height 27
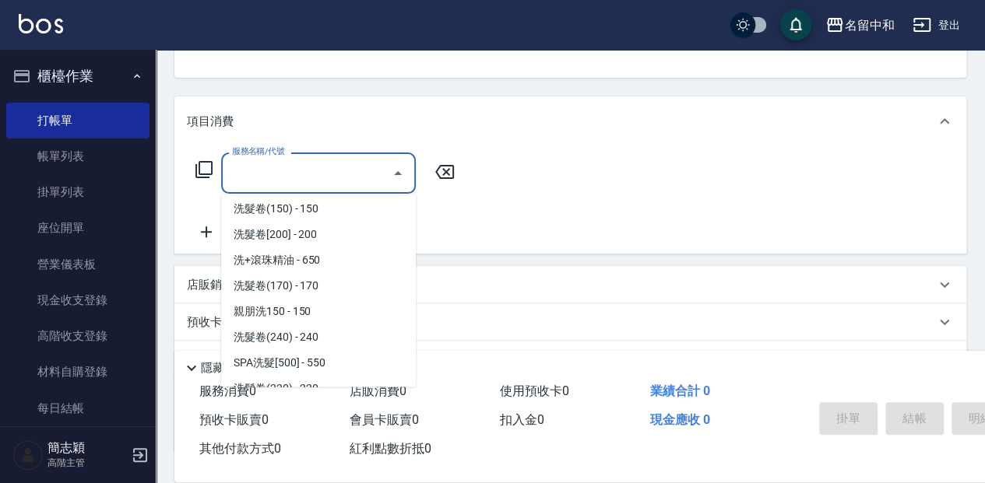
scroll to position [467, 0]
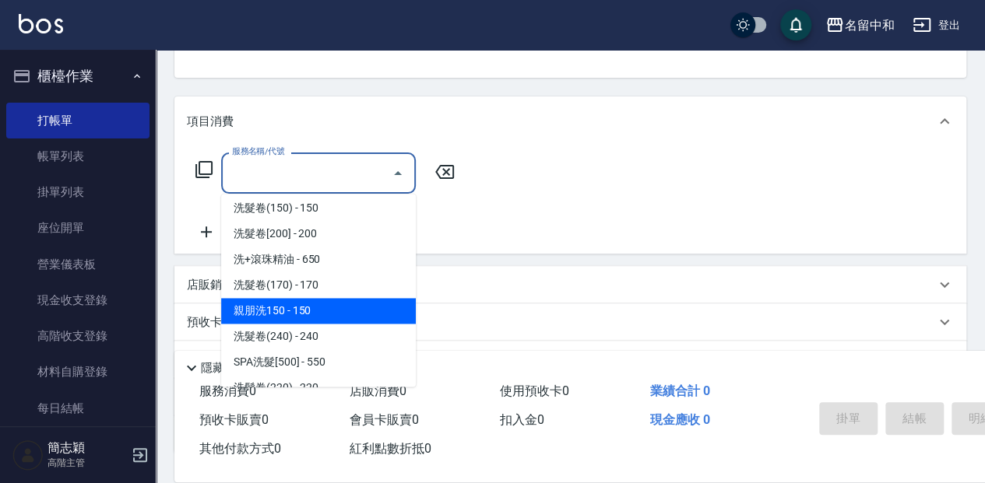
click at [333, 307] on span "親朋洗150 - 150" at bounding box center [318, 311] width 195 height 26
type input "親朋洗150(213)"
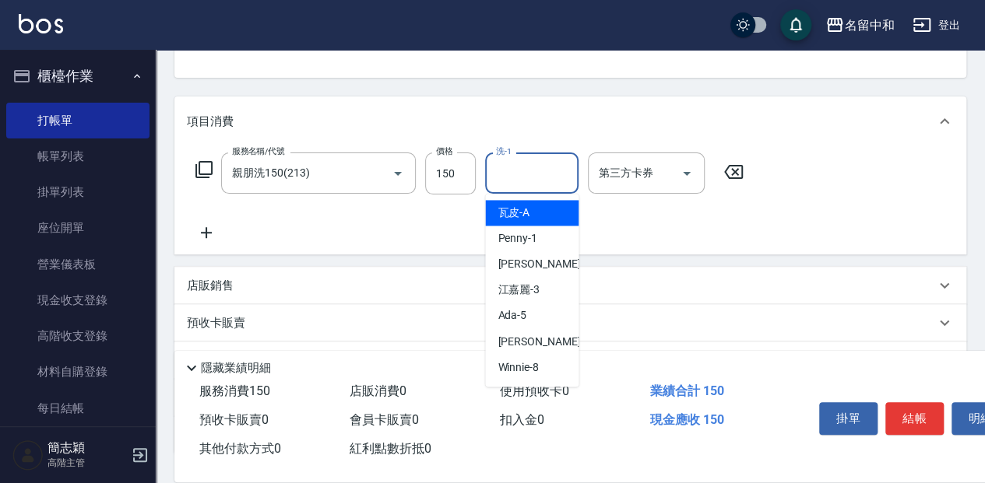
click at [534, 173] on input "洗-1" at bounding box center [531, 173] width 79 height 27
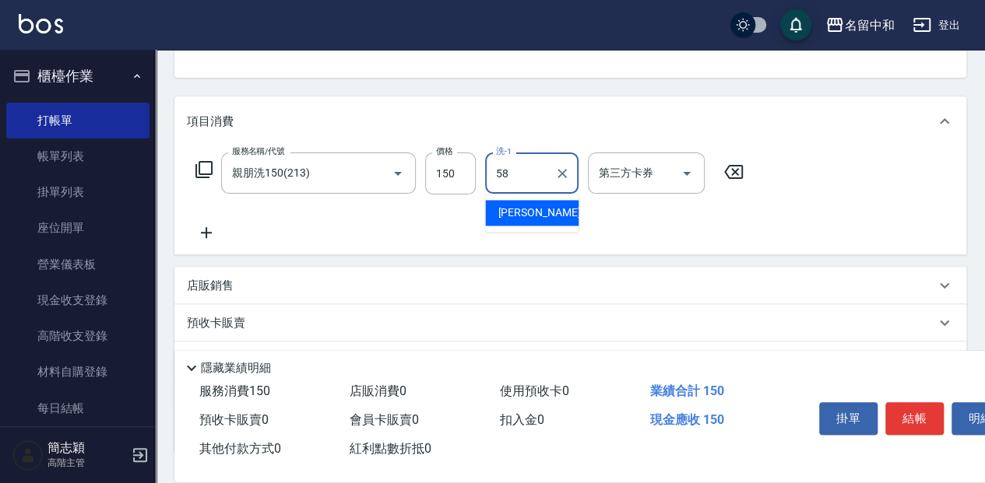
click at [548, 219] on div "[PERSON_NAME] -58" at bounding box center [531, 213] width 93 height 26
type input "[PERSON_NAME]-58"
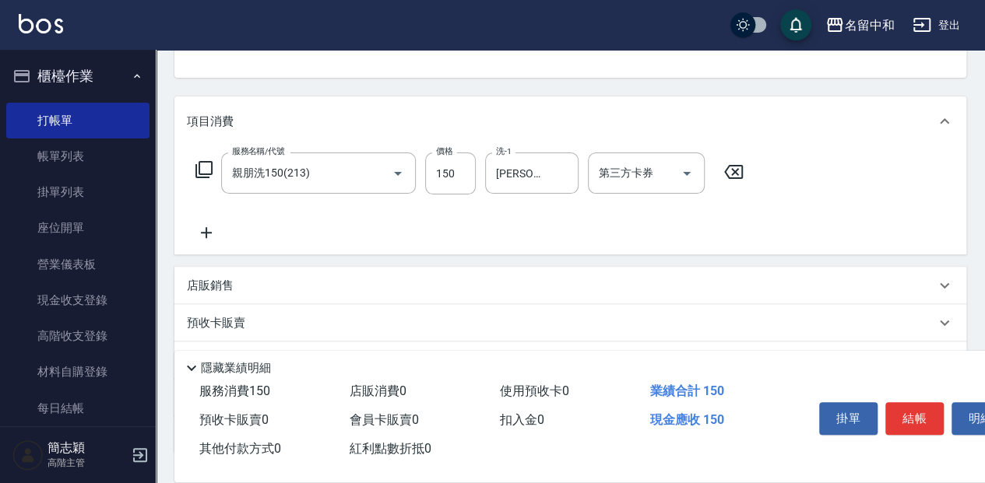
click at [219, 242] on div "服務名稱/代號 親朋洗150(213) 服務名稱/代號 價格 150 價格 洗-1 莫娜-58 洗-1 第三方卡券 第三方卡券" at bounding box center [569, 200] width 791 height 108
click at [213, 229] on icon at bounding box center [206, 232] width 39 height 19
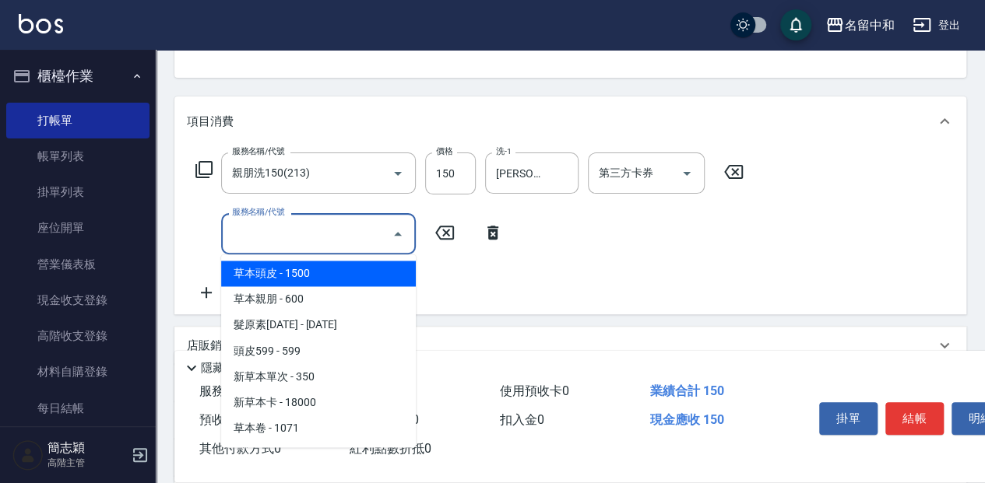
click at [293, 235] on input "服務名稱/代號" at bounding box center [306, 233] width 157 height 27
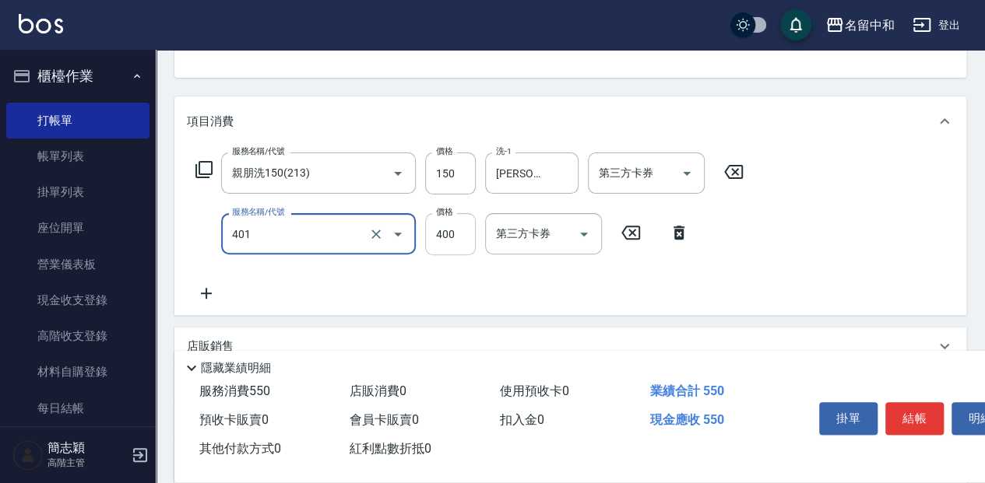
type input "剪髮(400)(401)"
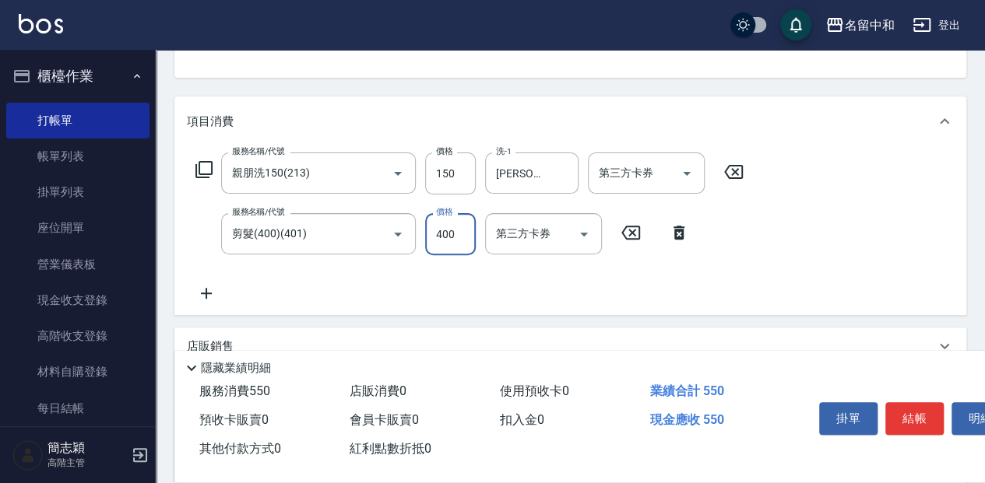
click at [453, 237] on input "400" at bounding box center [450, 234] width 51 height 42
type input "600"
click at [209, 293] on icon at bounding box center [206, 293] width 11 height 11
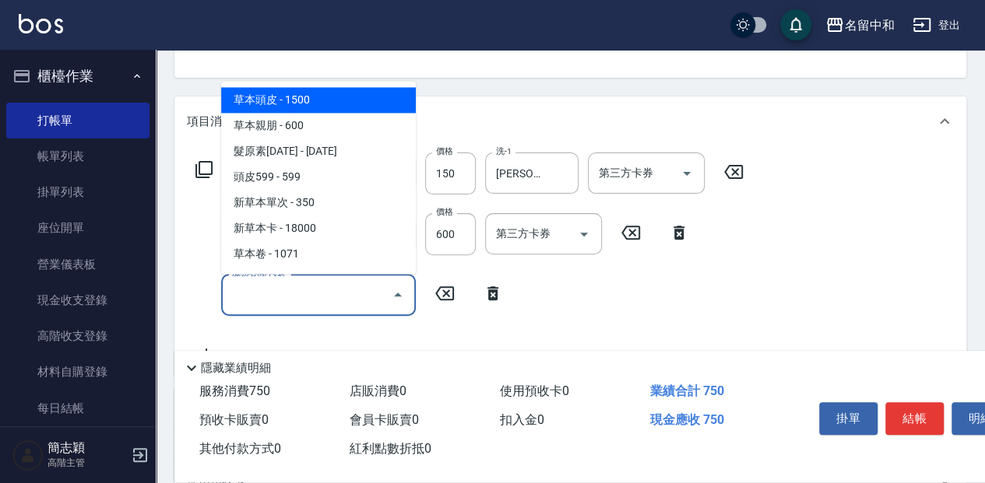
click at [311, 290] on input "服務名稱/代號" at bounding box center [306, 294] width 157 height 27
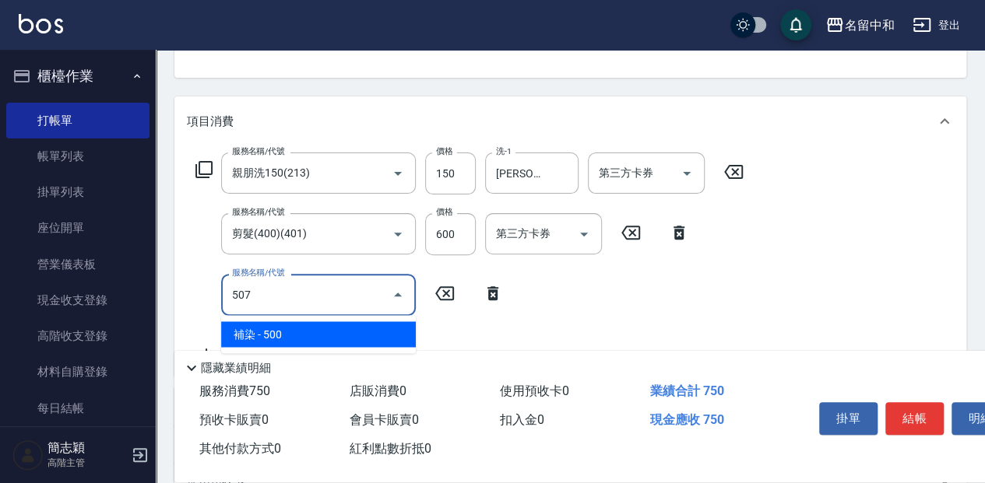
click at [324, 332] on span "補染 - 500" at bounding box center [318, 334] width 195 height 26
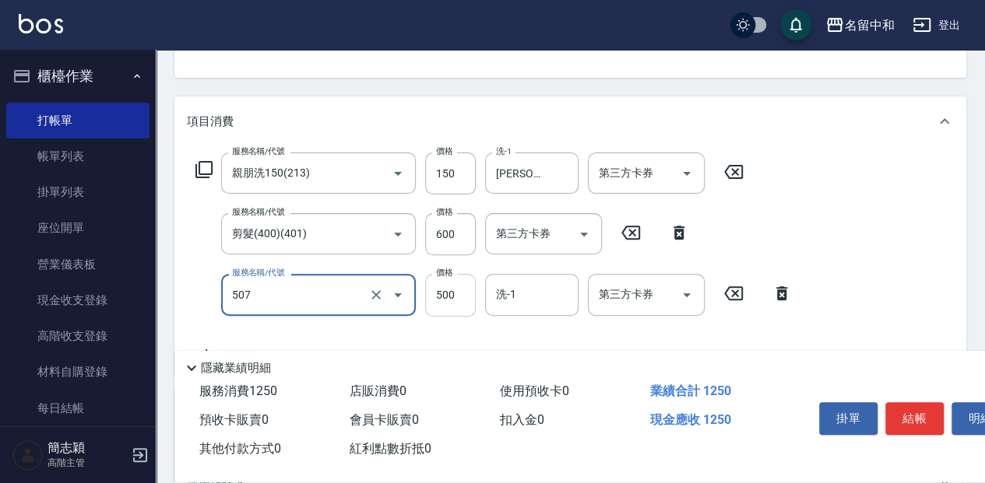
type input "補染(507)"
click at [444, 296] on input "500" at bounding box center [450, 295] width 51 height 42
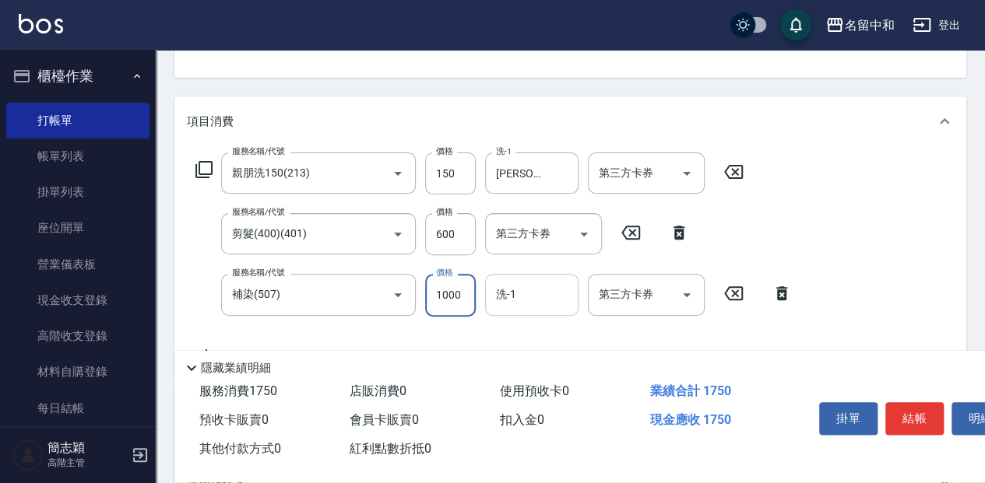
type input "1000"
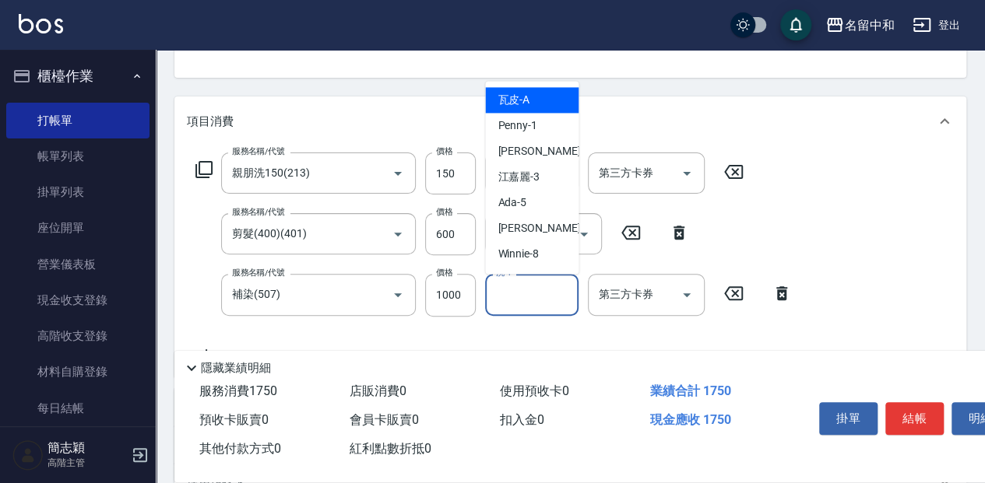
click at [548, 299] on input "洗-1" at bounding box center [531, 294] width 79 height 27
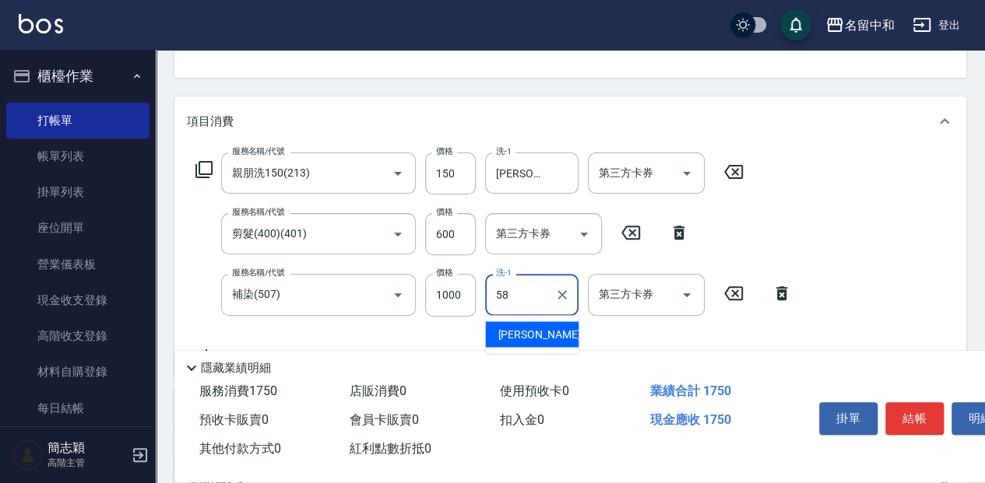
click at [553, 334] on div "[PERSON_NAME] -58" at bounding box center [531, 334] width 93 height 26
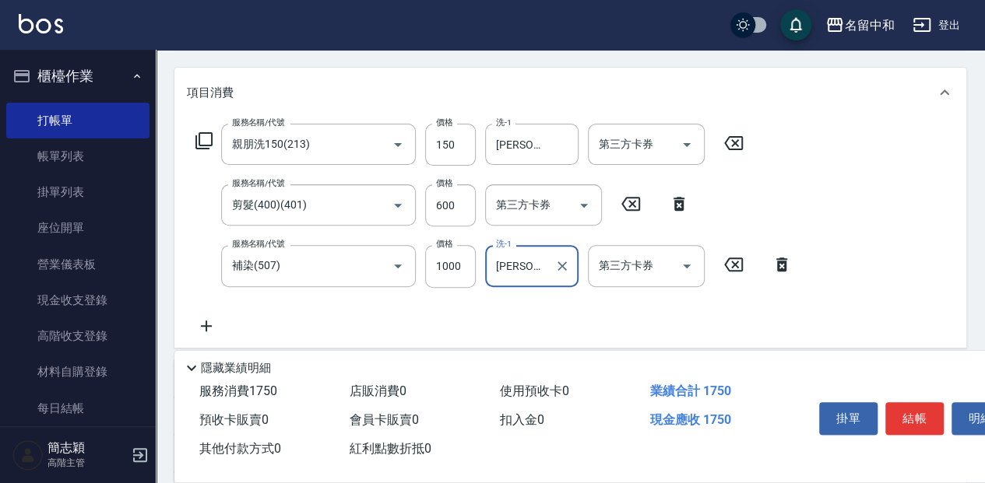
scroll to position [207, 0]
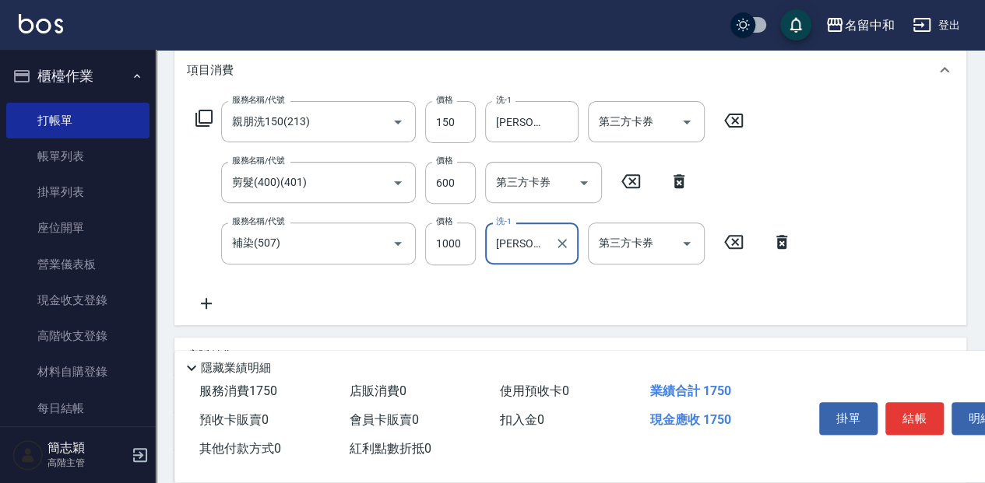
type input "[PERSON_NAME]-58"
click at [211, 299] on icon at bounding box center [206, 303] width 39 height 19
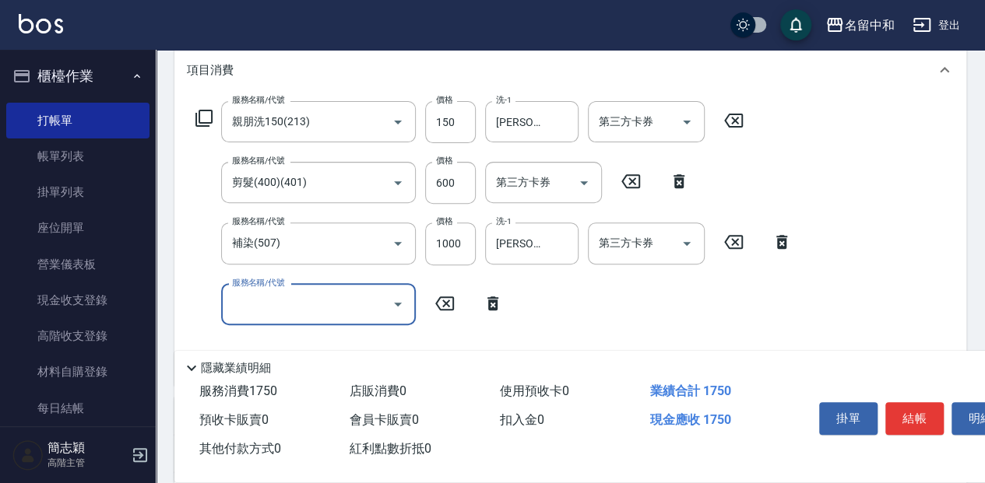
click at [335, 307] on input "服務名稱/代號" at bounding box center [306, 304] width 157 height 27
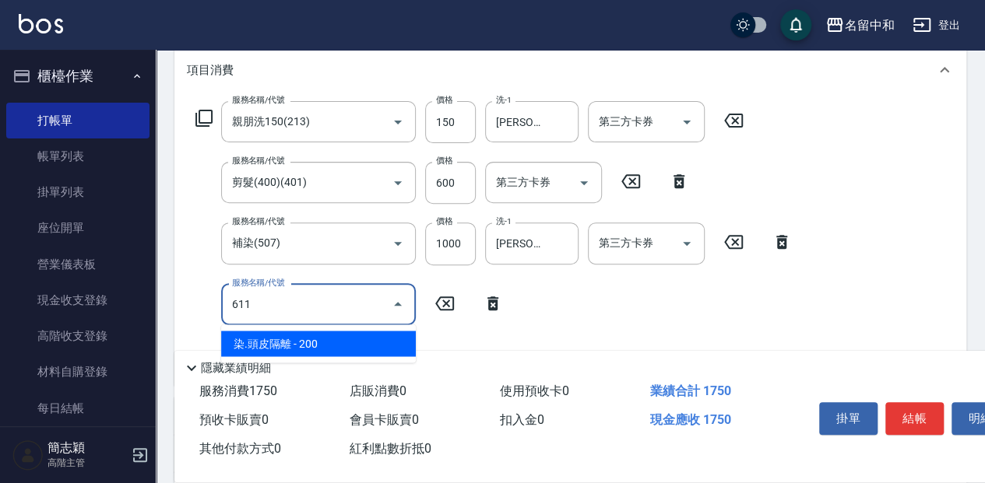
click at [363, 339] on span "染.頭皮隔離 - 200" at bounding box center [318, 344] width 195 height 26
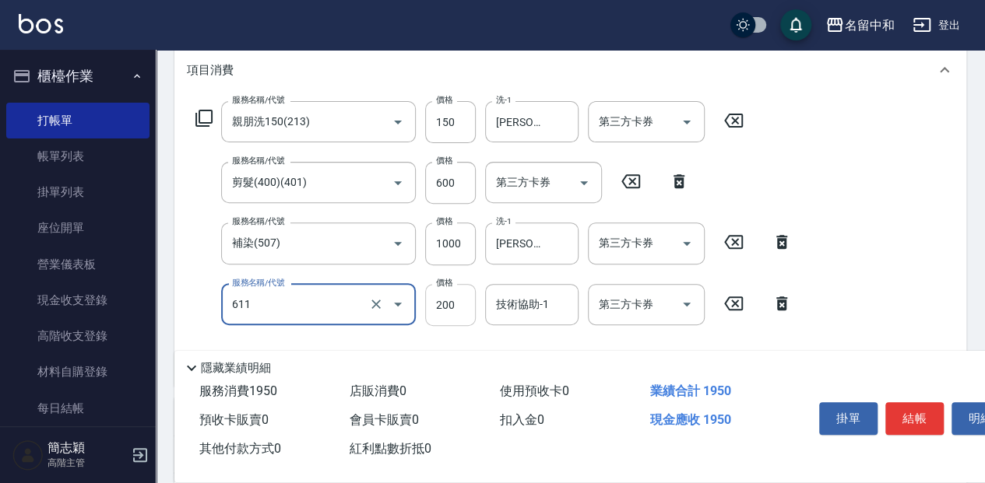
type input "染.頭皮隔離(611)"
click at [458, 303] on input "200" at bounding box center [450, 305] width 51 height 42
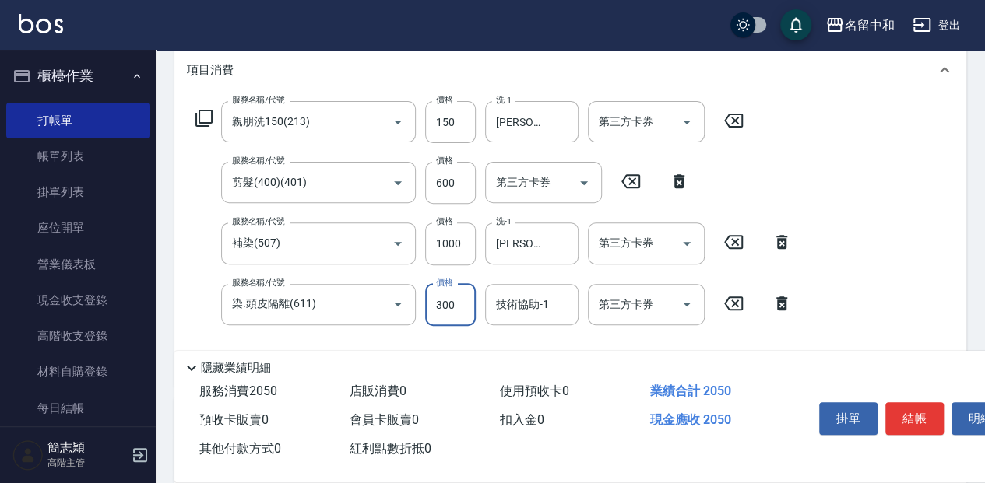
type input "300"
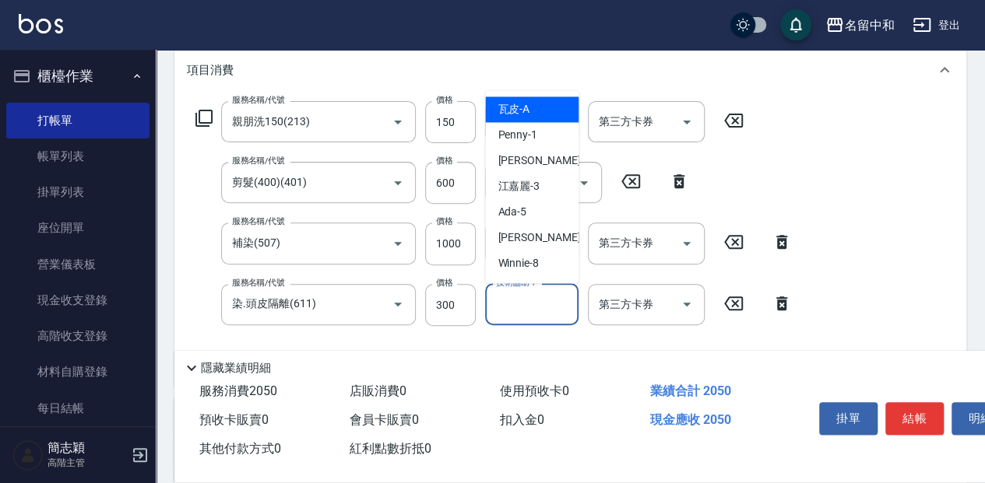
click at [532, 303] on input "技術協助-1" at bounding box center [531, 304] width 79 height 27
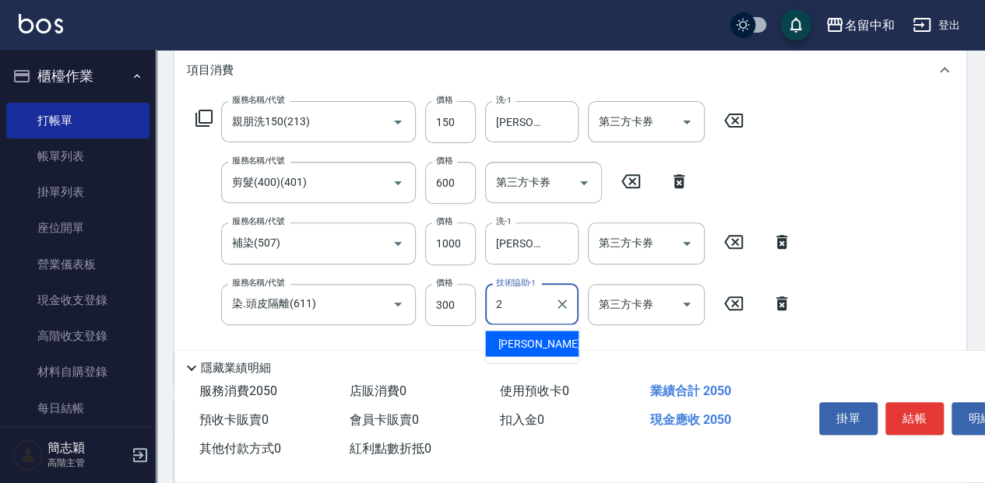
click at [520, 343] on span "[PERSON_NAME] -2" at bounding box center [543, 343] width 92 height 16
type input "[PERSON_NAME]-2"
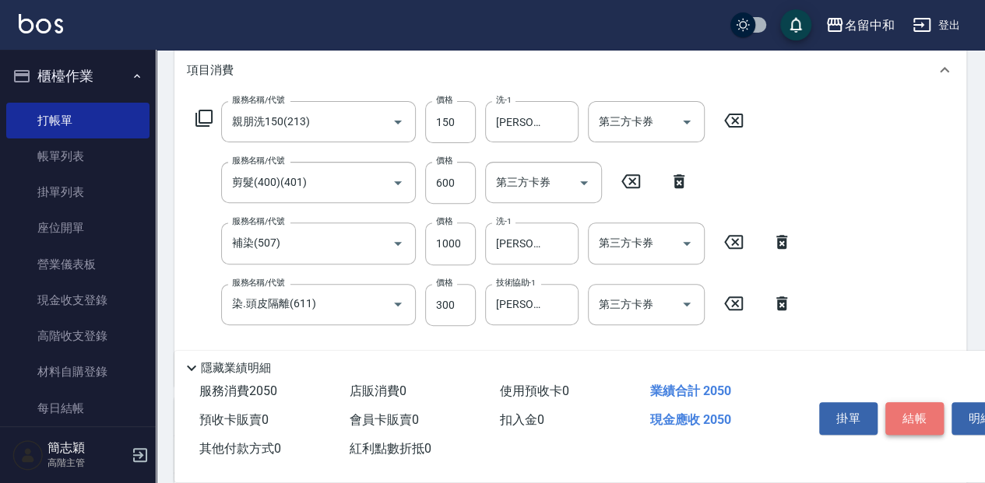
click at [904, 411] on button "結帳" at bounding box center [914, 418] width 58 height 33
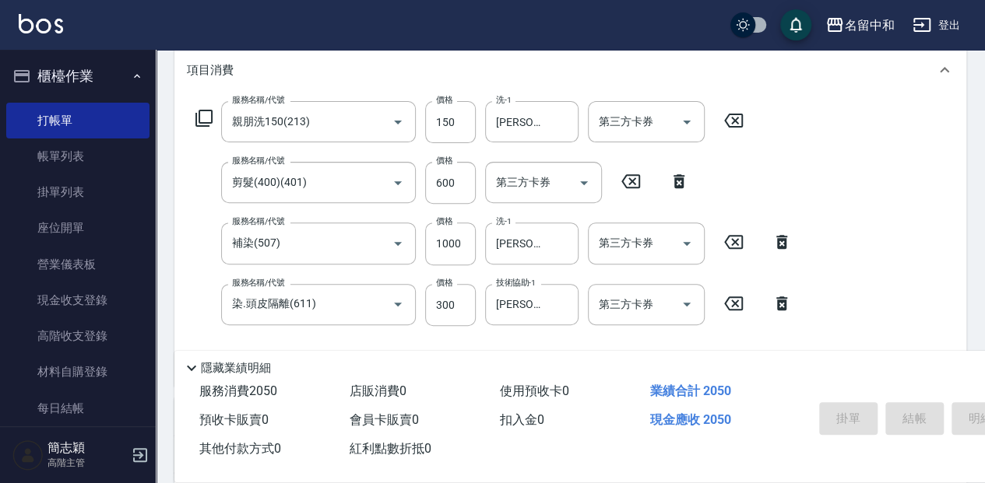
type input "[DATE] 18:50"
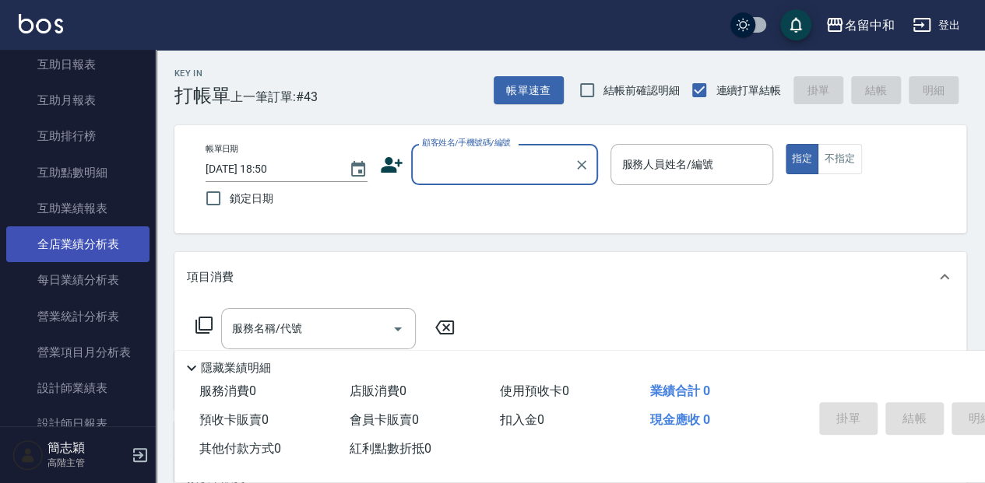
scroll to position [778, 0]
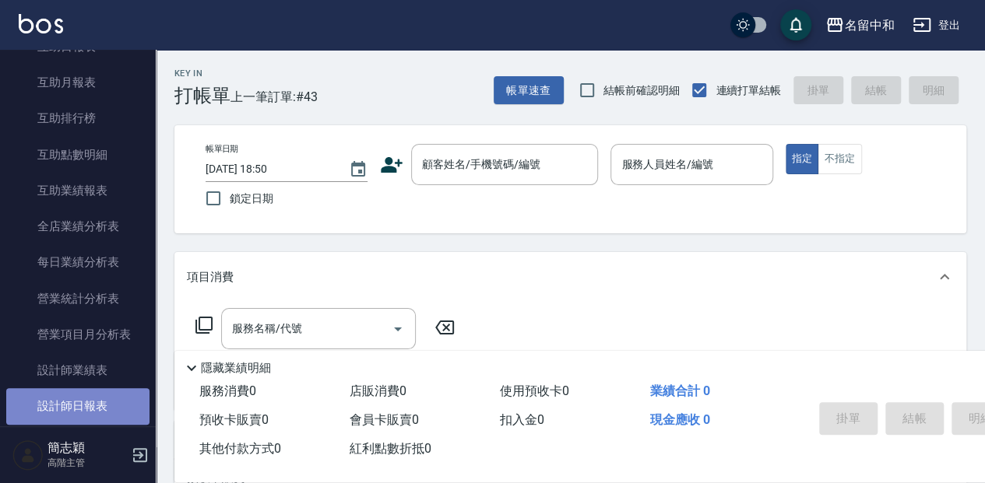
click at [97, 407] on link "設計師日報表" at bounding box center [77, 406] width 143 height 36
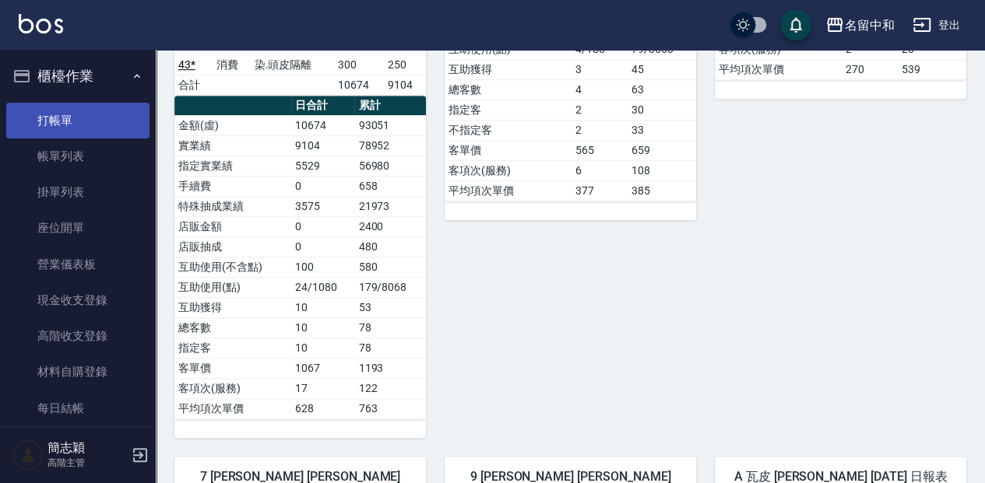
click at [98, 117] on link "打帳單" at bounding box center [77, 121] width 143 height 36
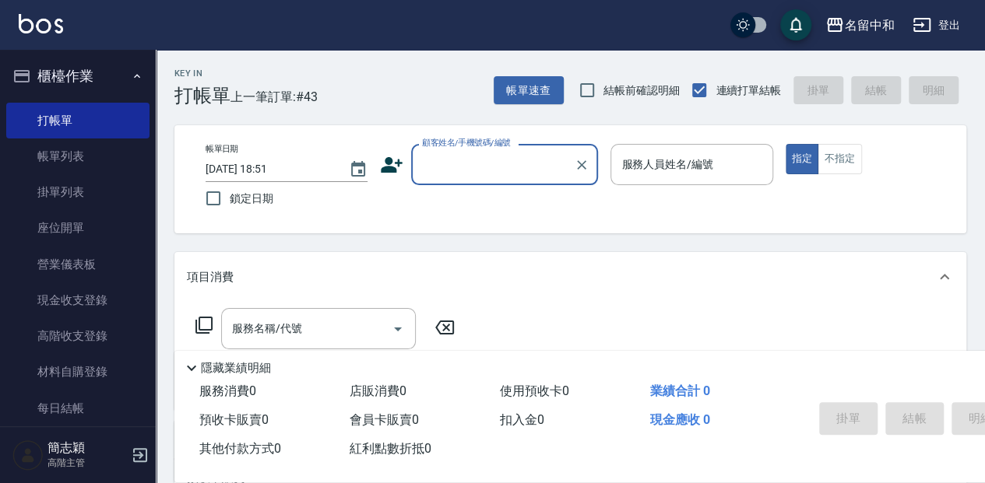
click at [910, 318] on div "Key In 打帳單 上一筆訂單:#43 帳單速查 結帳前確認明細 連續打單結帳 掛單 結帳 明細 帳單日期 [DATE] 18:51 鎖定日期 顧客姓名/手…" at bounding box center [570, 403] width 829 height 707
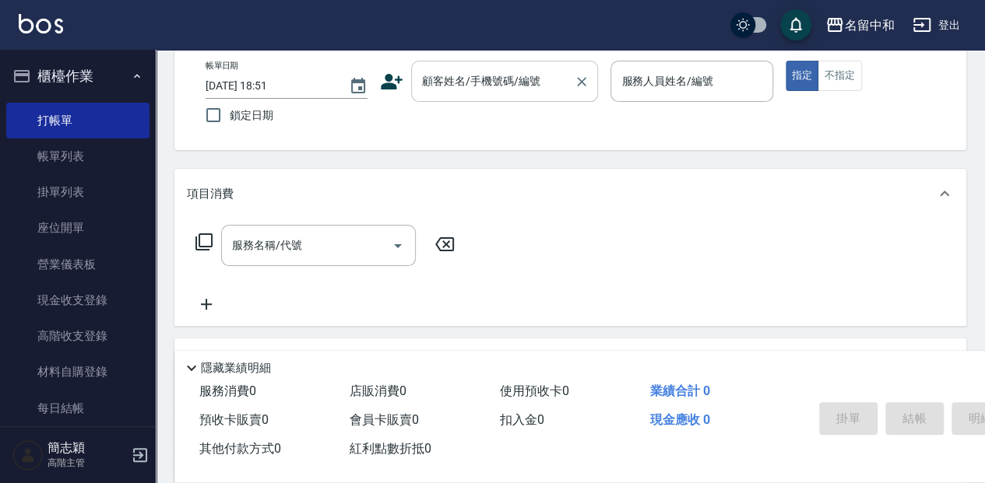
scroll to position [65, 0]
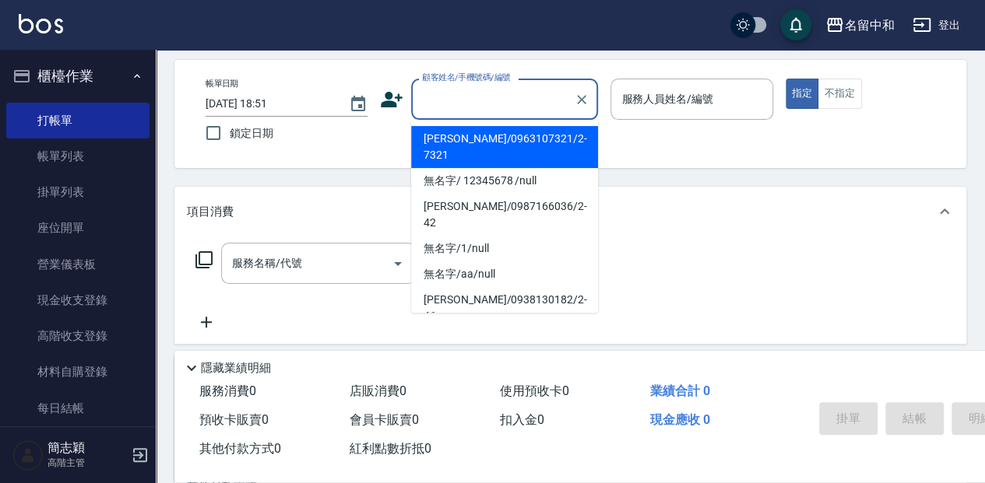
click at [482, 112] on input "顧客姓名/手機號碼/編號" at bounding box center [492, 99] width 149 height 27
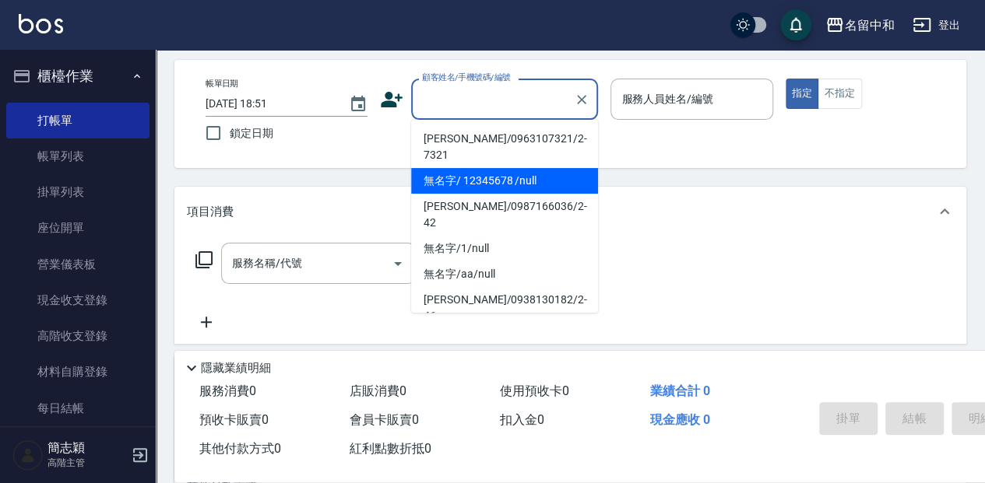
click at [520, 174] on li "無名字/ 12345678 /null" at bounding box center [504, 181] width 187 height 26
type input "無名字/ 12345678 /null"
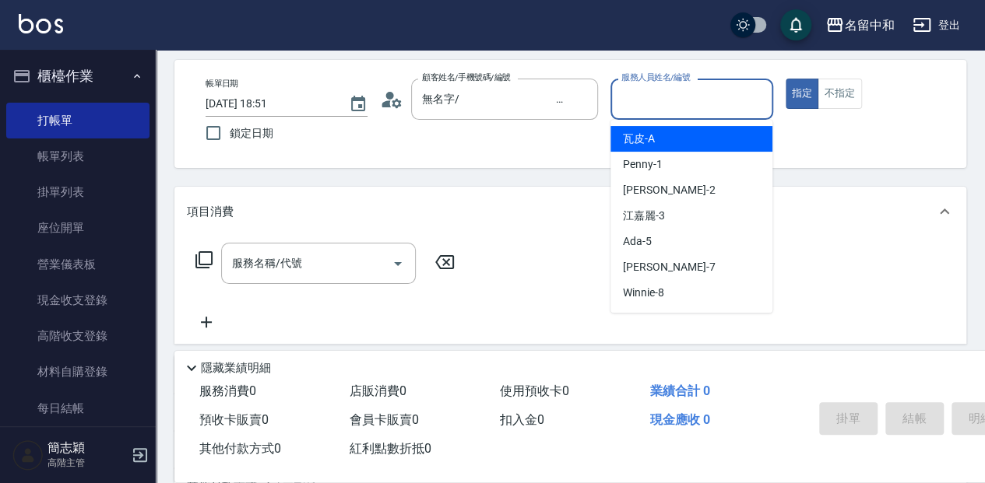
click at [679, 99] on input "服務人員姓名/編號" at bounding box center [691, 99] width 148 height 27
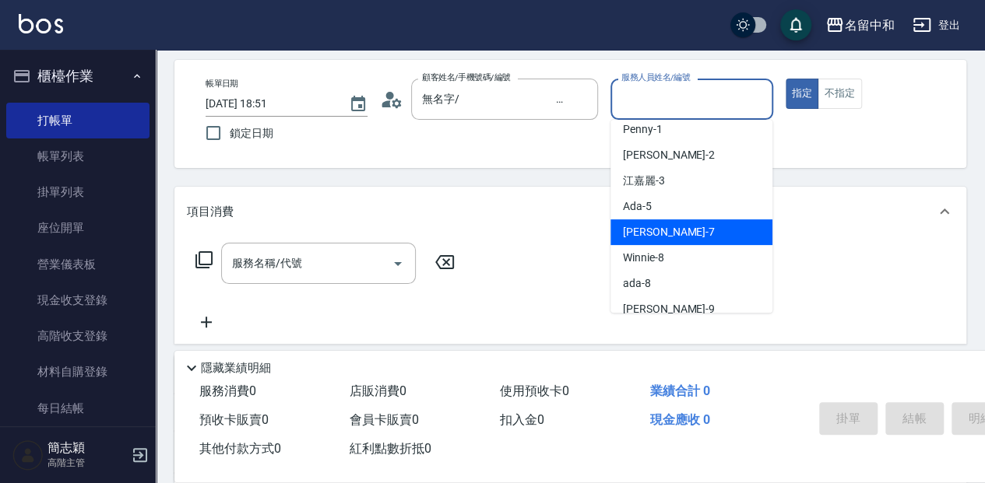
scroll to position [51, 0]
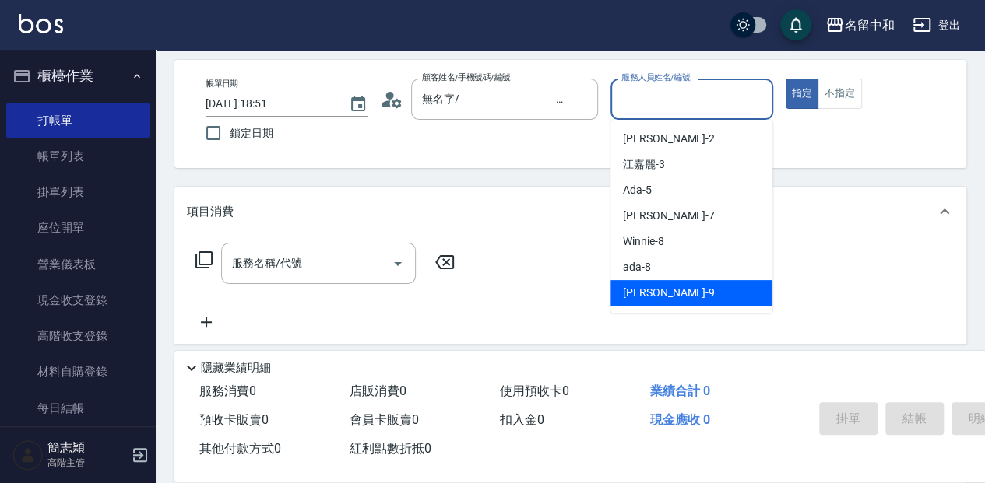
click at [670, 288] on div "[PERSON_NAME] -9" at bounding box center [691, 293] width 162 height 26
type input "[PERSON_NAME]-9"
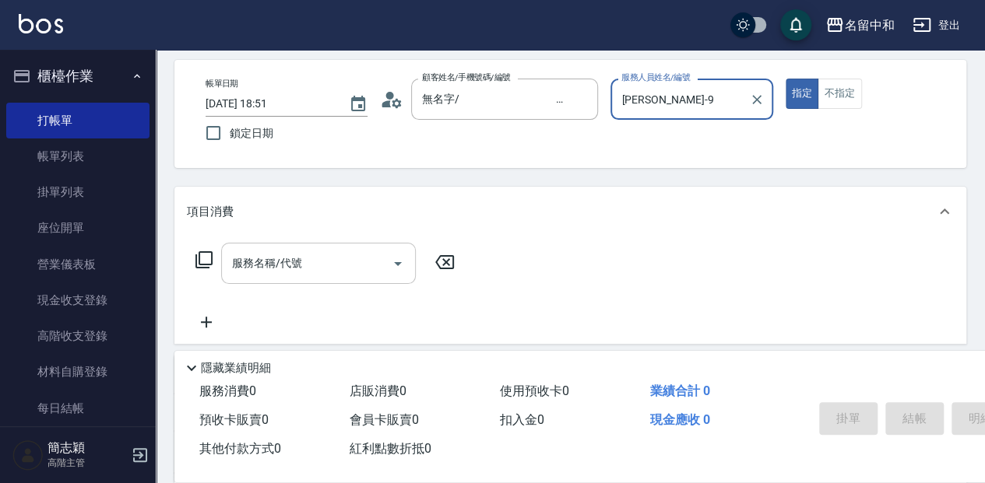
click at [354, 276] on input "服務名稱/代號" at bounding box center [306, 263] width 157 height 27
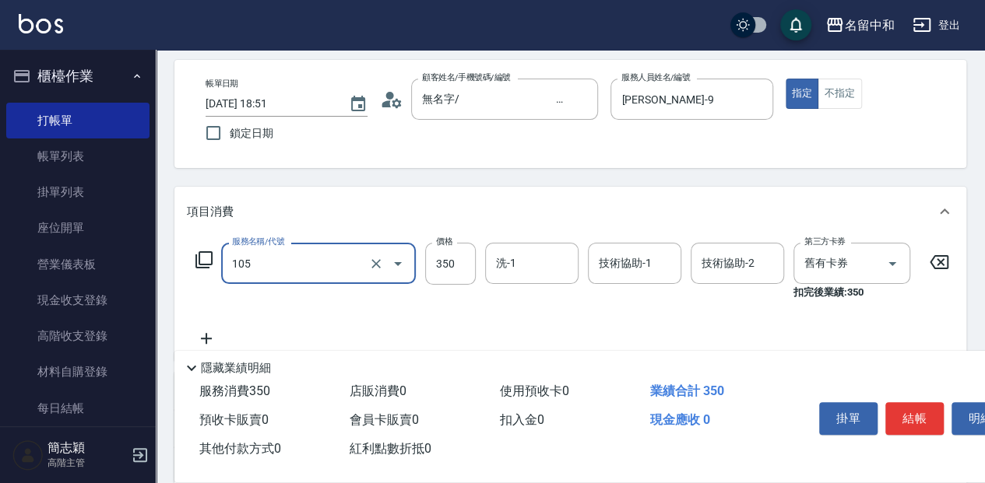
type input "新草本單次(105)"
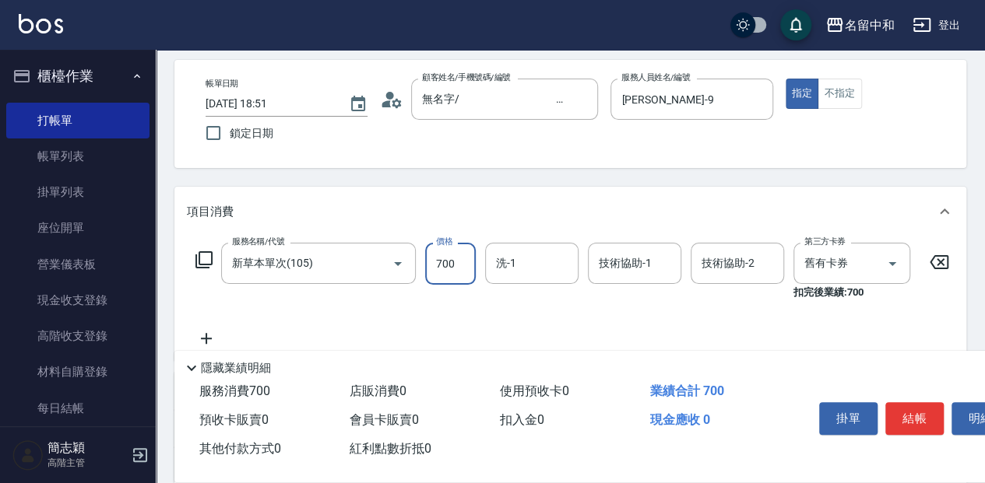
type input "700"
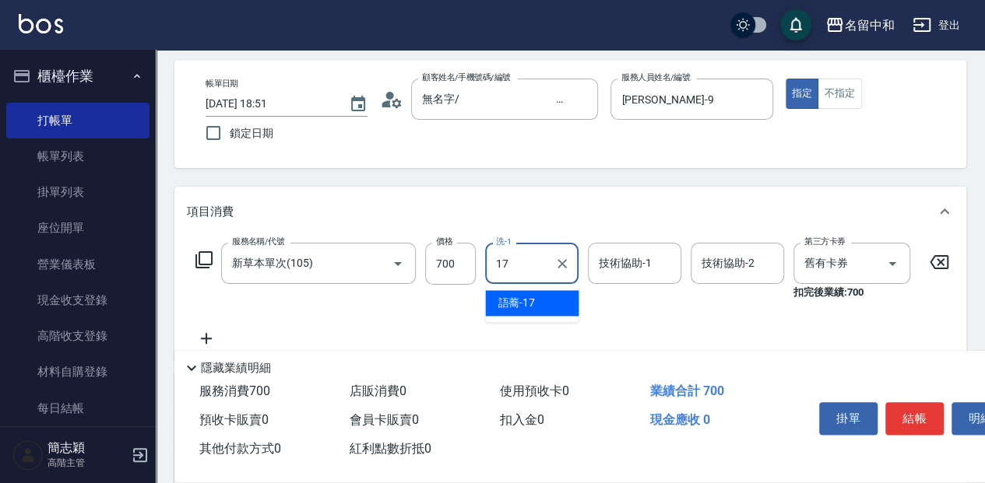
type input "語蕎-17"
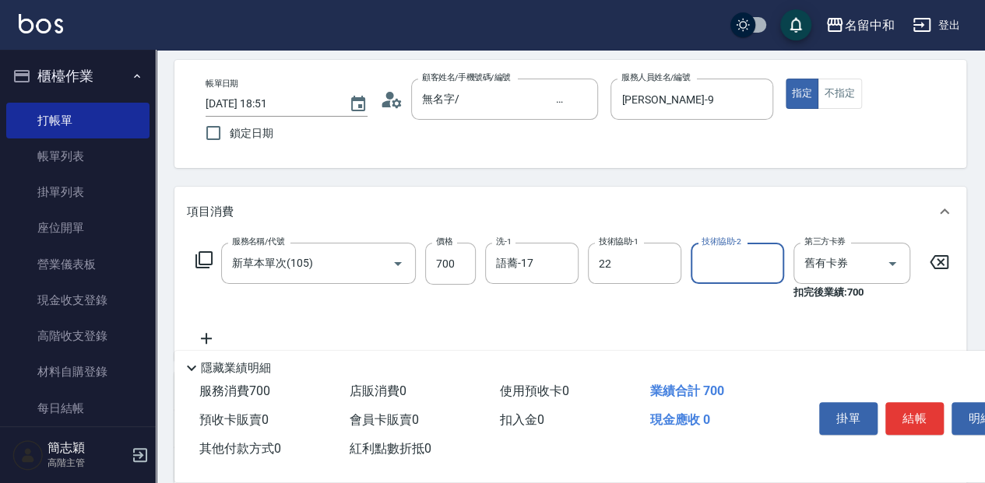
type input "品絜-22"
type input "語蕎-17"
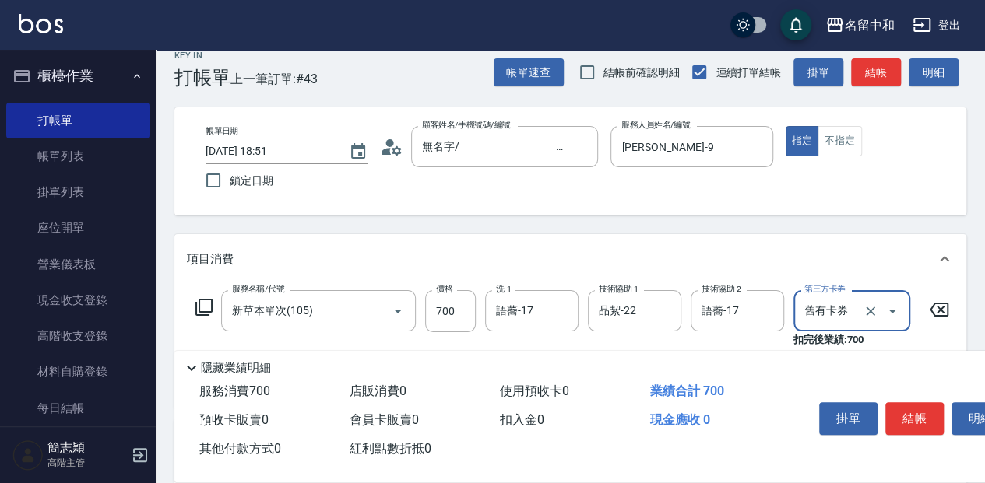
scroll to position [0, 0]
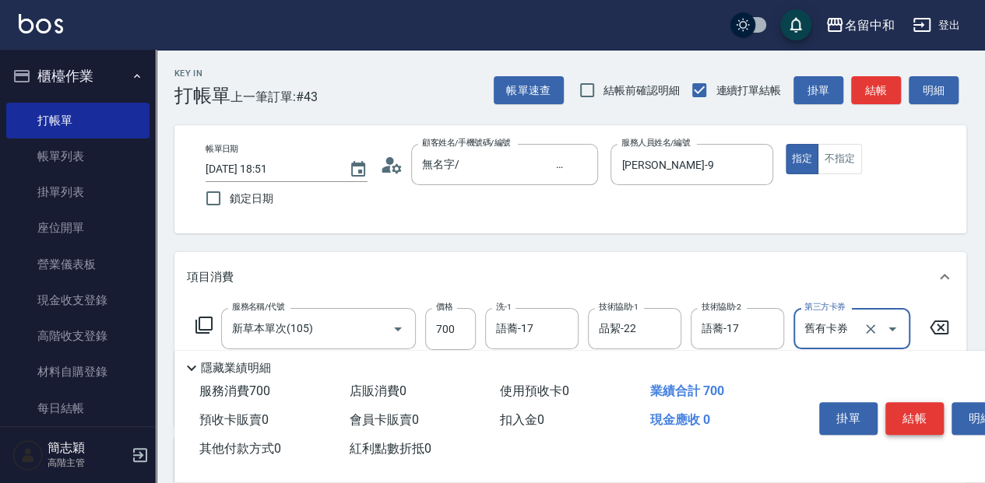
click at [910, 408] on button "結帳" at bounding box center [914, 418] width 58 height 33
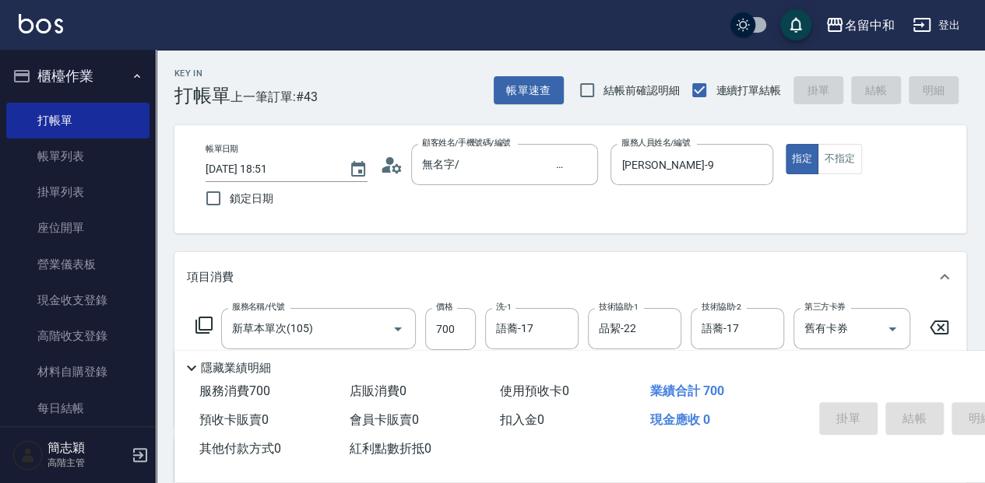
type input "[DATE] 19:24"
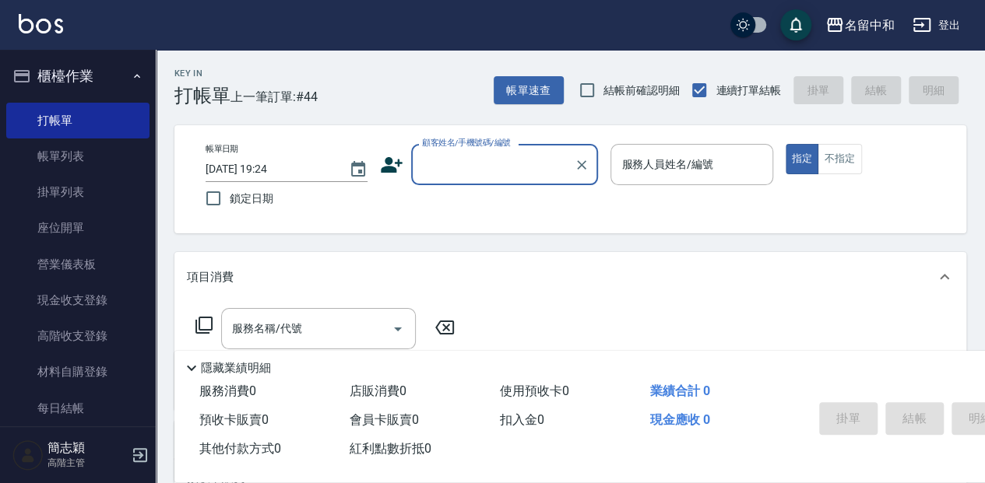
click at [458, 177] on input "顧客姓名/手機號碼/編號" at bounding box center [492, 164] width 149 height 27
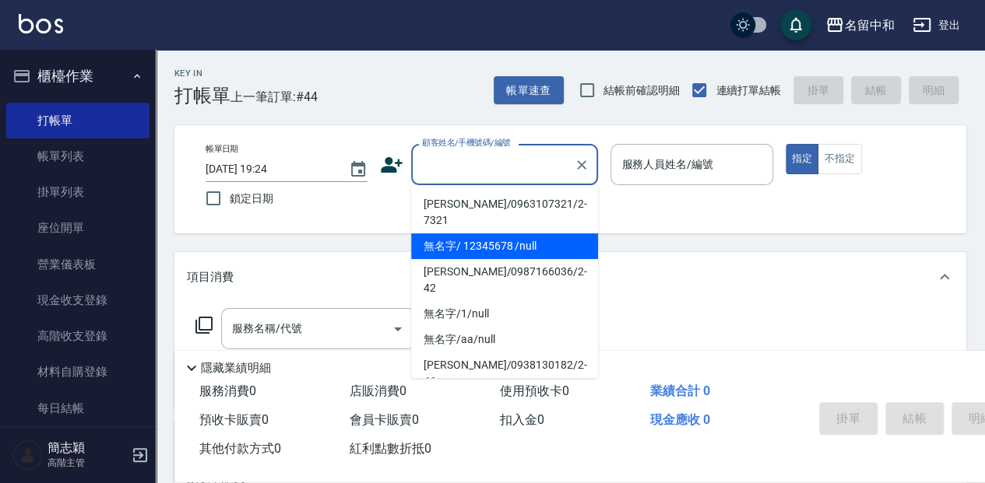
click at [490, 233] on li "無名字/ 12345678 /null" at bounding box center [504, 246] width 187 height 26
type input "無名字/ 12345678 /null"
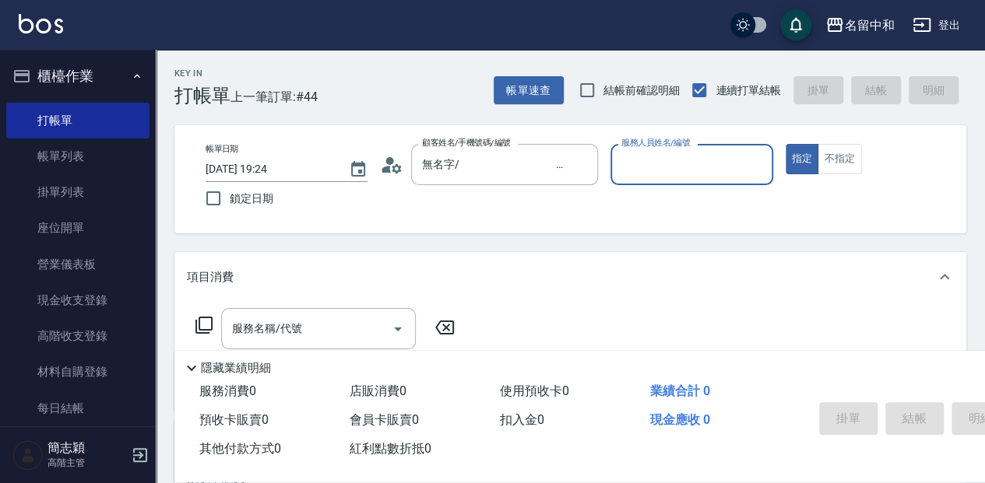
click at [673, 168] on input "服務人員姓名/編號" at bounding box center [691, 164] width 148 height 27
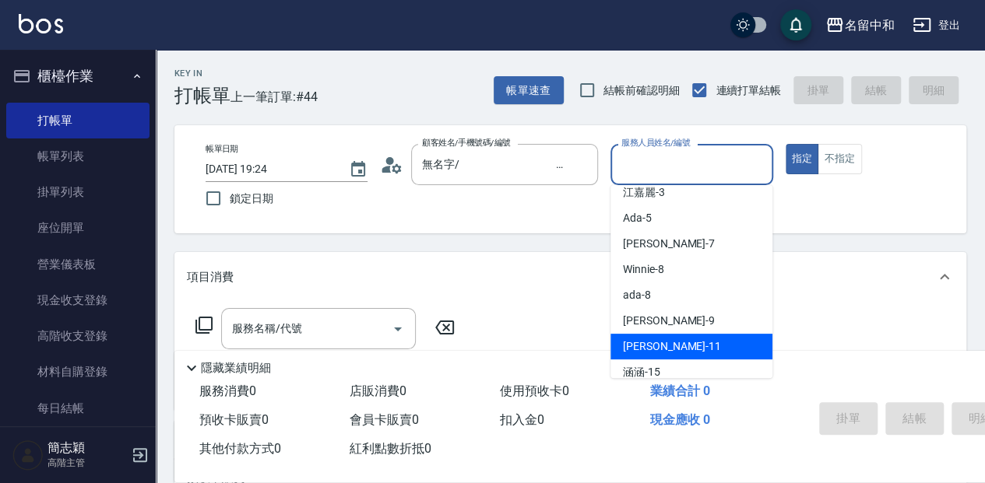
scroll to position [104, 0]
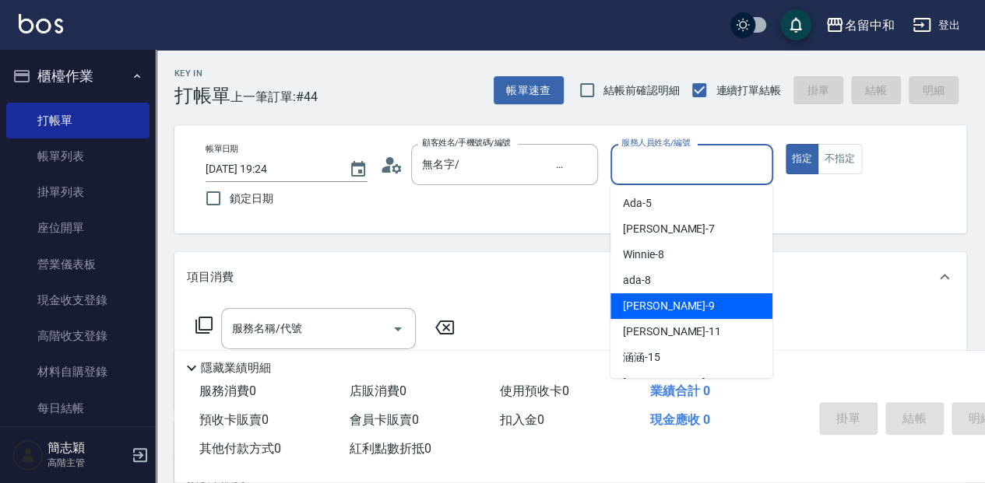
click at [670, 306] on div "[PERSON_NAME] -9" at bounding box center [691, 306] width 162 height 26
type input "[PERSON_NAME]-9"
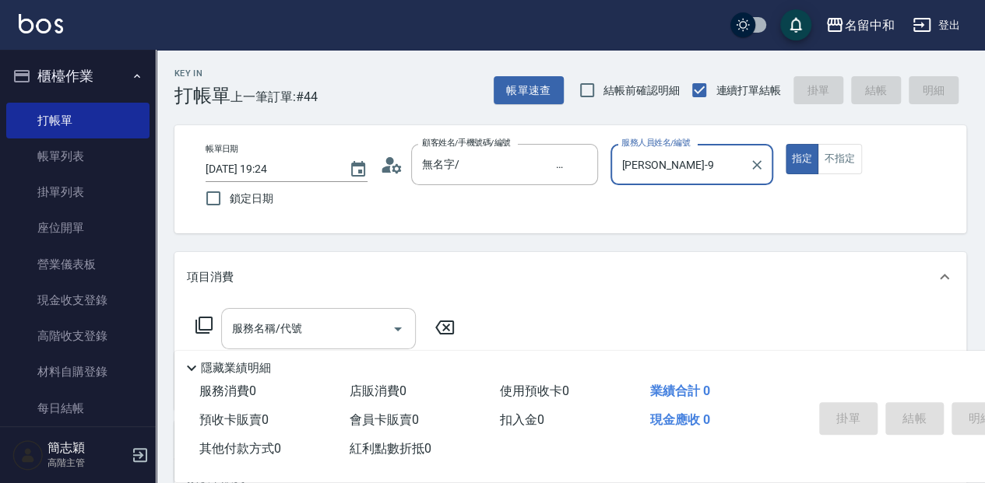
click at [286, 338] on input "服務名稱/代號" at bounding box center [306, 328] width 157 height 27
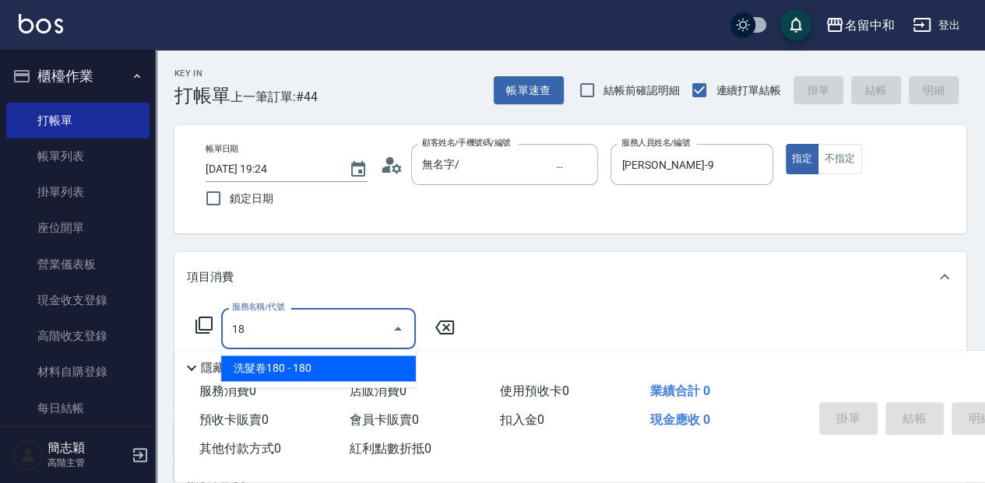
type input "1"
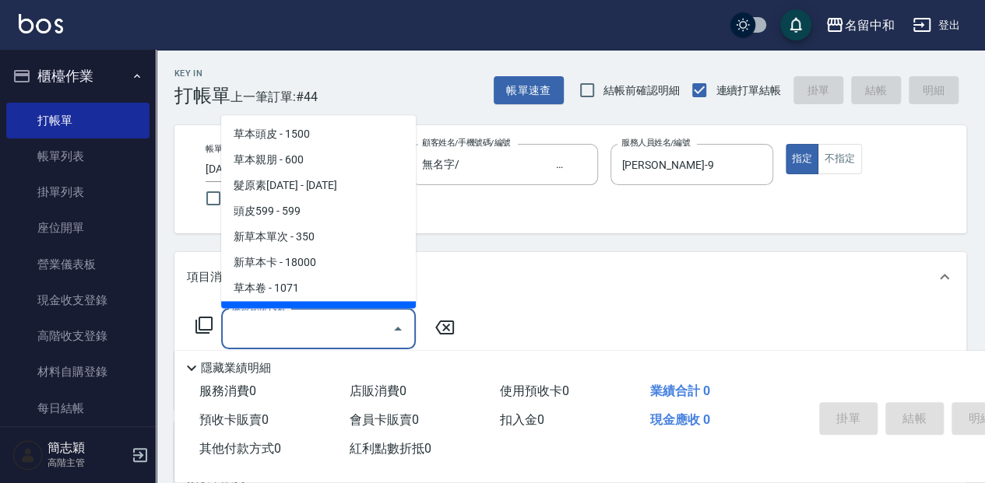
click at [193, 318] on div "服務名稱/代號 服務名稱/代號" at bounding box center [325, 328] width 277 height 41
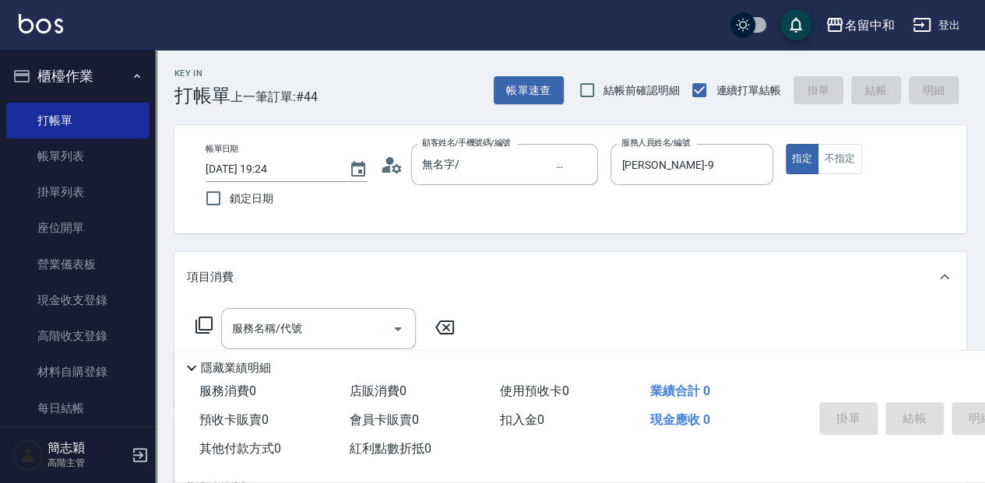
click at [198, 321] on icon at bounding box center [204, 325] width 19 height 19
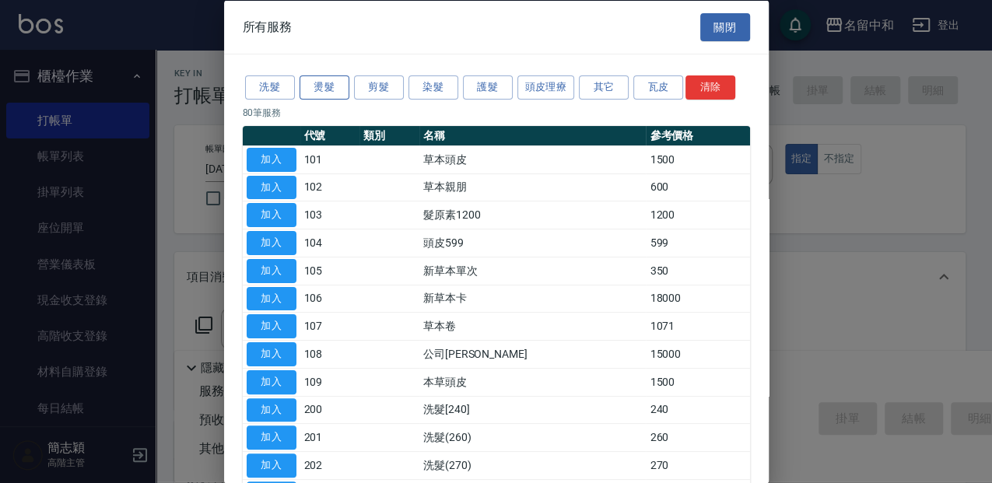
click at [322, 81] on button "燙髮" at bounding box center [325, 87] width 50 height 24
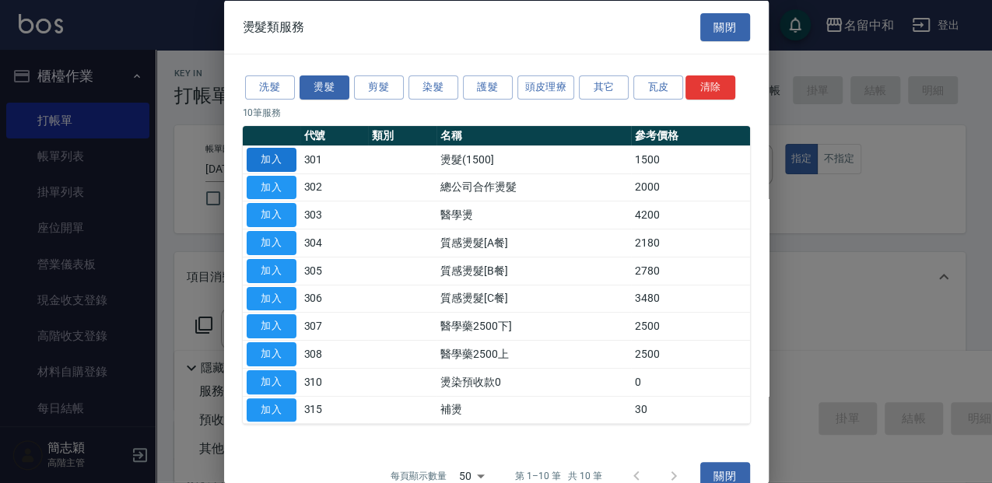
click at [279, 151] on button "加入" at bounding box center [272, 159] width 50 height 24
type input "燙髮(1500](301)"
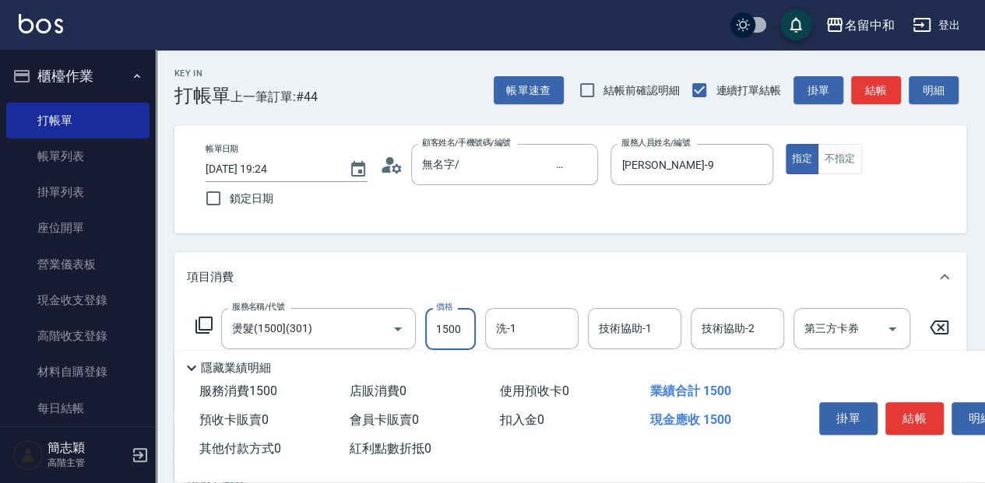
click at [456, 327] on input "1500" at bounding box center [450, 329] width 51 height 42
type input "1800"
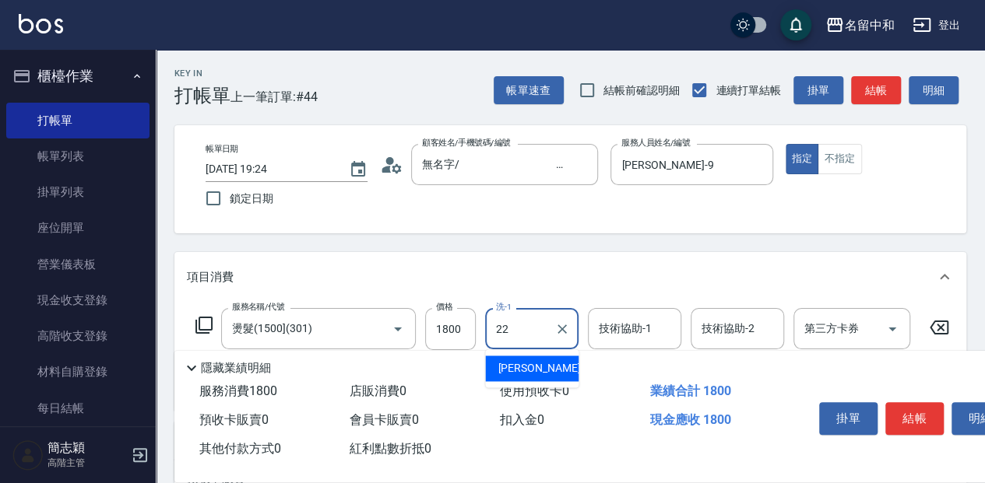
type input "品絜-22"
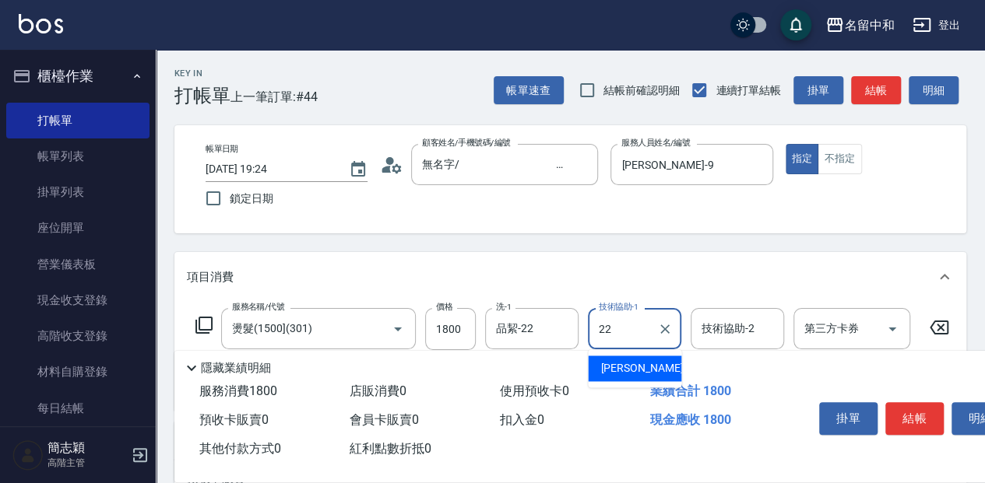
type input "品絜-22"
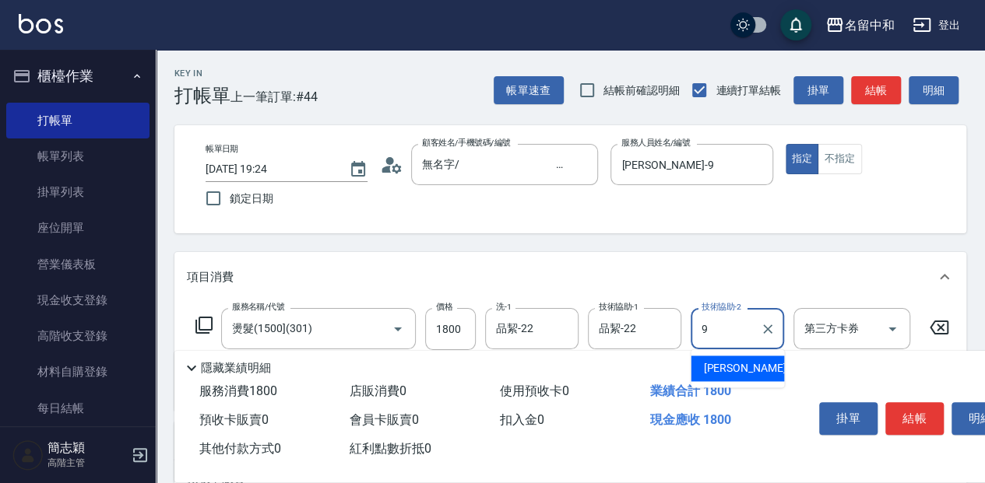
type input "[PERSON_NAME]-9"
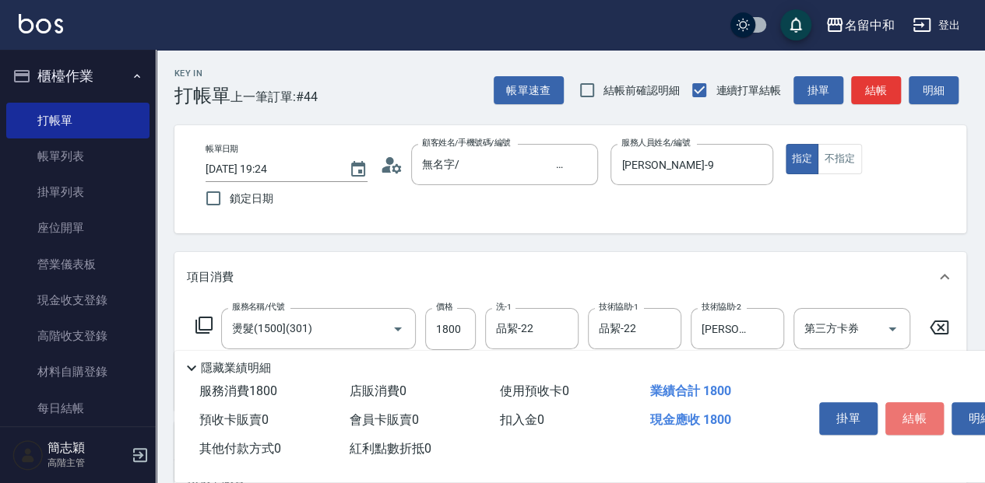
drag, startPoint x: 911, startPoint y: 421, endPoint x: 925, endPoint y: 349, distance: 73.0
click at [911, 420] on button "結帳" at bounding box center [914, 418] width 58 height 33
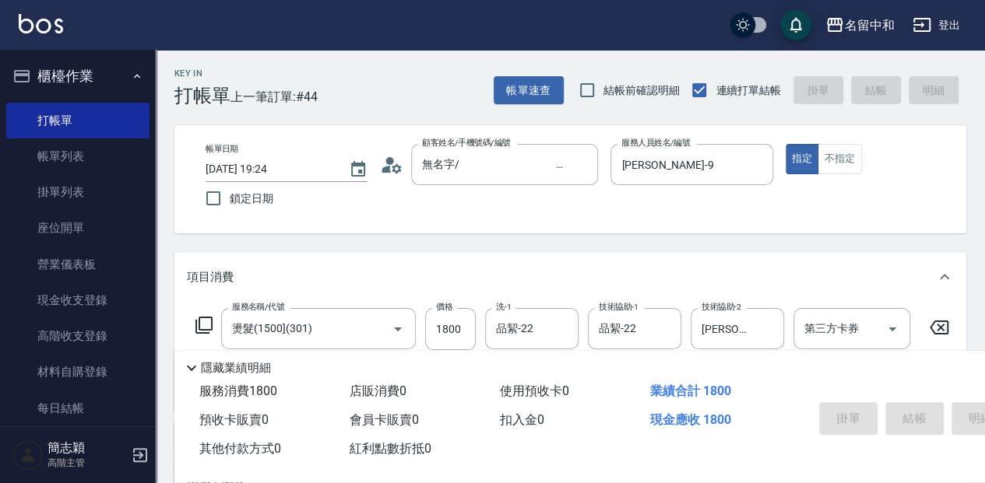
type input "[DATE] 19:25"
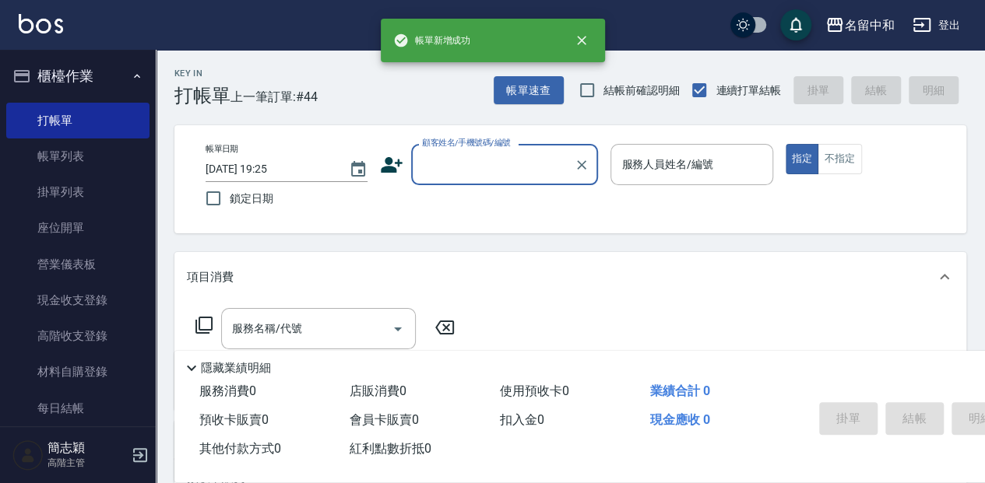
scroll to position [0, 0]
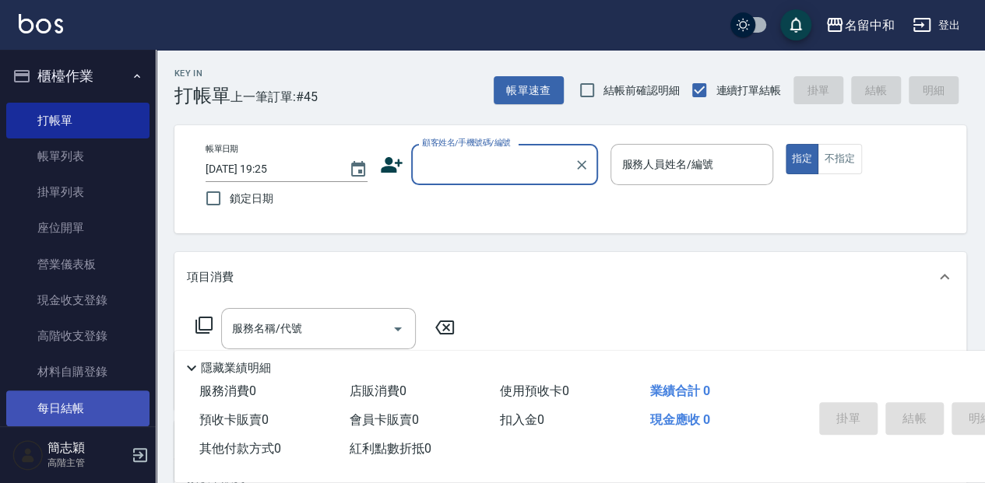
drag, startPoint x: 127, startPoint y: 403, endPoint x: 137, endPoint y: 398, distance: 11.1
click at [128, 403] on link "每日結帳" at bounding box center [77, 409] width 143 height 36
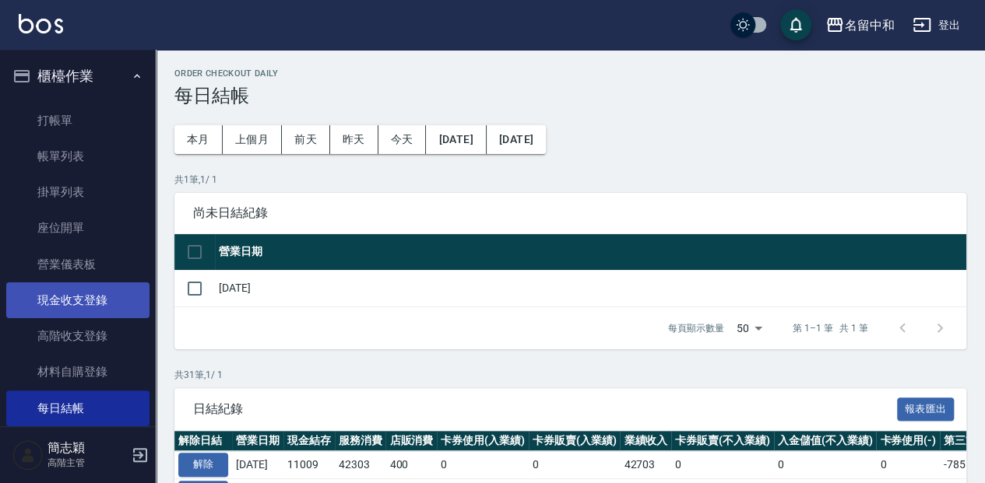
click at [107, 291] on link "現金收支登錄" at bounding box center [77, 301] width 143 height 36
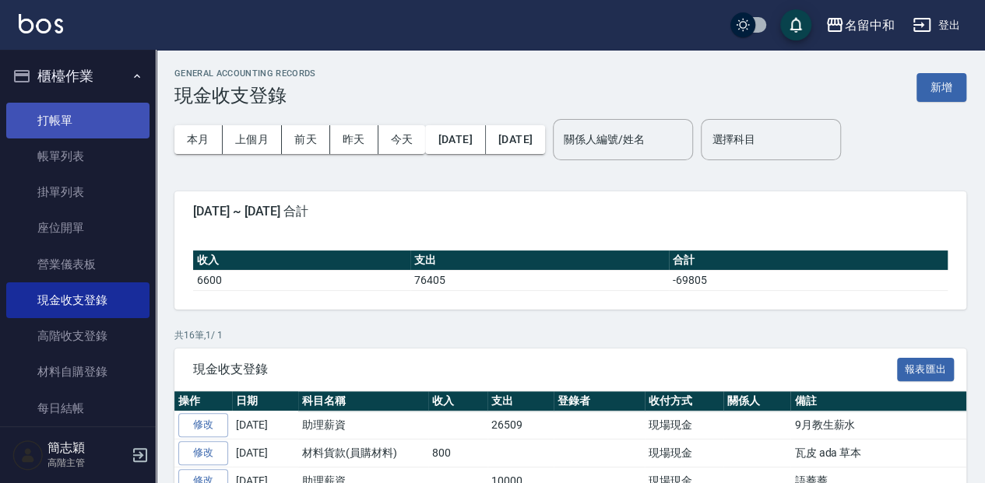
click at [90, 128] on link "打帳單" at bounding box center [77, 121] width 143 height 36
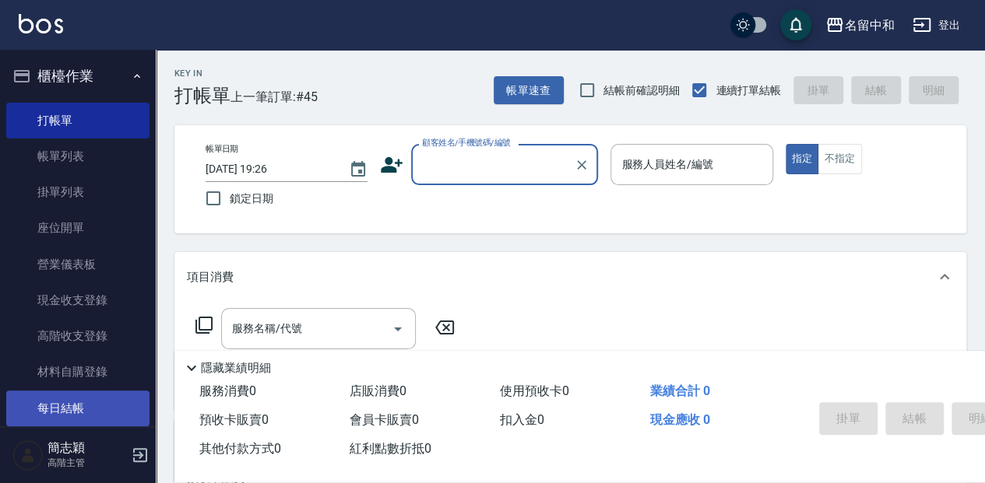
click at [78, 419] on link "每日結帳" at bounding box center [77, 409] width 143 height 36
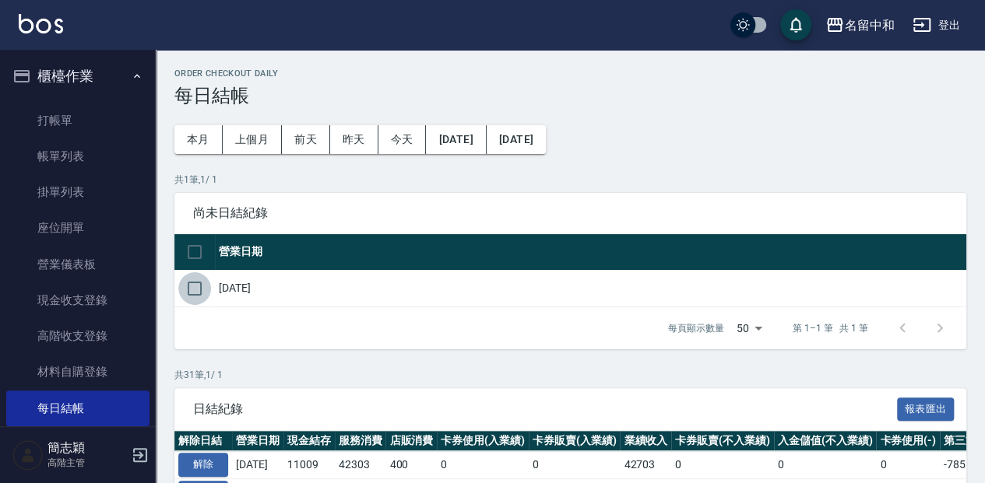
click at [207, 289] on input "checkbox" at bounding box center [194, 288] width 33 height 33
checkbox input "true"
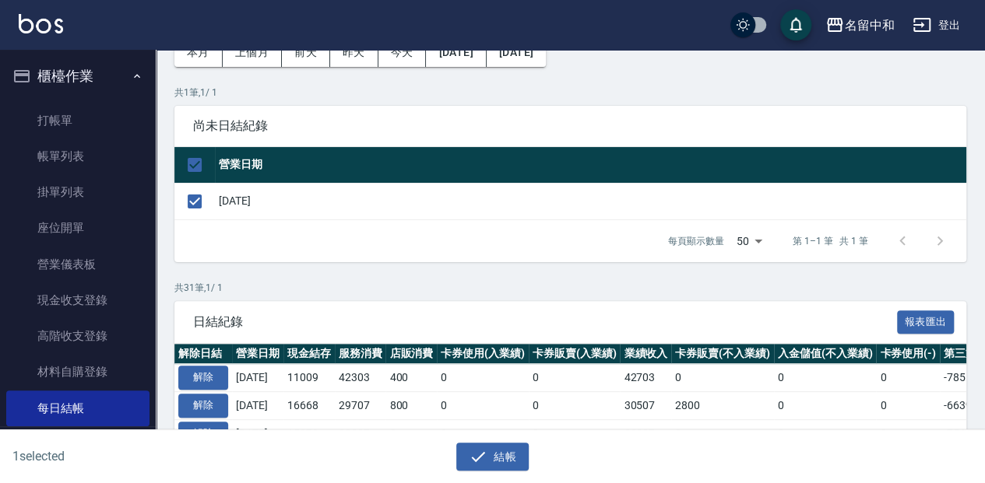
scroll to position [104, 0]
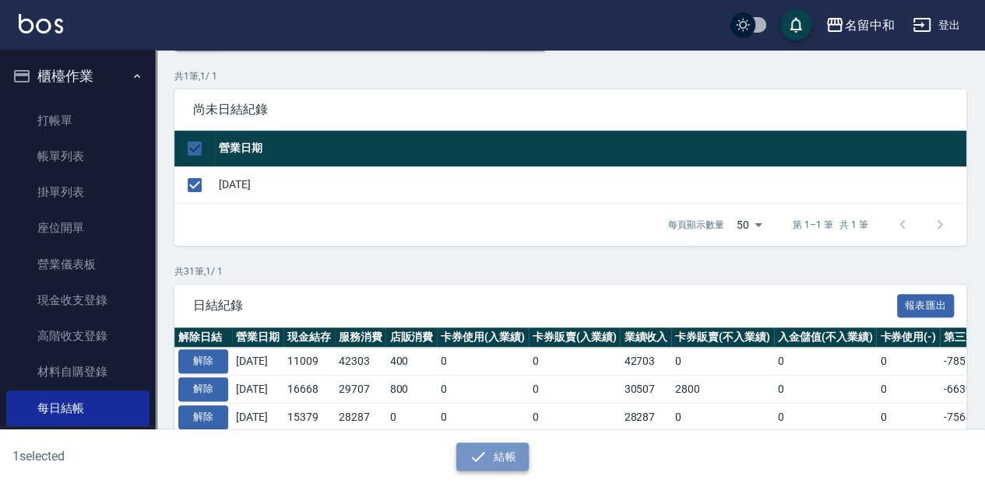
click at [490, 451] on button "結帳" at bounding box center [492, 457] width 72 height 29
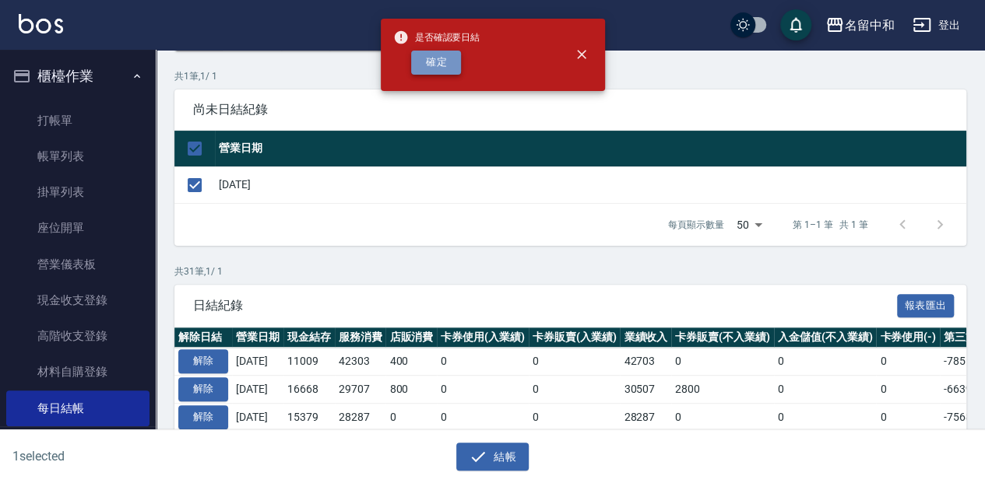
click at [434, 66] on button "確定" at bounding box center [436, 63] width 50 height 24
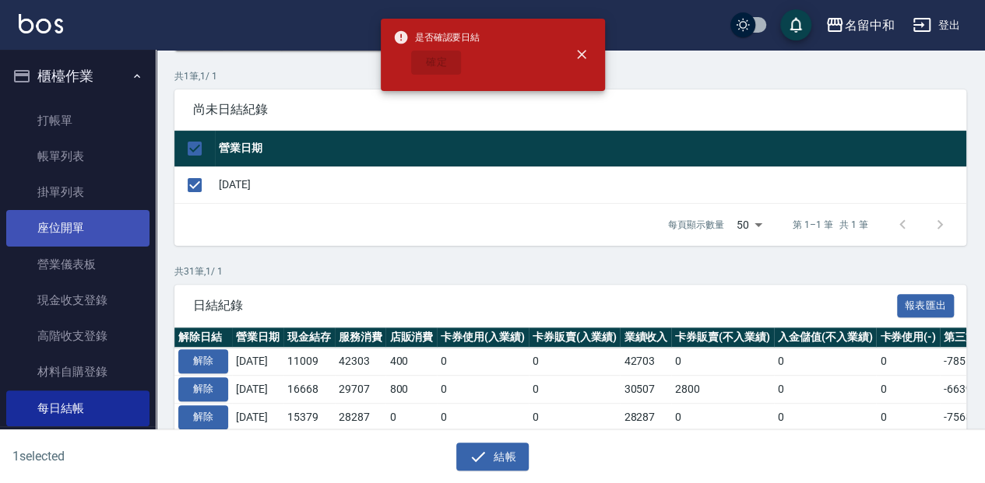
checkbox input "false"
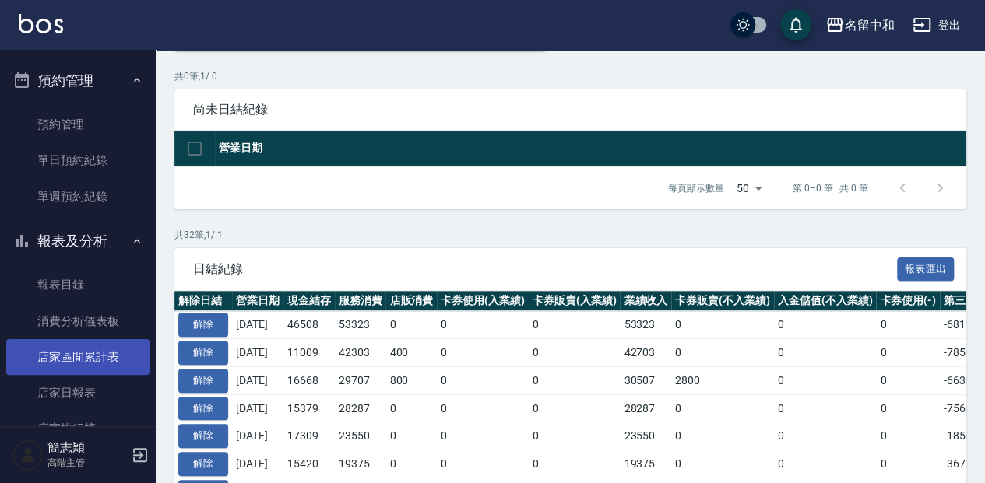
scroll to position [104, 0]
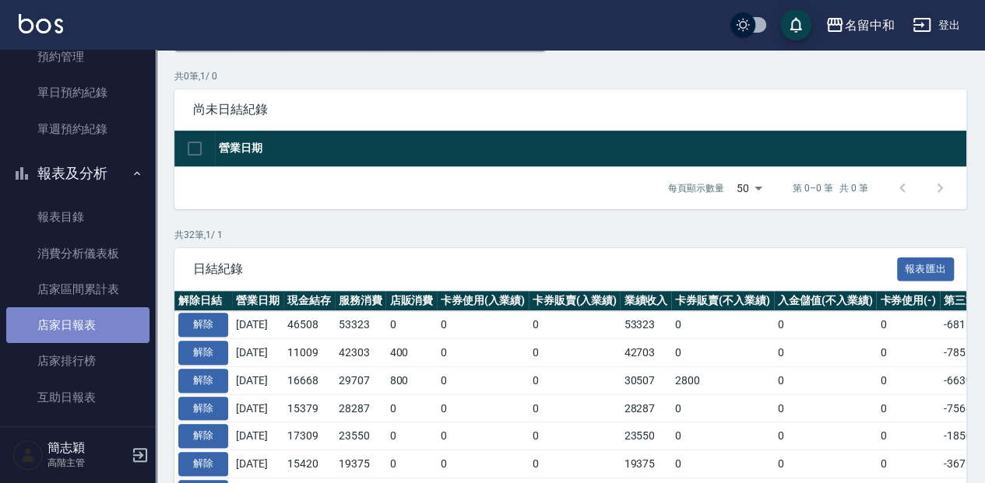
click at [103, 327] on link "店家日報表" at bounding box center [77, 325] width 143 height 36
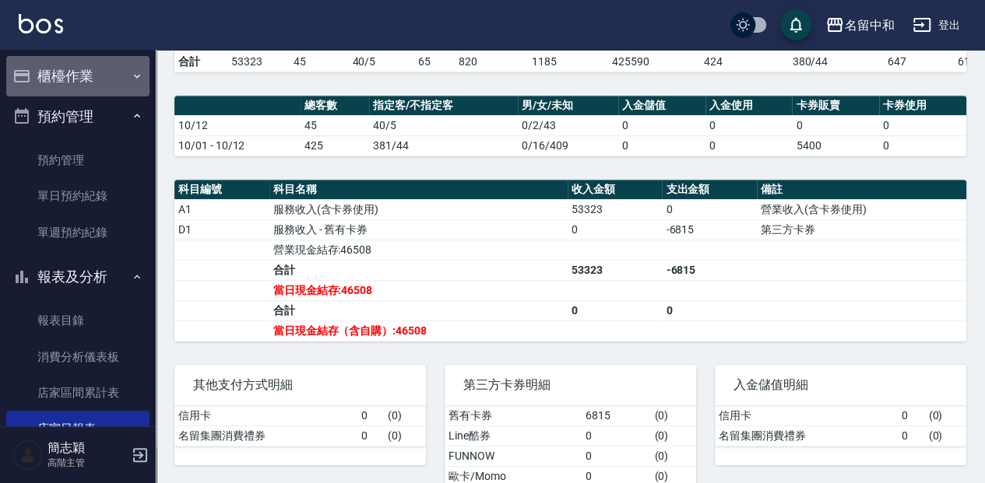
click at [103, 79] on button "櫃檯作業" at bounding box center [77, 76] width 143 height 40
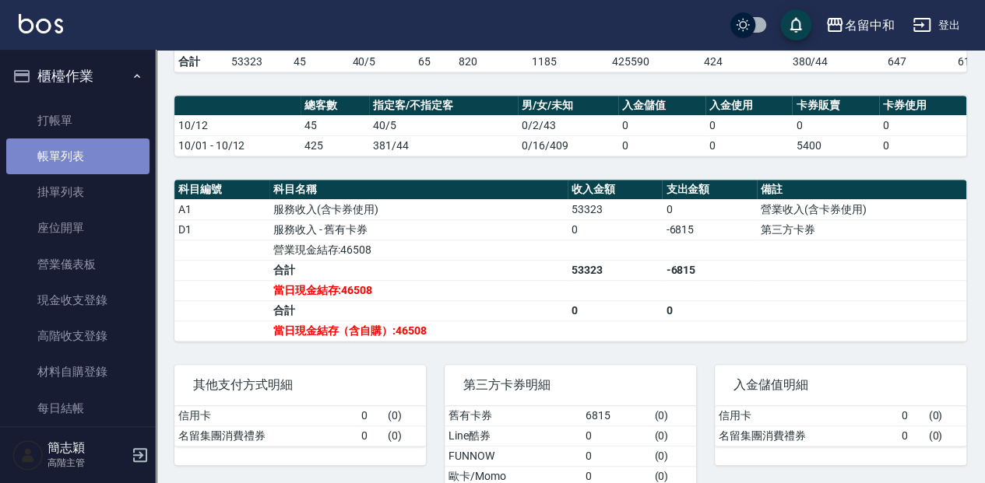
click at [115, 151] on link "帳單列表" at bounding box center [77, 157] width 143 height 36
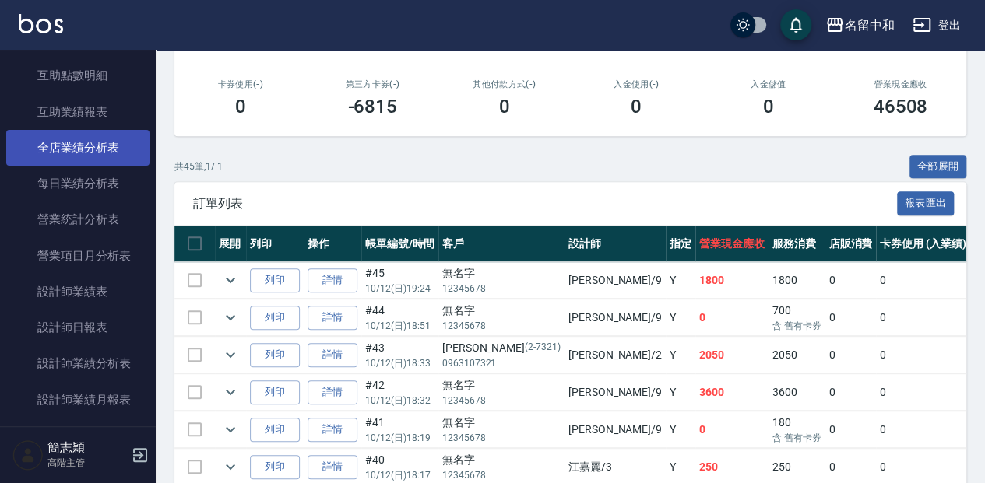
scroll to position [1004, 0]
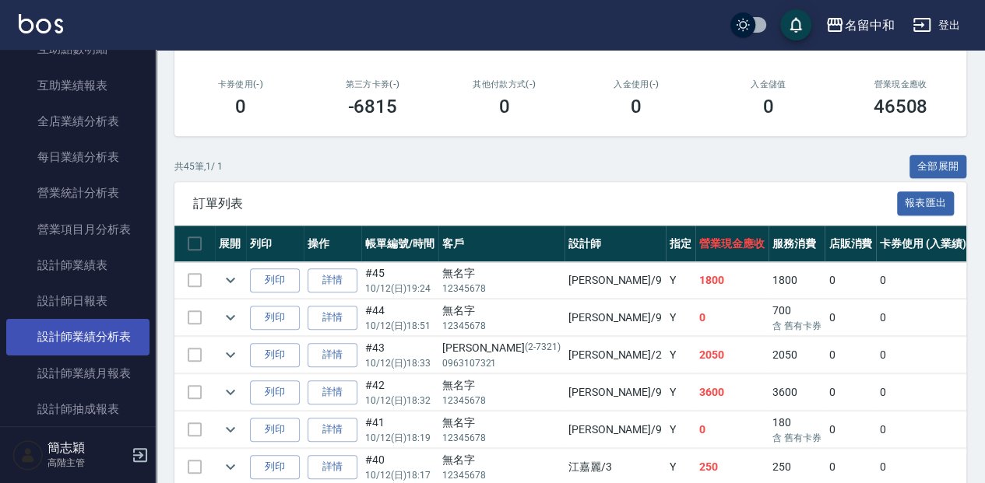
drag, startPoint x: 79, startPoint y: 308, endPoint x: 107, endPoint y: 318, distance: 30.5
click at [79, 308] on link "設計師日報表" at bounding box center [77, 301] width 143 height 36
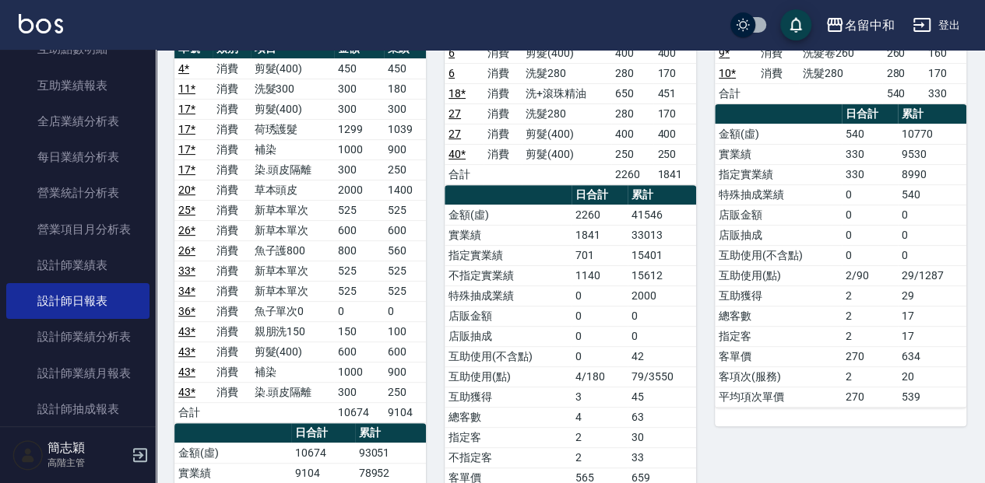
scroll to position [156, 0]
